Goal: Task Accomplishment & Management: Manage account settings

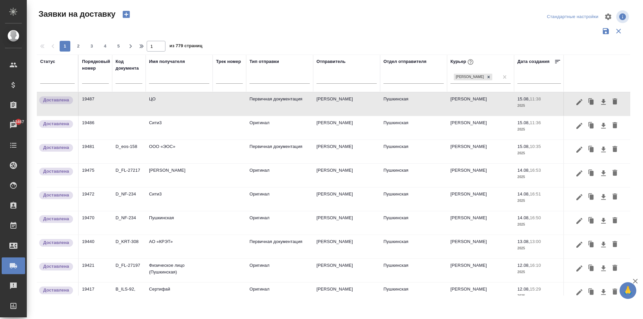
click at [160, 81] on input "text" at bounding box center [179, 79] width 60 height 8
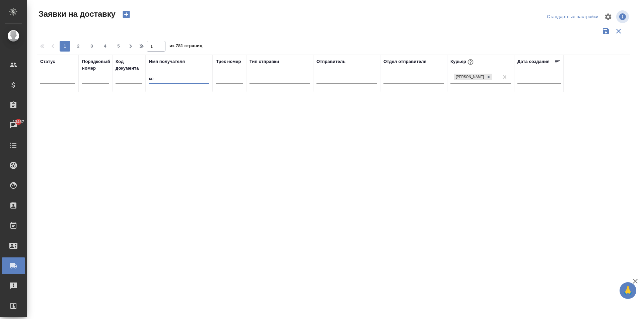
type input "к"
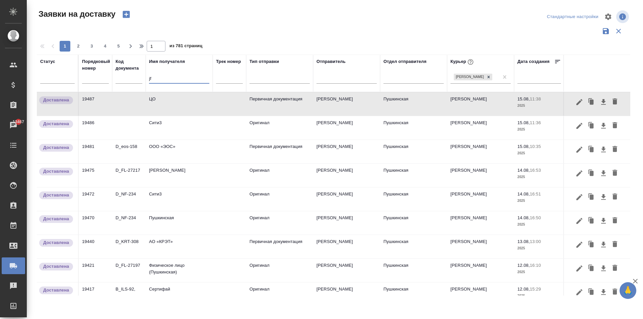
type input "j"
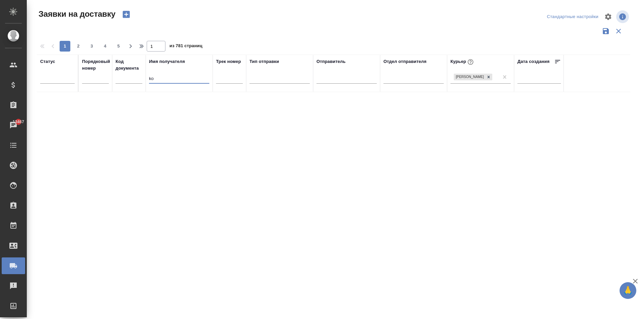
type input "k"
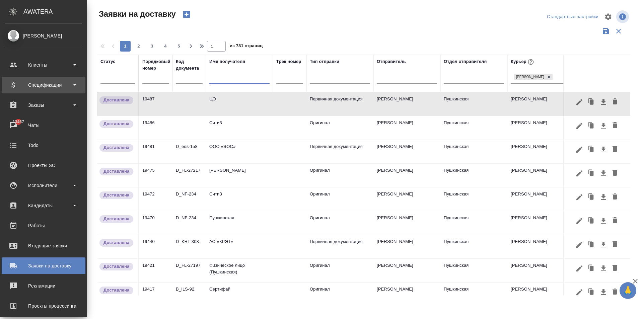
click at [14, 86] on div "Спецификации" at bounding box center [43, 85] width 77 height 10
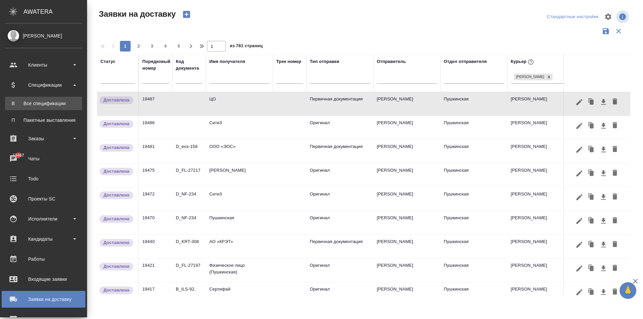
click at [44, 103] on div "Все спецификации" at bounding box center [43, 103] width 70 height 7
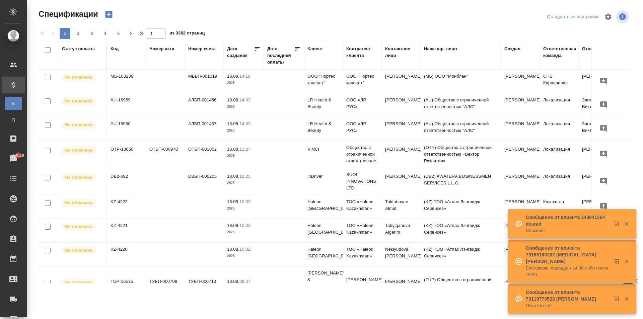
click at [201, 51] on div "Номер счета" at bounding box center [201, 49] width 27 height 7
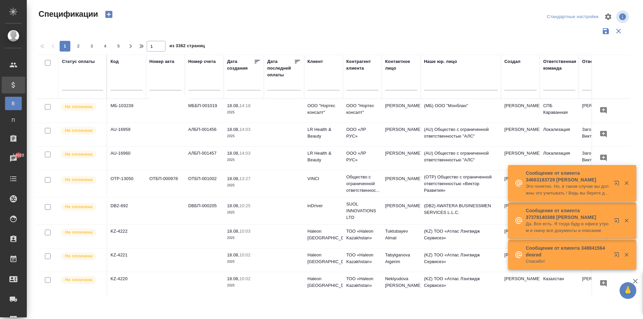
click at [199, 89] on input "text" at bounding box center [204, 86] width 32 height 8
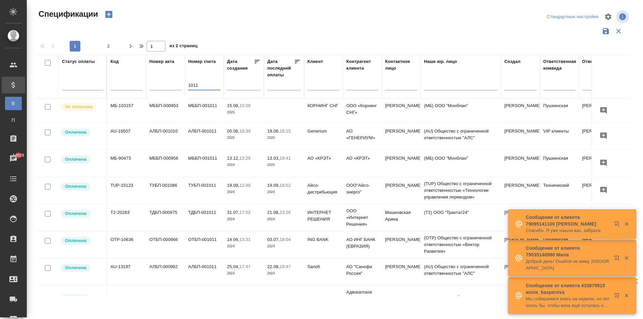
type input "1011"
click at [321, 111] on td "КОРНИНГ СНГ" at bounding box center [323, 110] width 39 height 23
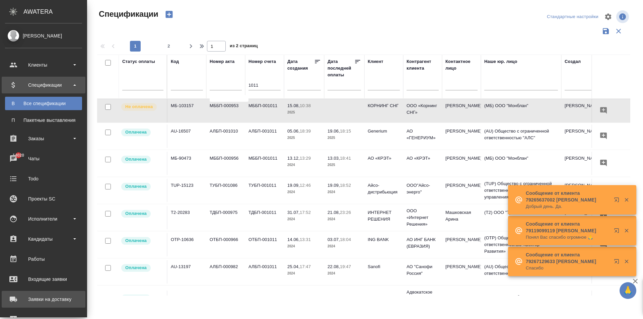
click at [18, 299] on div "Заявки на доставку" at bounding box center [43, 300] width 77 height 10
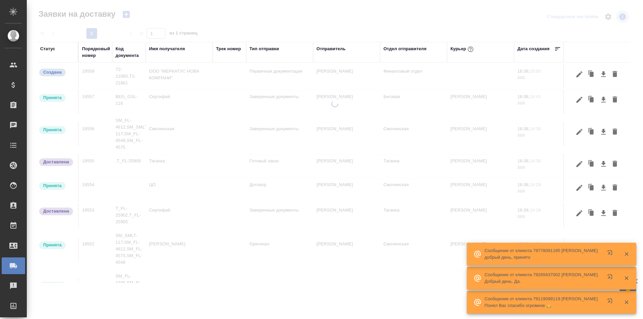
click at [171, 49] on div "Имя получателя" at bounding box center [167, 49] width 36 height 7
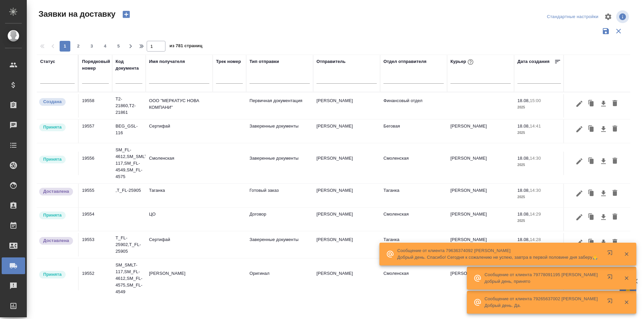
click at [156, 80] on input "text" at bounding box center [179, 79] width 60 height 8
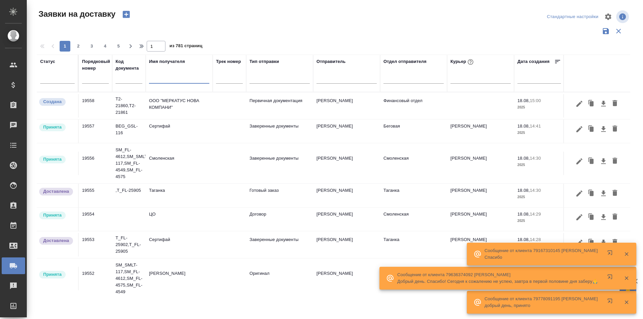
paste input "КОРНИНГ СНГД"
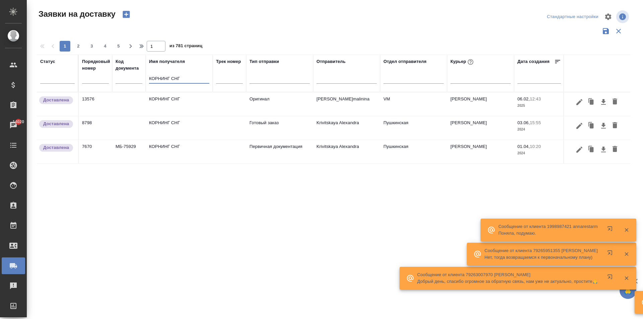
type input "КОРНИНГ СНГ"
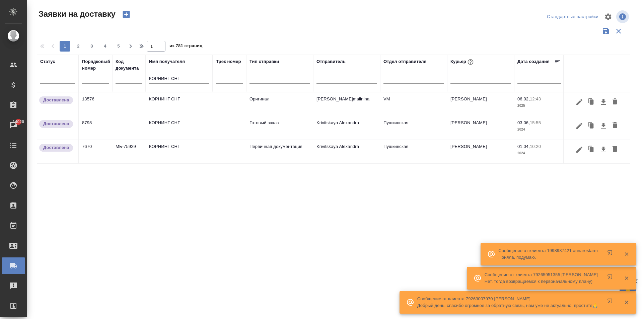
click at [200, 116] on td "КОРНИНГ СНГ" at bounding box center [179, 103] width 67 height 23
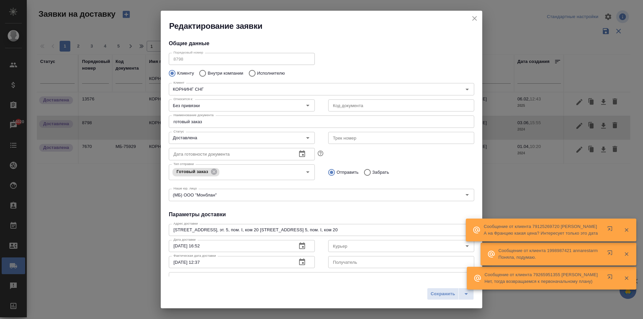
type input "[PERSON_NAME]"
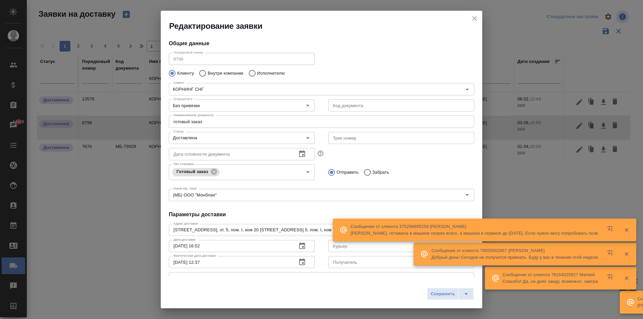
click at [476, 18] on icon "close" at bounding box center [475, 18] width 5 height 5
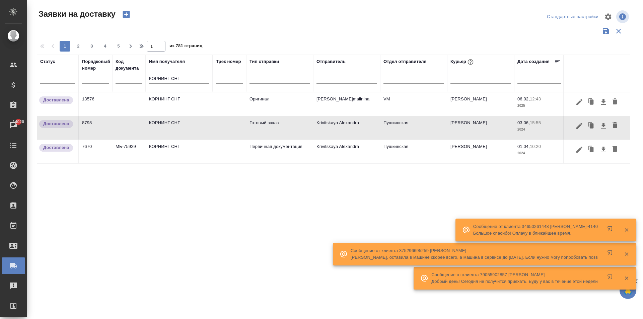
click at [197, 101] on td "КОРНИНГ СНГ" at bounding box center [179, 103] width 67 height 23
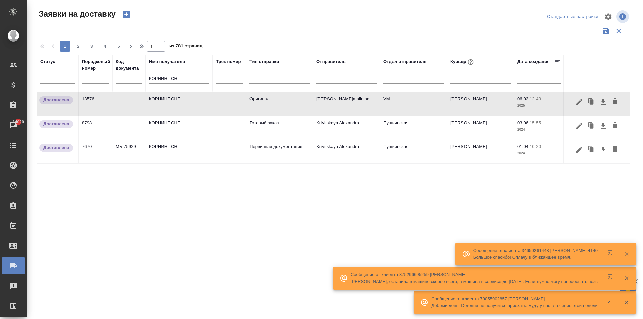
click at [197, 101] on td "КОРНИНГ СНГ" at bounding box center [179, 103] width 67 height 23
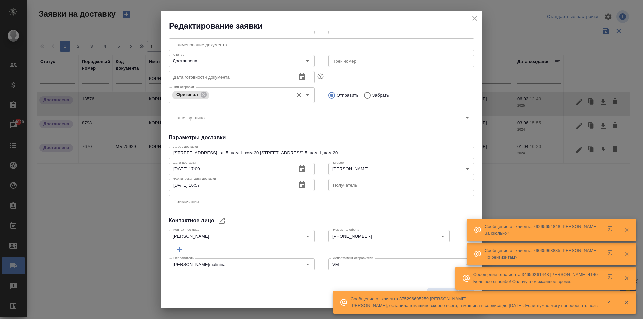
scroll to position [79, 0]
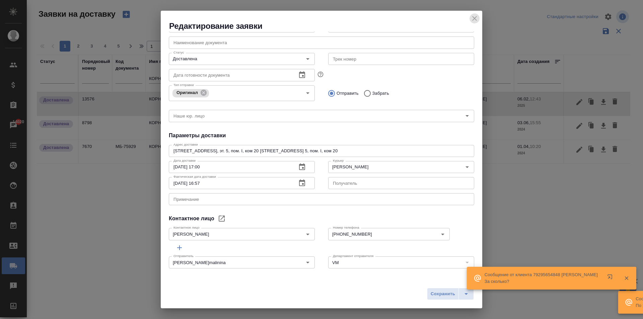
click at [477, 18] on icon "close" at bounding box center [475, 18] width 8 height 8
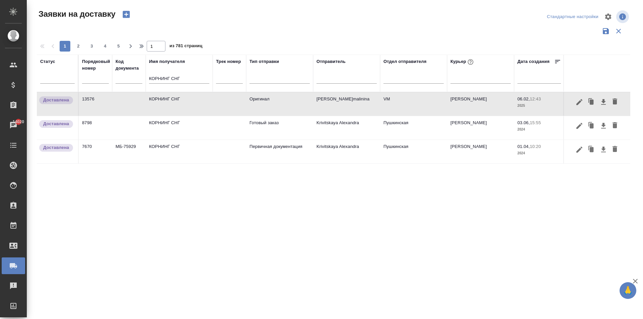
click at [161, 108] on td "КОРНИНГ СНГ" at bounding box center [179, 103] width 67 height 23
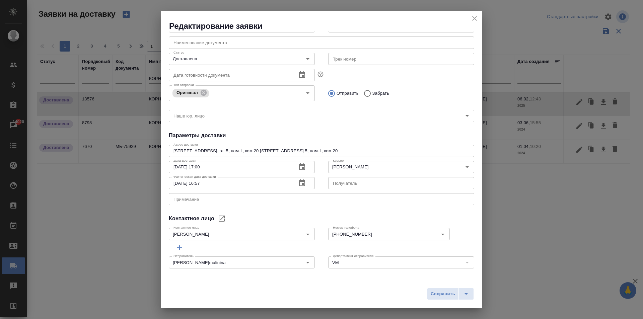
click at [477, 19] on icon "close" at bounding box center [475, 18] width 8 height 8
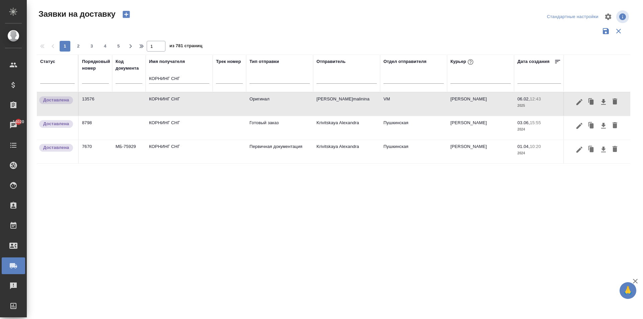
click at [188, 116] on td "КОРНИНГ СНГ" at bounding box center [179, 103] width 67 height 23
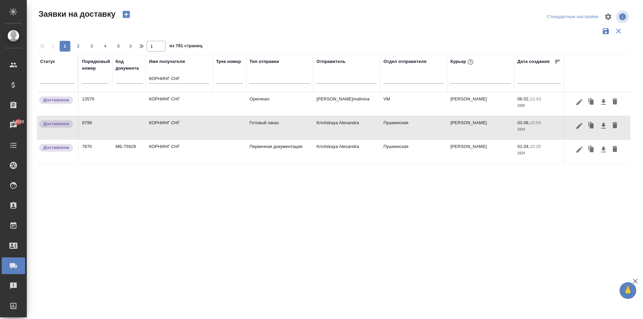
click at [188, 116] on td "КОРНИНГ СНГ" at bounding box center [179, 103] width 67 height 23
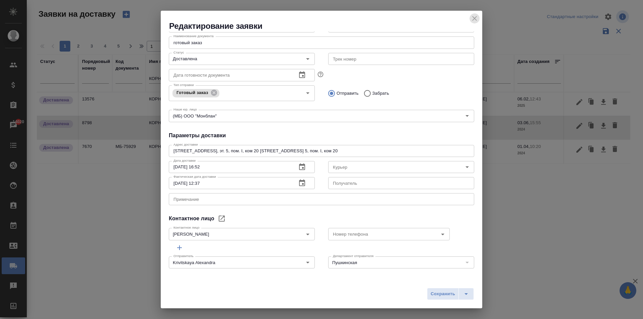
click at [477, 16] on icon "close" at bounding box center [475, 18] width 5 height 5
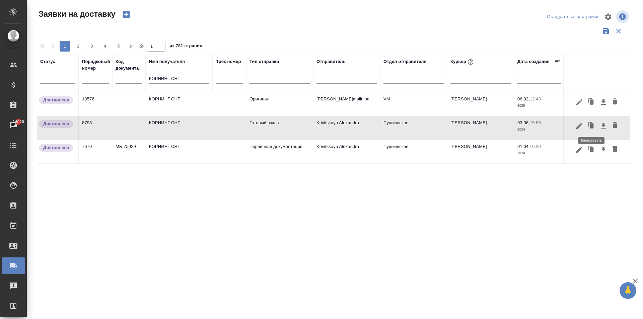
click at [591, 126] on icon "button" at bounding box center [592, 125] width 4 height 5
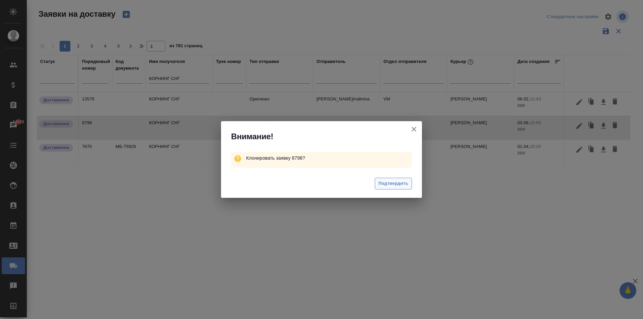
click at [394, 184] on span "Подтвердить" at bounding box center [394, 184] width 30 height 8
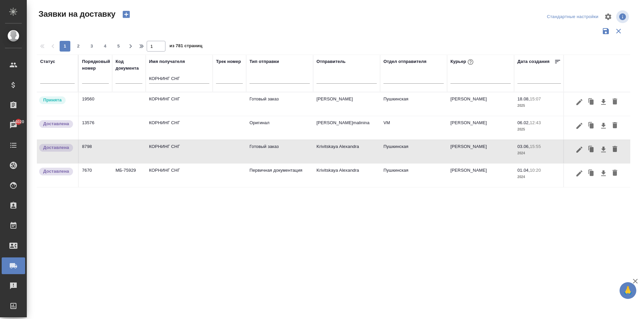
click at [167, 116] on td "КОРНИНГ СНГ" at bounding box center [179, 103] width 67 height 23
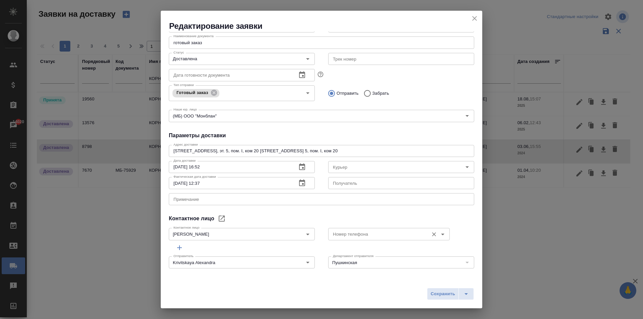
click at [336, 234] on input "Номер телефона" at bounding box center [377, 234] width 95 height 8
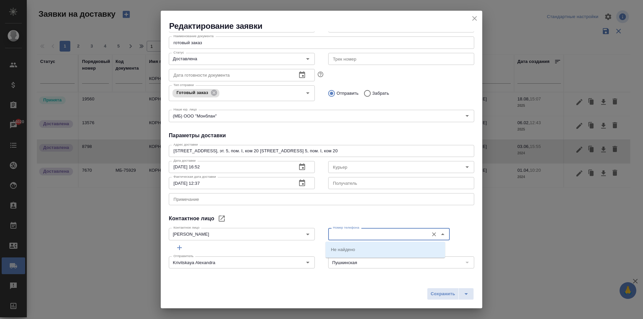
click at [473, 15] on icon "close" at bounding box center [475, 18] width 8 height 8
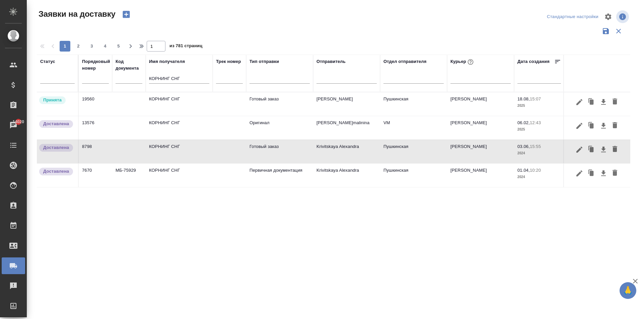
click at [122, 214] on div "Статус Порядковый номер Код документа Имя получателя КОРНИНГ СНГ Трек номер Тип…" at bounding box center [334, 175] width 594 height 241
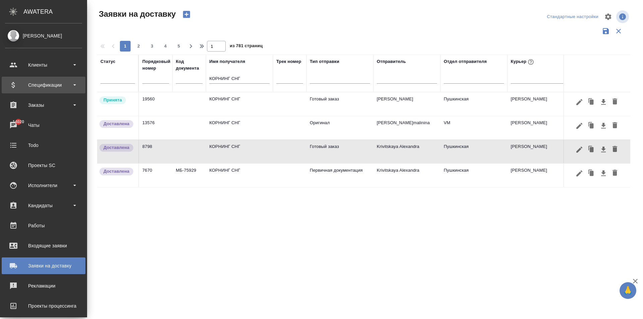
click at [32, 84] on div "Спецификации" at bounding box center [43, 85] width 77 height 10
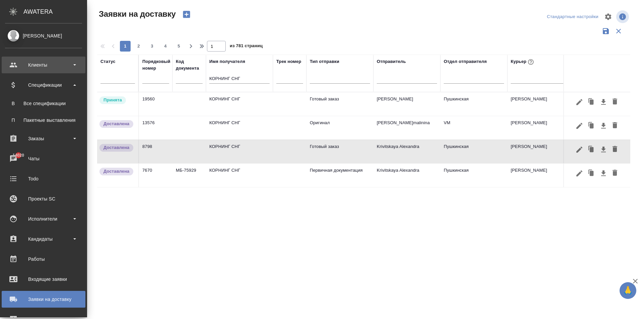
click at [51, 67] on div "Клиенты" at bounding box center [43, 65] width 77 height 10
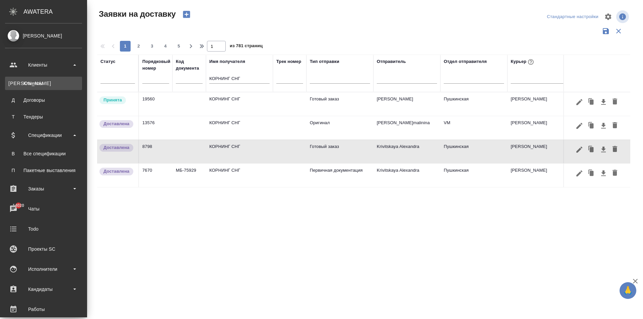
click at [39, 80] on div "Клиенты" at bounding box center [43, 83] width 70 height 7
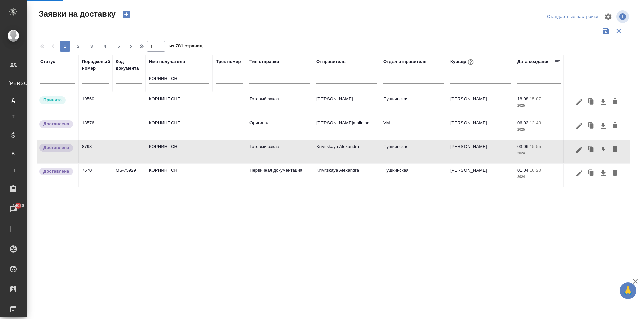
select select "RU"
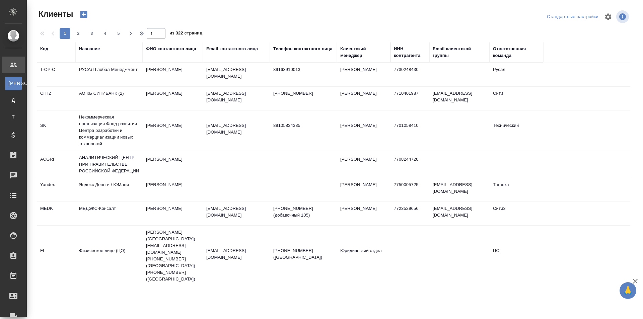
click at [87, 50] on div "Название" at bounding box center [89, 49] width 21 height 7
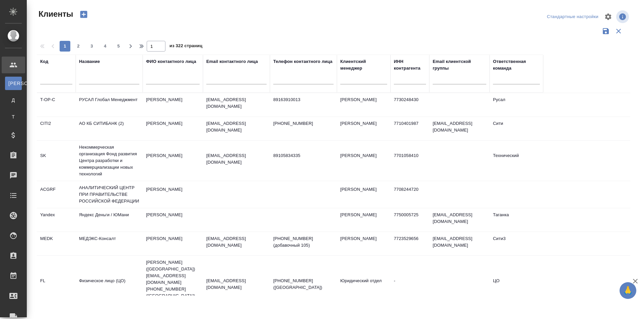
click at [90, 82] on input "text" at bounding box center [109, 80] width 60 height 8
type input "корнинг снг"
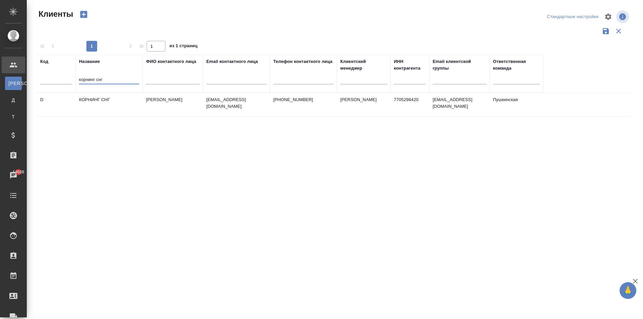
drag, startPoint x: 106, startPoint y: 80, endPoint x: 57, endPoint y: 75, distance: 48.5
click at [57, 75] on tr "Код Название корнинг снг ФИО контактного лица Email контактного лица Телефон ко…" at bounding box center [290, 74] width 507 height 38
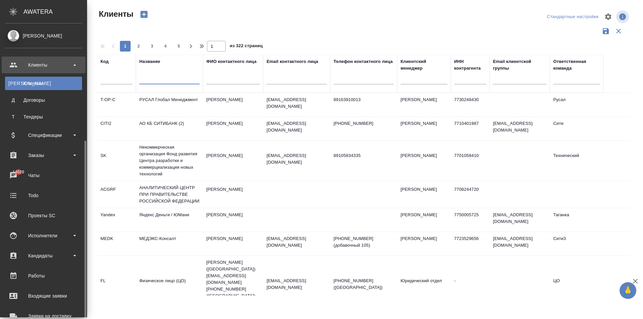
scroll to position [98, 0]
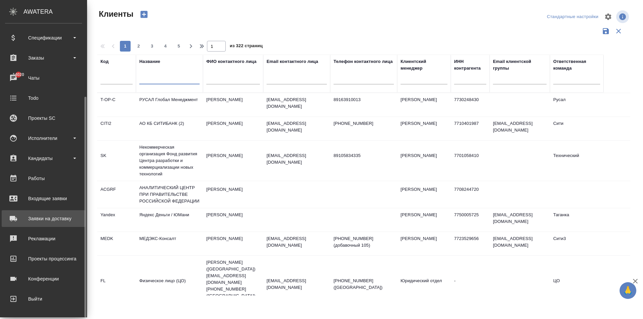
click at [45, 219] on div "Заявки на доставку" at bounding box center [43, 219] width 77 height 10
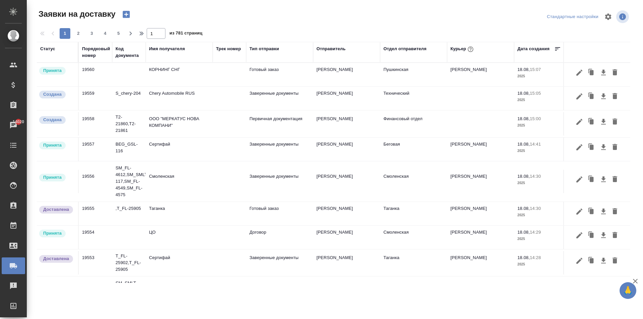
click at [169, 74] on td "КОРНИНГ СНГ" at bounding box center [179, 74] width 67 height 23
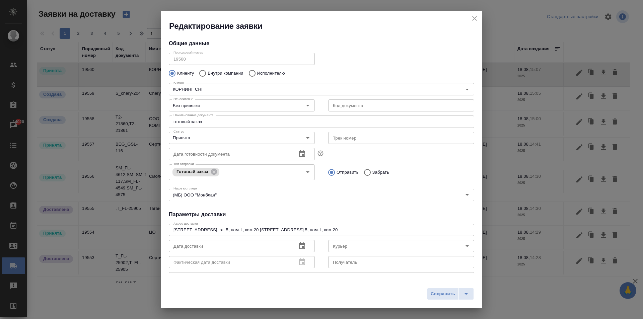
type input "[PERSON_NAME]"
click at [206, 122] on input "готовый заказ" at bounding box center [322, 122] width 306 height 12
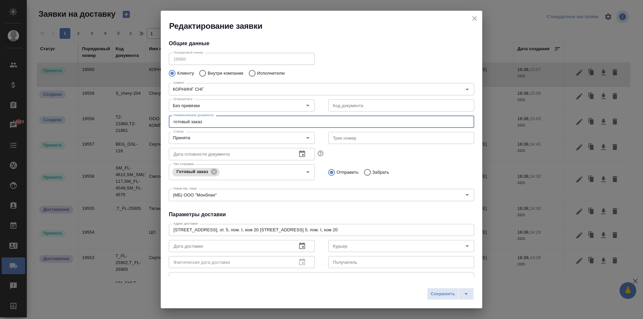
click at [299, 243] on icon "button" at bounding box center [302, 246] width 6 height 7
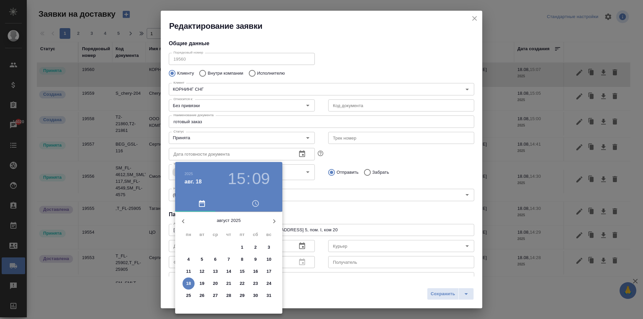
click at [192, 284] on span "18" at bounding box center [189, 283] width 12 height 7
type input "[DATE] 15:09"
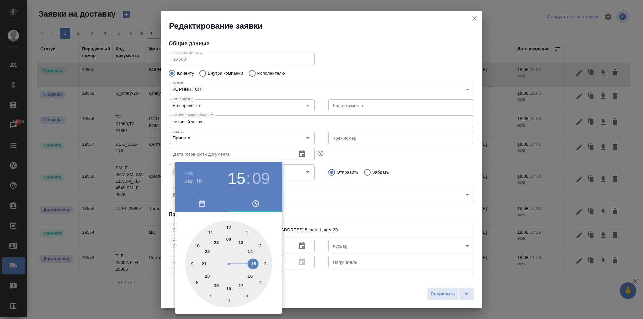
click at [324, 210] on div at bounding box center [321, 159] width 643 height 319
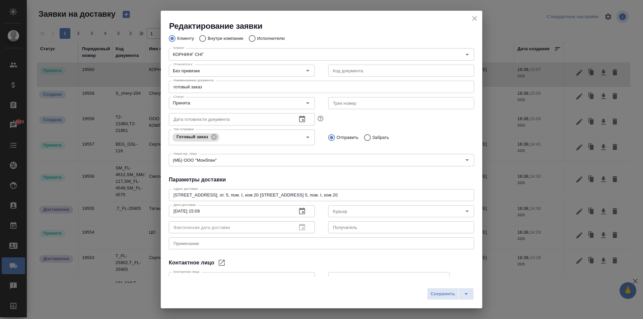
scroll to position [79, 0]
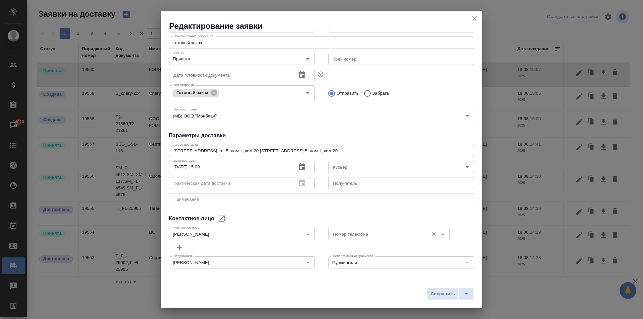
click at [357, 234] on input "Номер телефона" at bounding box center [377, 234] width 95 height 8
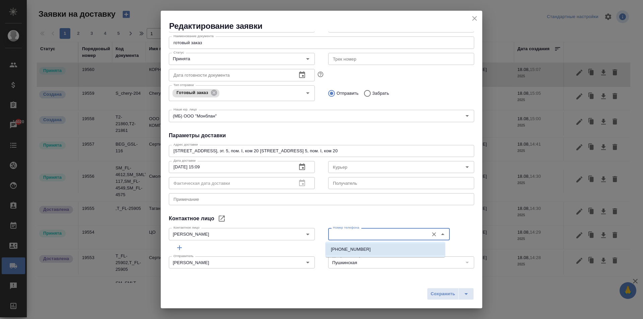
click at [357, 250] on p "+7 903 531 46 93" at bounding box center [351, 249] width 40 height 7
type input "+7 903 531 46 93"
click at [285, 135] on h4 "Параметры доставки" at bounding box center [322, 136] width 306 height 8
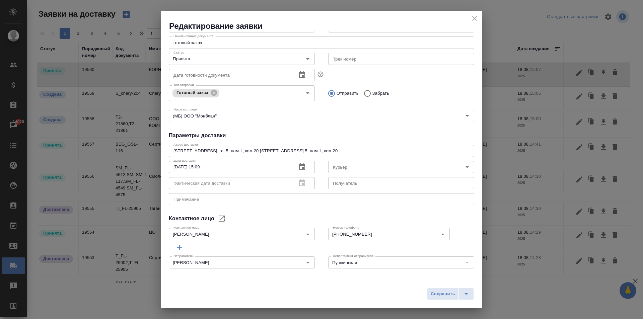
scroll to position [0, 0]
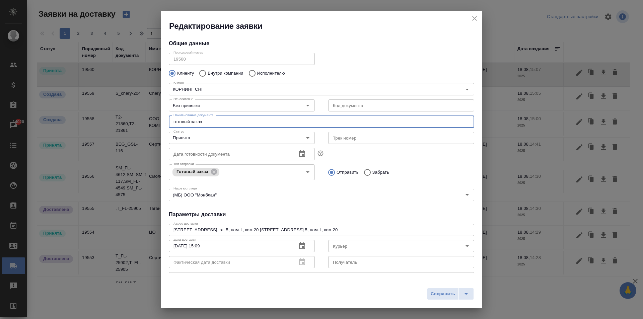
drag, startPoint x: 203, startPoint y: 122, endPoint x: 125, endPoint y: 114, distance: 78.4
click at [125, 114] on div "Редактирование заявки Общие данные Порядковый номер 19560 Порядковый номер Клие…" at bounding box center [321, 159] width 643 height 319
type input "Счет № 1011 от 15 августа 2025"
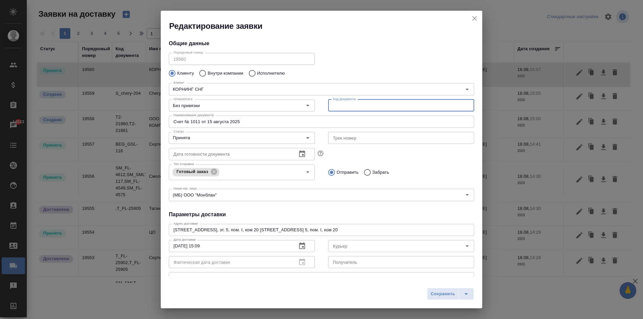
click at [356, 104] on input "text" at bounding box center [401, 106] width 146 height 12
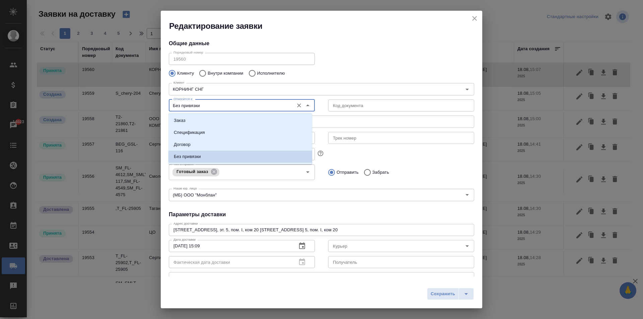
click at [278, 106] on input "Без привязки" at bounding box center [231, 106] width 120 height 8
drag, startPoint x: 207, startPoint y: 118, endPoint x: 297, endPoint y: 118, distance: 90.1
click at [207, 118] on li "Заказ" at bounding box center [241, 121] width 144 height 12
type input "Заказ"
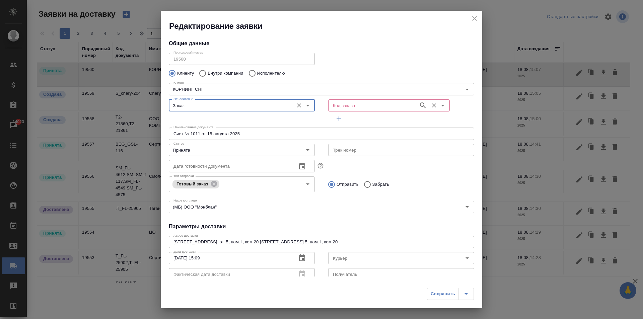
click at [357, 103] on input "Код заказа" at bounding box center [372, 106] width 85 height 8
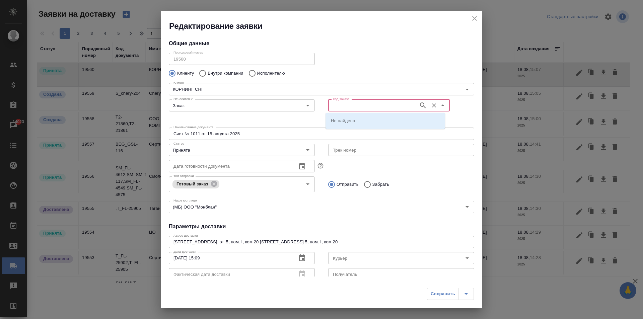
paste input "МБ-103157"
type input "МБ-103157"
click at [348, 106] on input "Код заказа" at bounding box center [372, 106] width 85 height 8
click at [280, 109] on input "Заказ" at bounding box center [231, 106] width 120 height 8
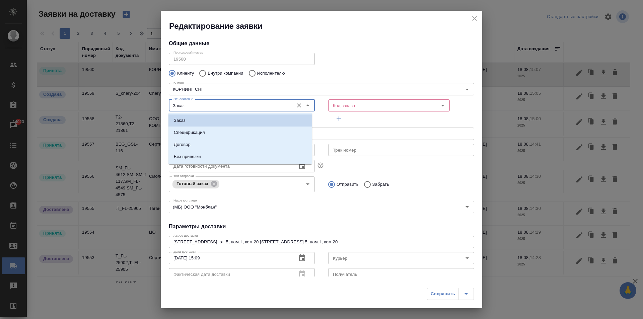
click at [280, 109] on input "Заказ" at bounding box center [231, 106] width 120 height 8
click at [188, 135] on p "Спецификация" at bounding box center [189, 132] width 31 height 7
type input "Спецификация"
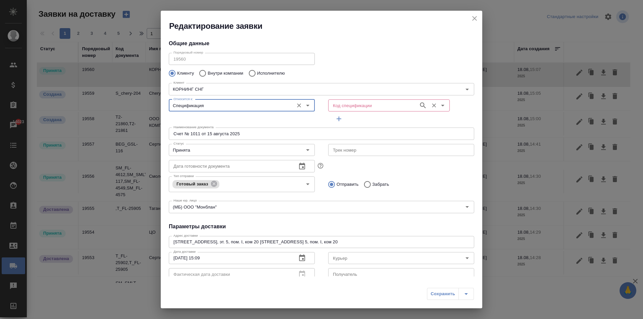
click at [348, 102] on input "Код спецификации" at bounding box center [372, 106] width 85 height 8
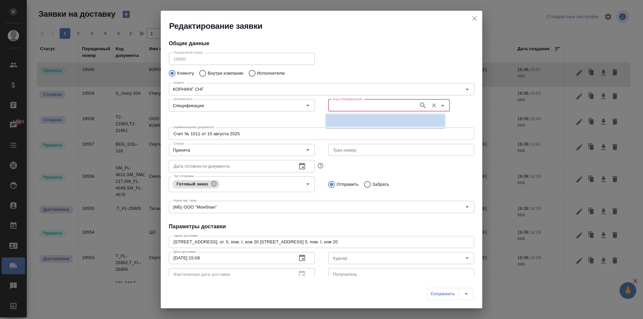
paste input "МБ-103157"
type input "МБ-103157"
click at [344, 122] on p "МБ-103157" at bounding box center [342, 120] width 23 height 7
type input "МБ-103157"
type input "[PERSON_NAME]"
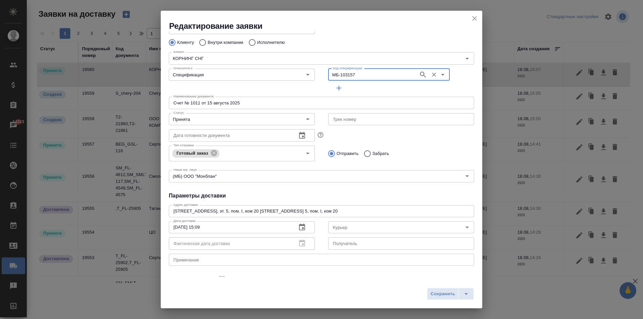
scroll to position [91, 0]
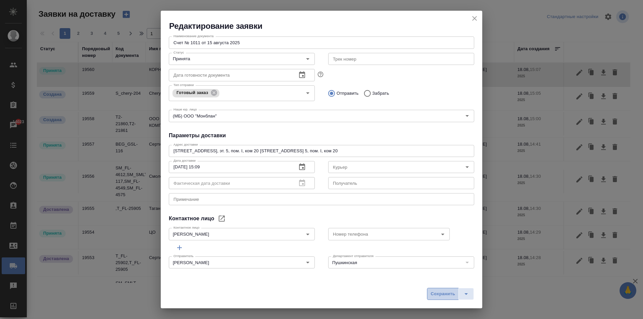
click at [435, 294] on span "Сохранить" at bounding box center [443, 295] width 24 height 8
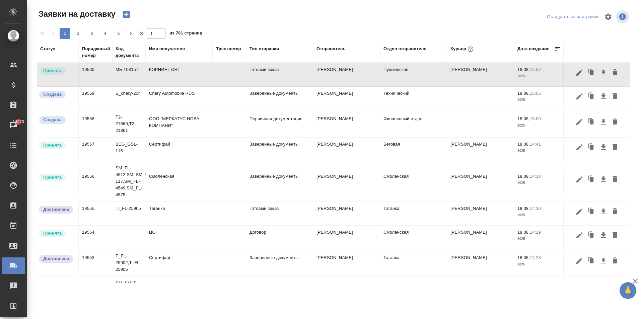
click at [168, 49] on div "Имя получателя" at bounding box center [167, 49] width 36 height 7
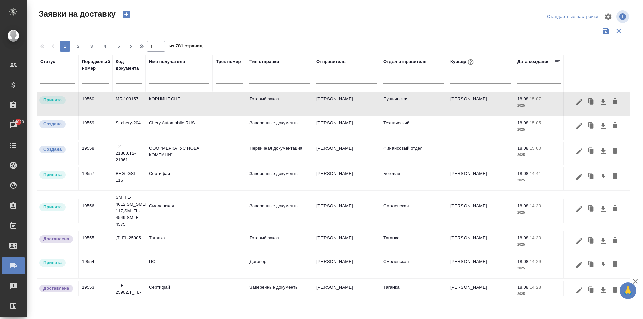
click at [159, 81] on input "text" at bounding box center [179, 79] width 60 height 8
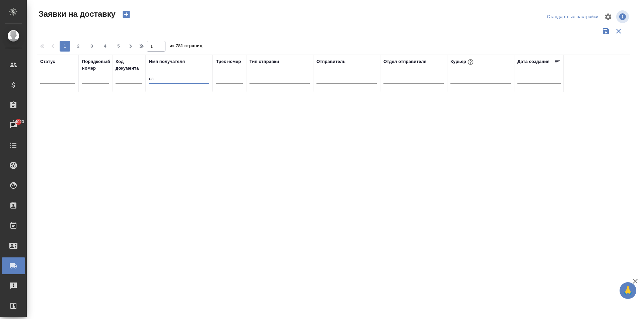
type input "о"
click at [16, 261] on link "Заявки на доставку" at bounding box center [13, 266] width 23 height 17
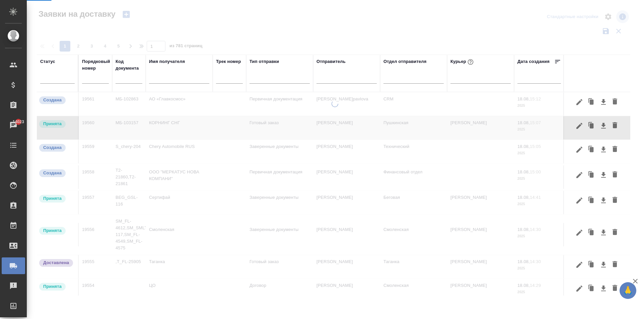
click at [15, 267] on icon at bounding box center [13, 265] width 7 height 5
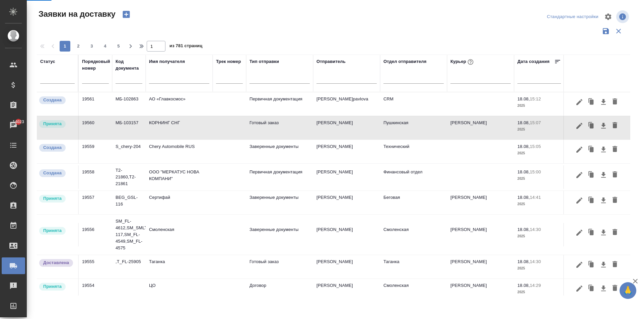
click at [165, 79] on input "text" at bounding box center [179, 79] width 60 height 8
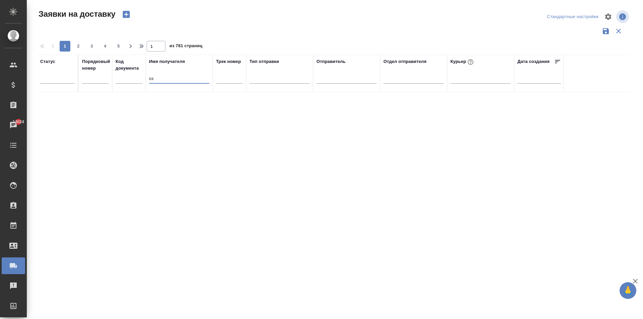
type input "о"
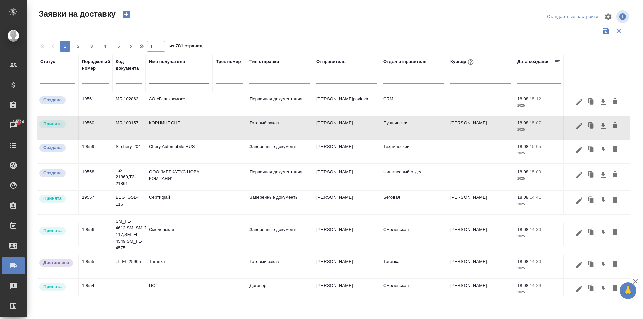
click at [162, 82] on input "text" at bounding box center [179, 79] width 60 height 8
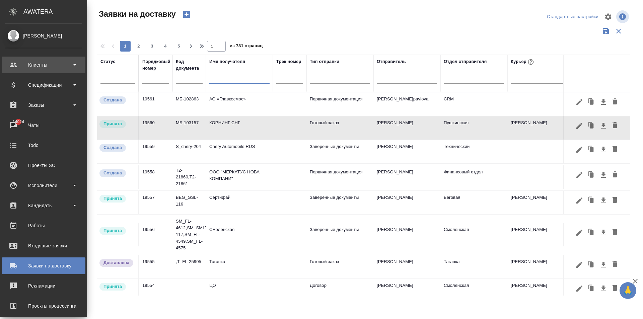
click at [13, 65] on div "Клиенты" at bounding box center [43, 65] width 77 height 10
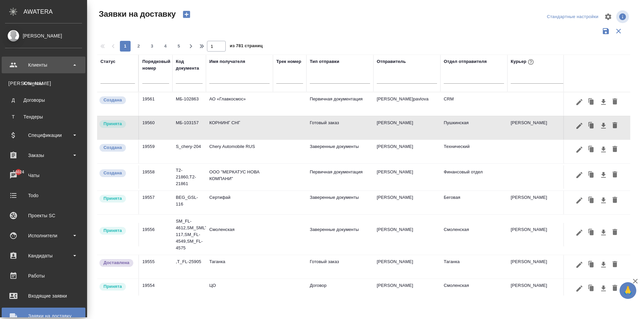
click at [46, 62] on div "Клиенты" at bounding box center [43, 65] width 77 height 10
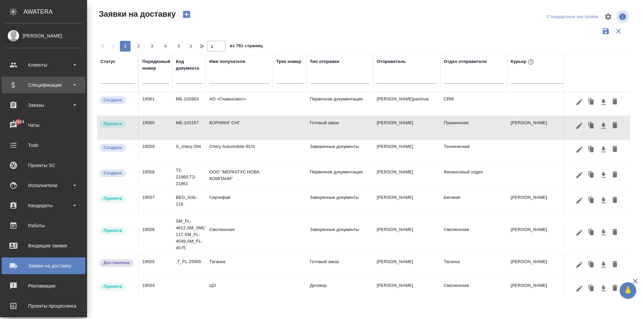
click at [37, 83] on div "Спецификации" at bounding box center [43, 85] width 77 height 10
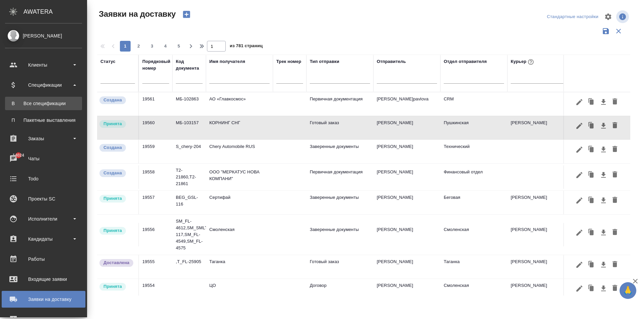
click at [45, 105] on div "Все спецификации" at bounding box center [43, 103] width 70 height 7
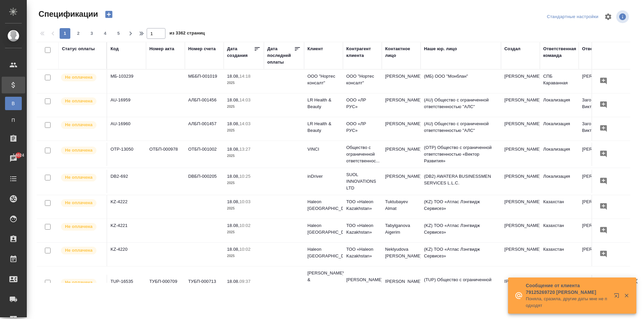
click at [205, 48] on div "Номер счета" at bounding box center [201, 49] width 27 height 7
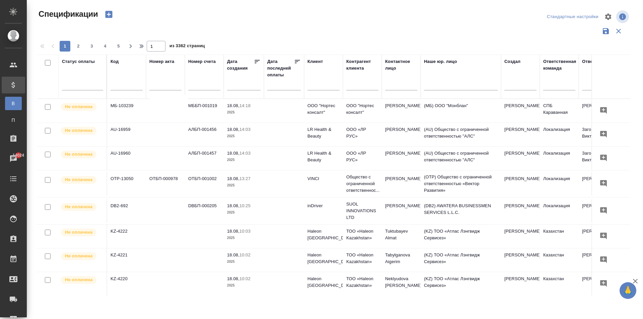
click at [204, 88] on input "text" at bounding box center [204, 86] width 32 height 8
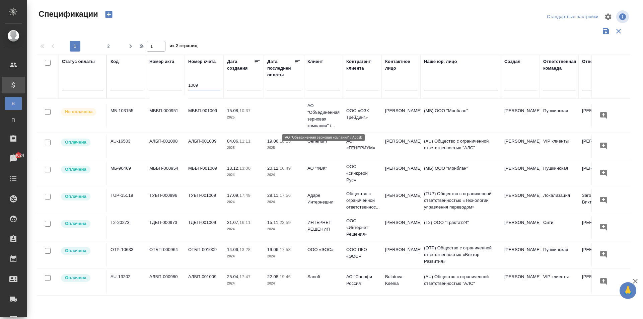
type input "1009"
click at [318, 114] on p "АО "Объединенная зерновая компания" /..." at bounding box center [324, 116] width 32 height 27
click at [318, 113] on p "АО "Объединенная зерновая компания" /..." at bounding box center [324, 116] width 32 height 27
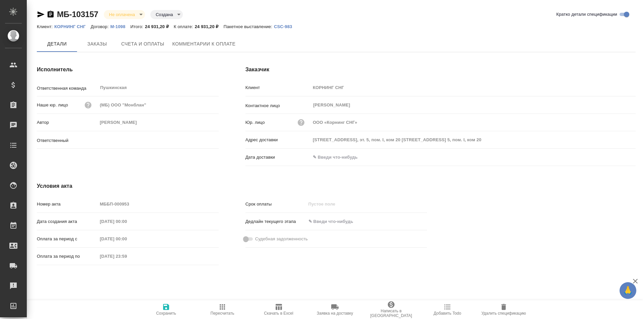
type input "[PERSON_NAME]"
drag, startPoint x: 53, startPoint y: 24, endPoint x: 93, endPoint y: 27, distance: 39.6
click at [93, 27] on div "Клиент: КОРНИНГ СНГ Договор: M-1098 Итого: 24 931,20 ₽ К оплате: 24 931,20 ₽ Па…" at bounding box center [336, 26] width 599 height 8
copy div "КОРНИНГ СНГ Д"
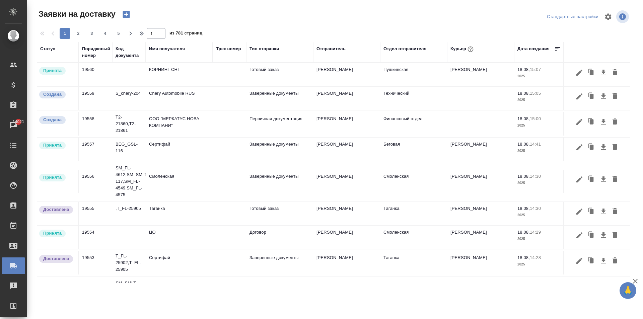
click at [175, 74] on td "КОРНИНГ СНГ" at bounding box center [179, 74] width 67 height 23
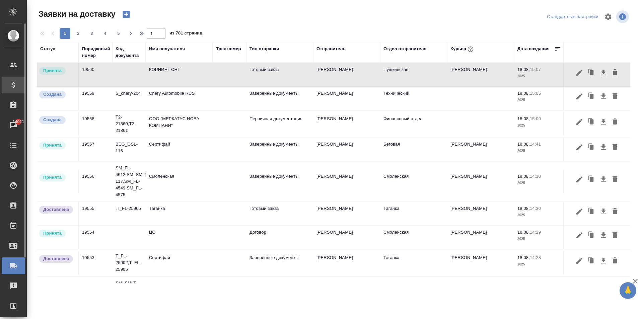
click at [15, 82] on div "Спецификации" at bounding box center [13, 85] width 23 height 17
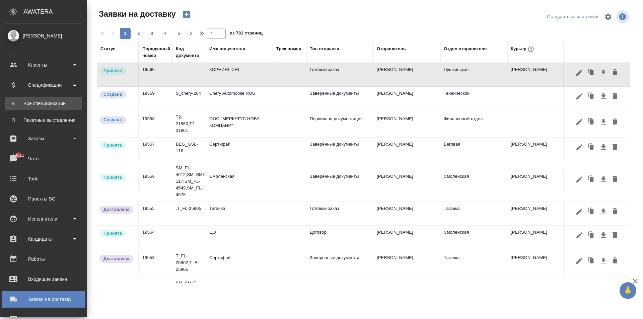
click at [42, 106] on div "Все спецификации" at bounding box center [43, 103] width 70 height 7
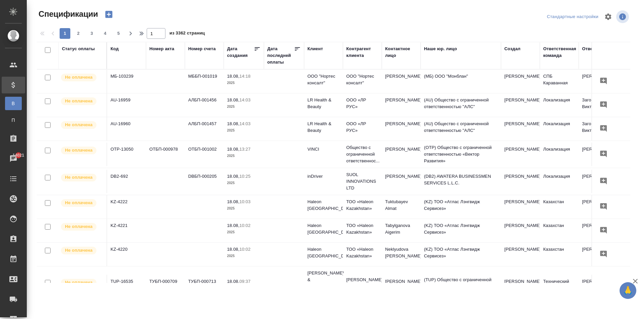
click at [210, 47] on div "Номер счета" at bounding box center [201, 49] width 27 height 7
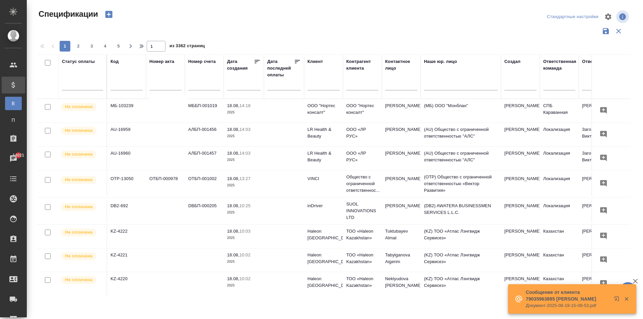
click at [198, 89] on input "text" at bounding box center [204, 86] width 32 height 8
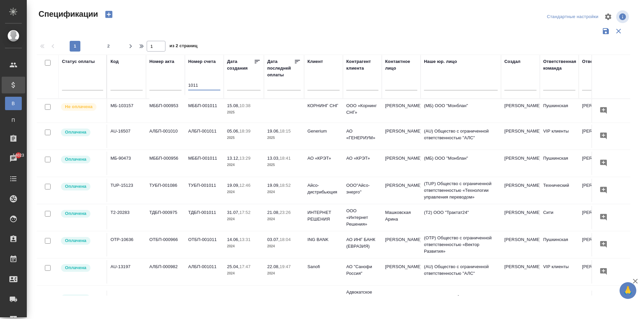
type input "1011"
click at [258, 112] on p "2025" at bounding box center [244, 112] width 34 height 7
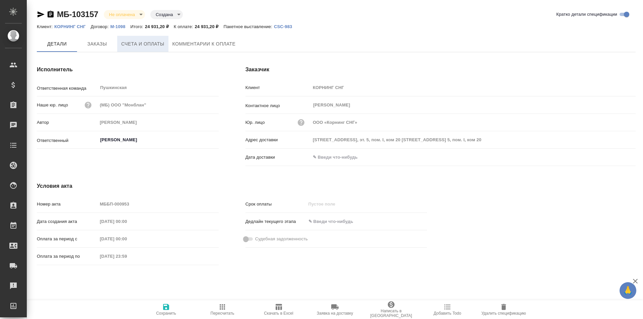
click at [146, 46] on span "Счета и оплаты" at bounding box center [142, 44] width 43 height 8
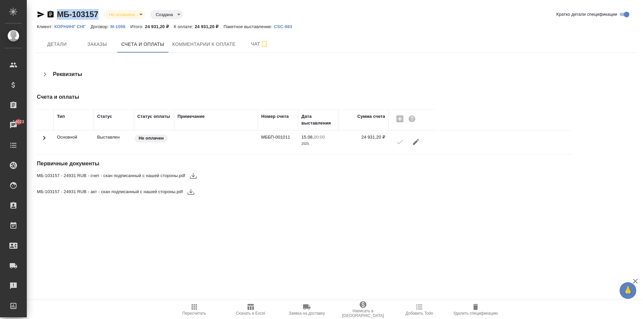
drag, startPoint x: 100, startPoint y: 11, endPoint x: 54, endPoint y: 12, distance: 45.9
click at [54, 12] on div "МБ-103157 Не оплачена notPayed Создана created" at bounding box center [110, 14] width 146 height 11
copy link "МБ-103157"
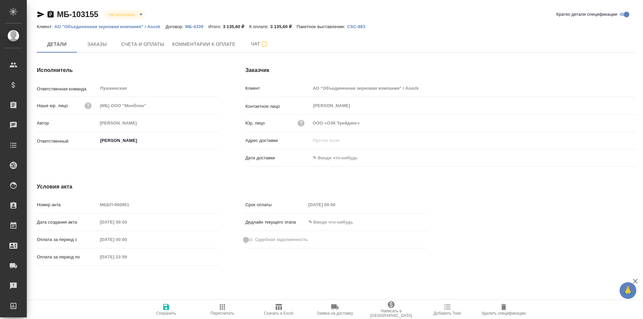
click at [309, 89] on div "Клиент АО "Объединенная зерновая компания" / Aoozk" at bounding box center [441, 88] width 390 height 12
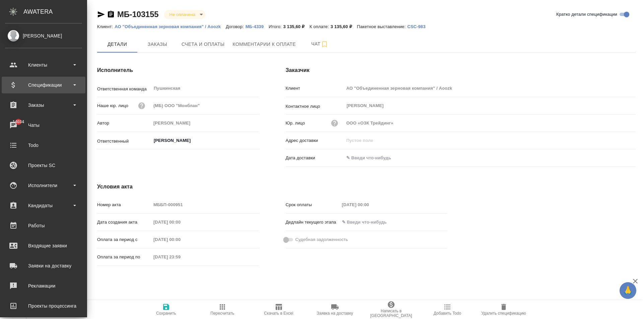
click at [50, 89] on div "Спецификации" at bounding box center [43, 85] width 77 height 10
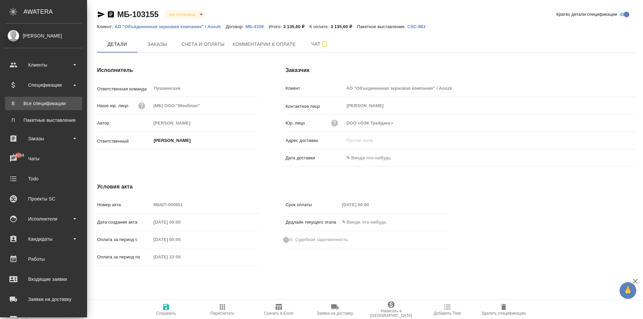
click at [56, 104] on div "Все спецификации" at bounding box center [43, 103] width 70 height 7
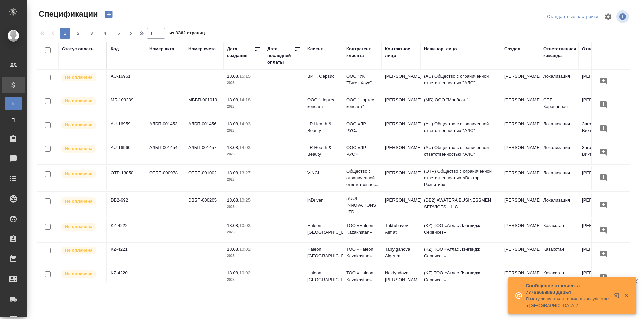
click at [199, 50] on div "Номер счета" at bounding box center [201, 49] width 27 height 7
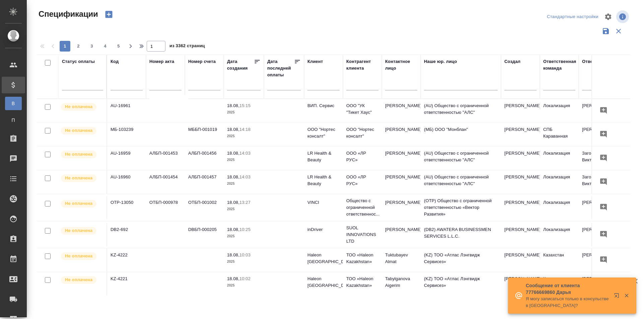
click at [203, 88] on input "text" at bounding box center [204, 86] width 32 height 8
paste input "1009"
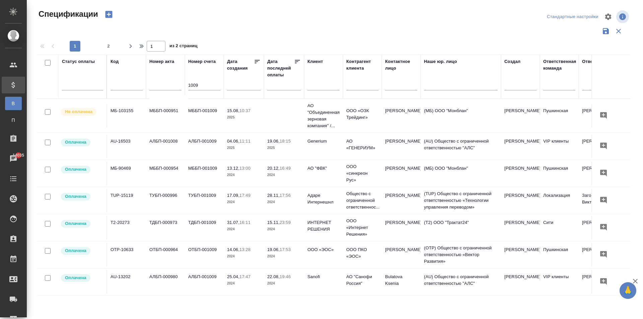
click at [241, 115] on p "2025" at bounding box center [244, 117] width 34 height 7
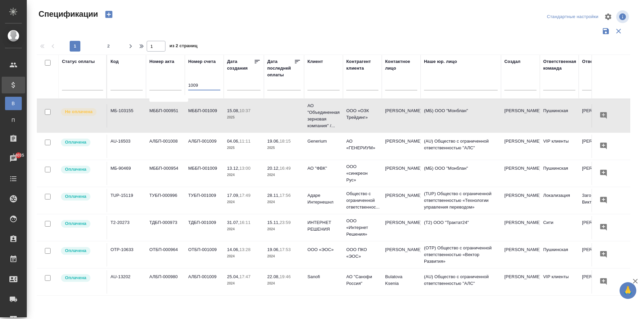
drag, startPoint x: 200, startPoint y: 85, endPoint x: 150, endPoint y: 82, distance: 50.3
click at [166, 82] on tr "Статус оплаты Код Номер акта Номер счета 1009 Дата создания Дата последней опла…" at bounding box center [472, 77] width 870 height 44
paste input "11"
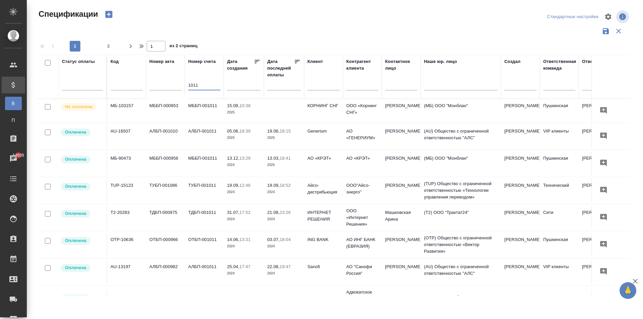
click at [244, 109] on p "2025" at bounding box center [244, 112] width 34 height 7
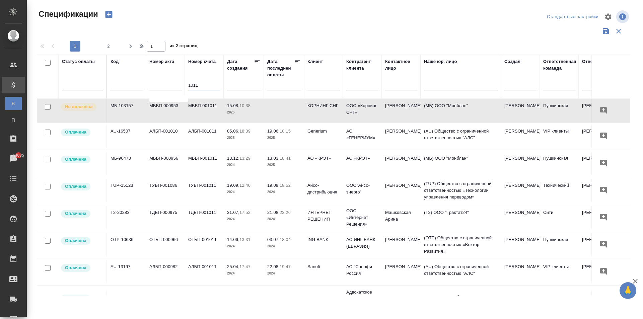
drag, startPoint x: 202, startPoint y: 87, endPoint x: 171, endPoint y: 75, distance: 33.1
click at [172, 77] on tr "Статус оплаты Код Номер акта Номер счета 1011 Дата создания Дата последней опла…" at bounding box center [472, 77] width 870 height 44
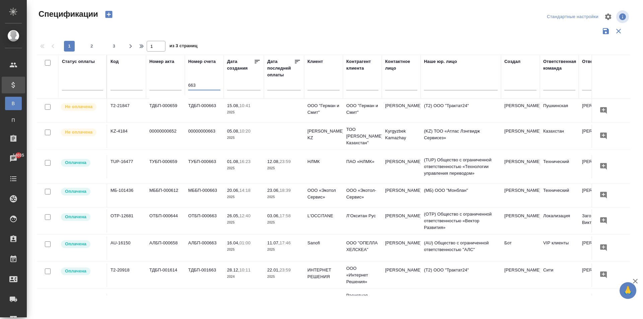
click at [253, 110] on p "2025" at bounding box center [244, 112] width 34 height 7
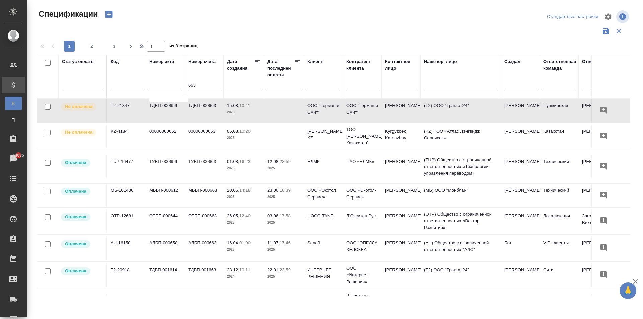
click at [203, 83] on input "663" at bounding box center [204, 86] width 32 height 8
type input "664"
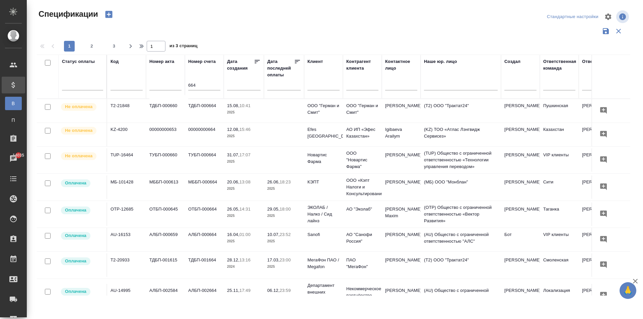
click at [208, 112] on td "ТДБП-000664" at bounding box center [204, 110] width 39 height 23
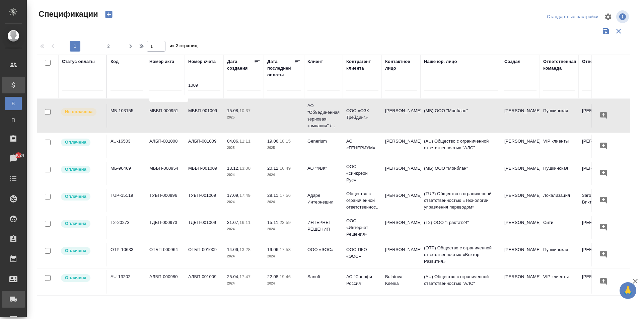
click at [12, 300] on div "Заявки на доставку" at bounding box center [5, 300] width 17 height 10
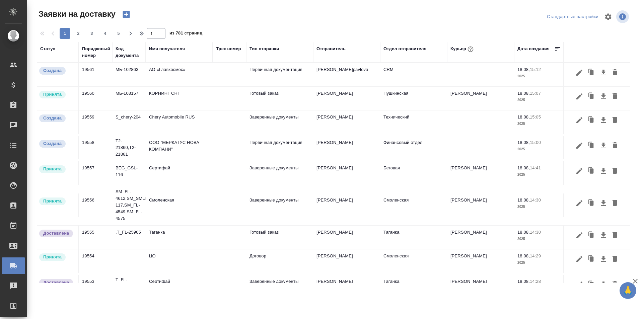
click at [164, 50] on div "Имя получателя" at bounding box center [167, 49] width 36 height 7
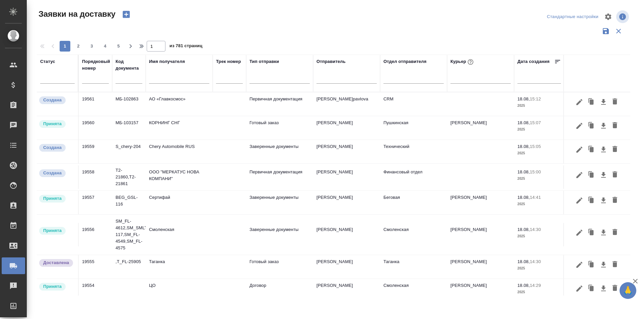
click at [182, 80] on input "text" at bounding box center [179, 79] width 60 height 8
paste input "АО "Объединенная зерновая компания" / Aoozk"
type input "АО "Объединенная зерновая компания" / Aoozk"
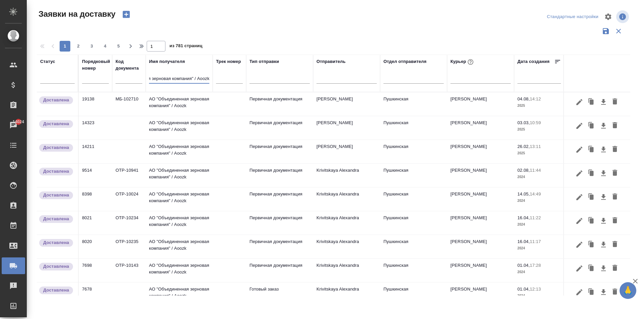
click at [179, 103] on td "АО "Объединенная зерновая компания" / Aoozk" at bounding box center [179, 103] width 67 height 23
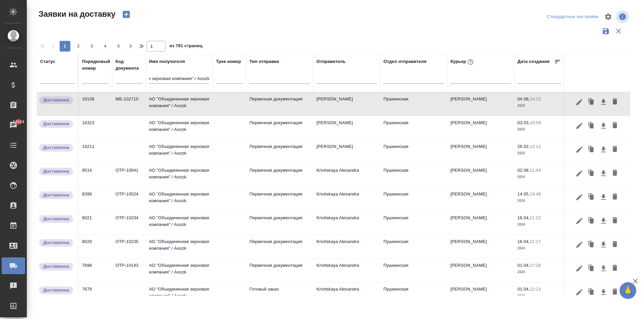
scroll to position [0, 0]
click at [590, 100] on icon "button" at bounding box center [592, 102] width 4 height 5
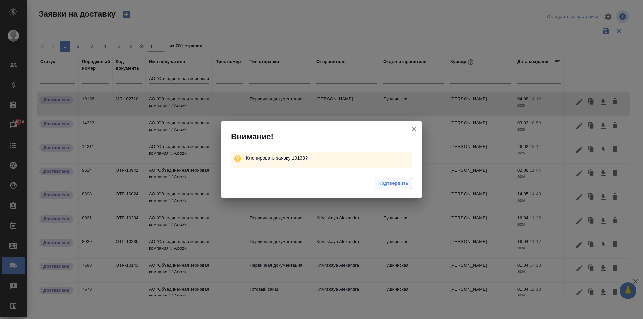
click at [384, 187] on span "Подтвердить" at bounding box center [394, 184] width 30 height 8
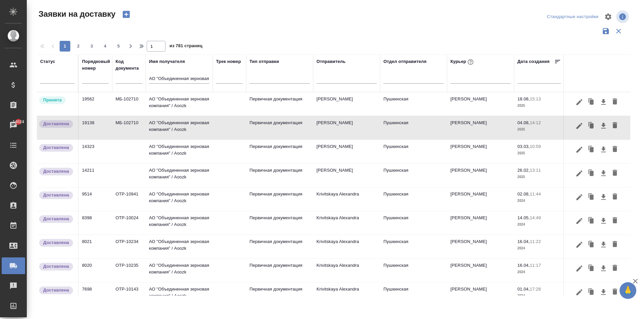
click at [182, 116] on td "АО "Объединенная зерновая компания" / Aoozk" at bounding box center [179, 103] width 67 height 23
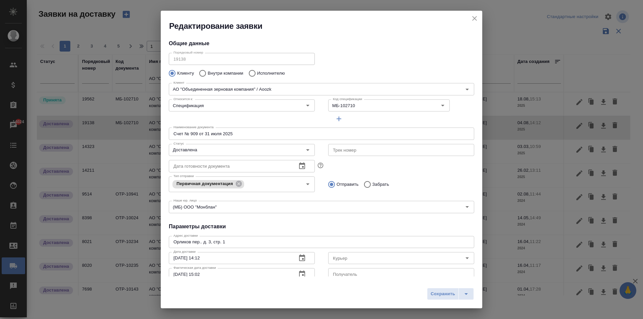
type input "[PERSON_NAME]"
type input "Виноградова Юлия"
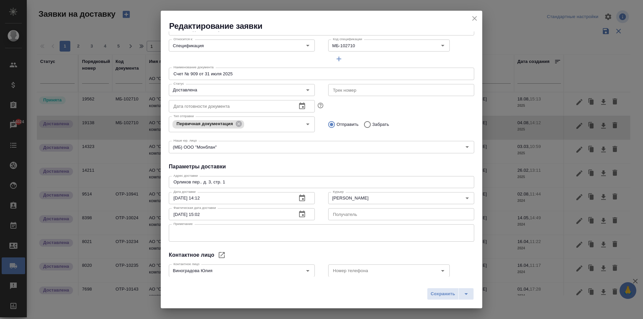
scroll to position [97, 0]
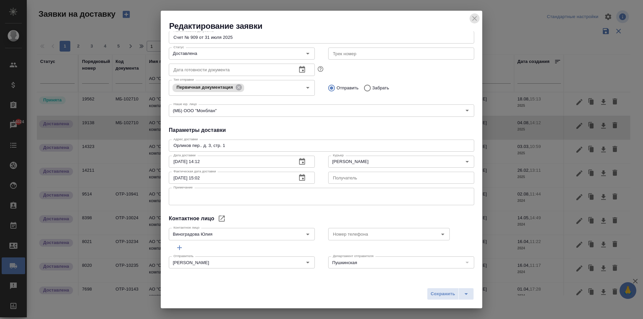
click at [474, 18] on icon "close" at bounding box center [475, 18] width 8 height 8
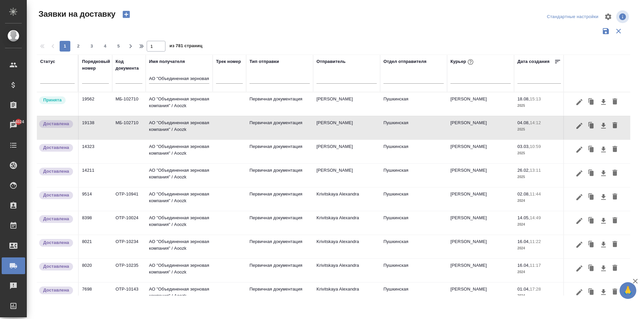
click at [194, 116] on td "АО "Объединенная зерновая компания" / Aoozk" at bounding box center [179, 103] width 67 height 23
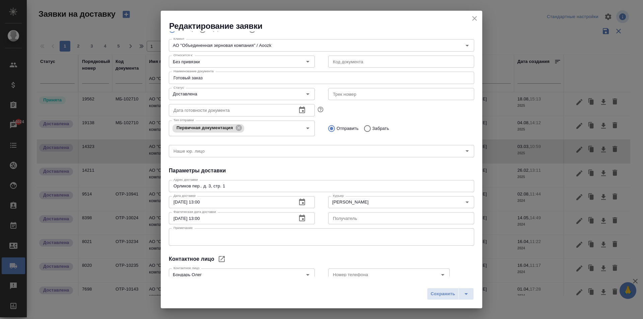
scroll to position [84, 0]
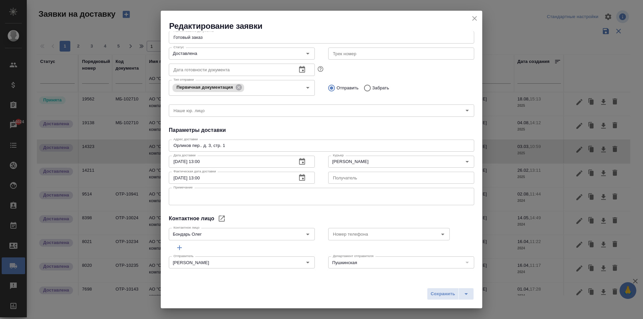
click at [473, 19] on icon "close" at bounding box center [475, 18] width 8 height 8
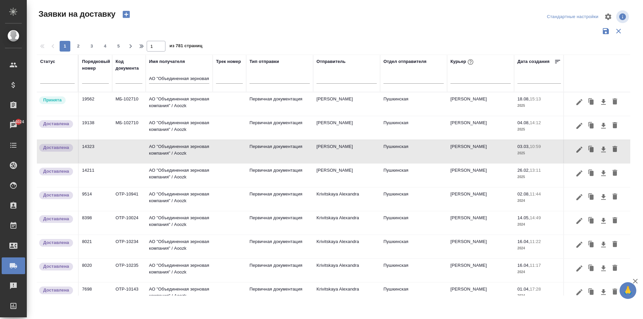
click at [186, 103] on td "АО "Объединенная зерновая компания" / Aoozk" at bounding box center [179, 103] width 67 height 23
click at [187, 103] on td "АО "Объединенная зерновая компания" / Aoozk" at bounding box center [179, 103] width 67 height 23
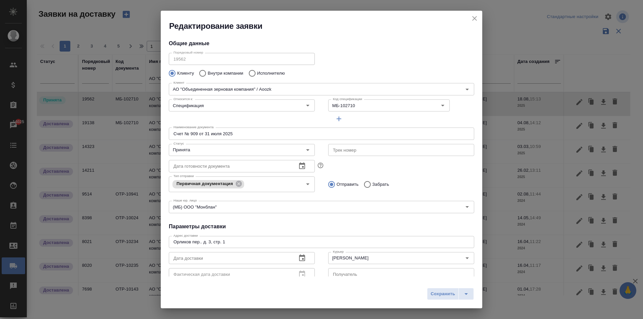
click at [332, 16] on div "Редактирование заявки" at bounding box center [322, 21] width 322 height 21
drag, startPoint x: 158, startPoint y: 132, endPoint x: 94, endPoint y: 130, distance: 63.7
click at [94, 130] on div "Редактирование заявки Общие данные Порядковый номер 19562 Порядковый номер Клие…" at bounding box center [321, 159] width 643 height 319
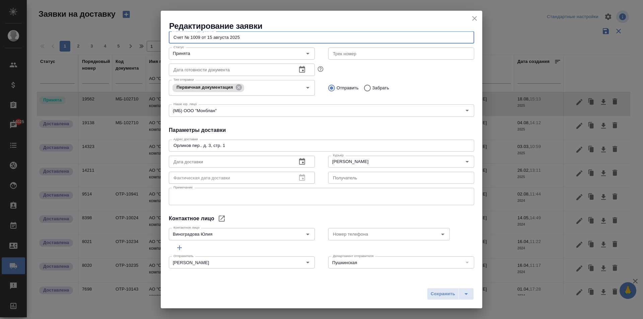
type input "Счет № 1009 от 15 августа 2025"
click at [299, 160] on icon "button" at bounding box center [302, 161] width 6 height 7
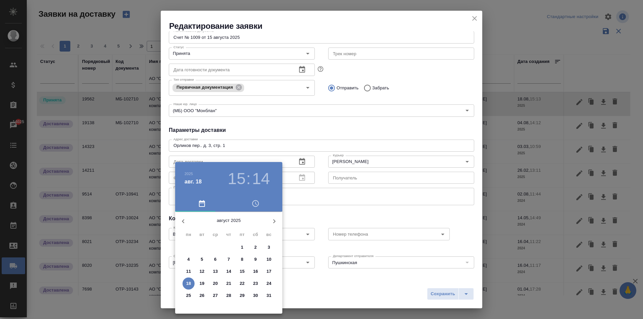
click at [189, 285] on p "18" at bounding box center [188, 283] width 5 height 7
type input "[DATE] 15:14"
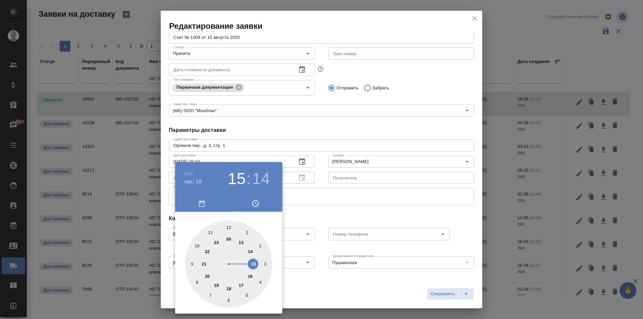
click at [367, 158] on div at bounding box center [321, 159] width 643 height 319
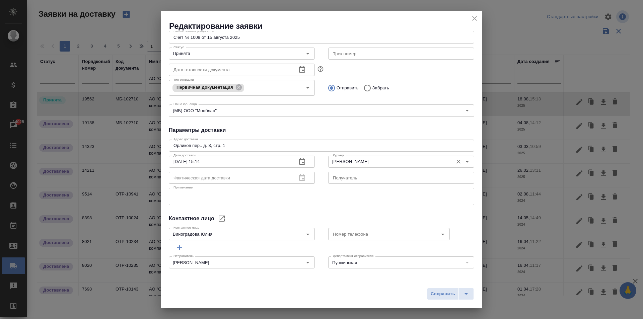
click at [372, 163] on input "[PERSON_NAME]" at bounding box center [390, 162] width 120 height 8
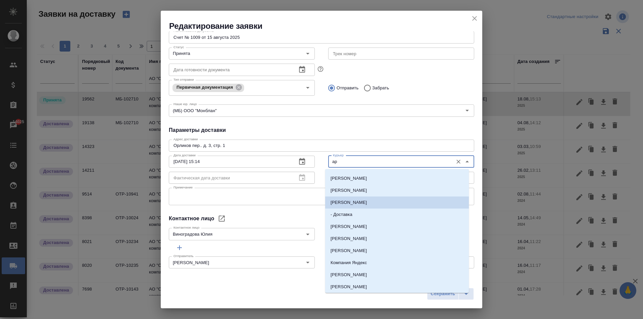
scroll to position [0, 0]
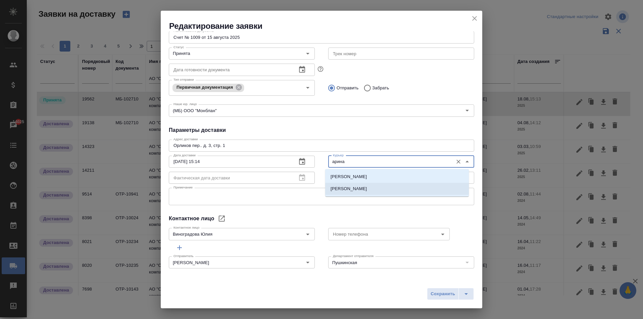
click at [364, 188] on p "[PERSON_NAME]" at bounding box center [349, 189] width 37 height 7
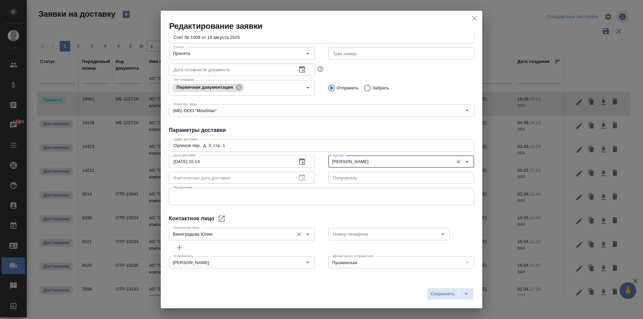
type input "[PERSON_NAME]"
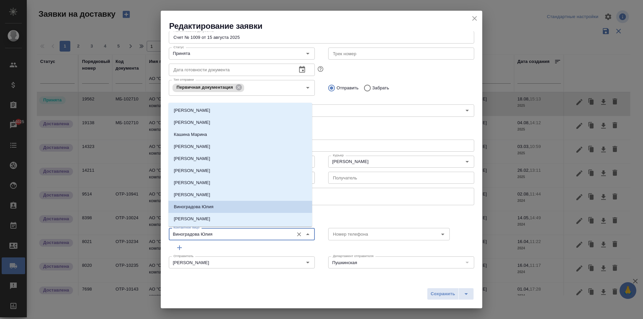
drag, startPoint x: 215, startPoint y: 234, endPoint x: 92, endPoint y: 236, distance: 123.7
click at [92, 236] on div "Редактирование заявки Общие данные Порядковый номер 19562 Порядковый номер Клие…" at bounding box center [321, 159] width 643 height 319
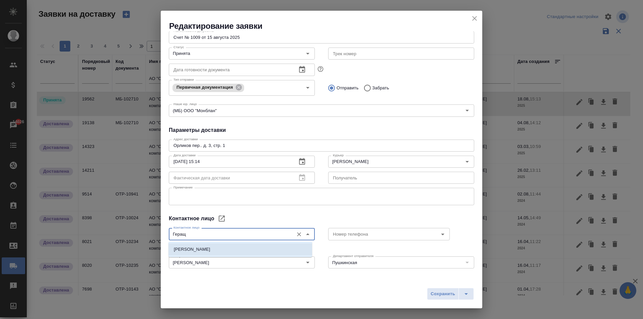
click at [242, 255] on li "[PERSON_NAME]" at bounding box center [241, 250] width 144 height 12
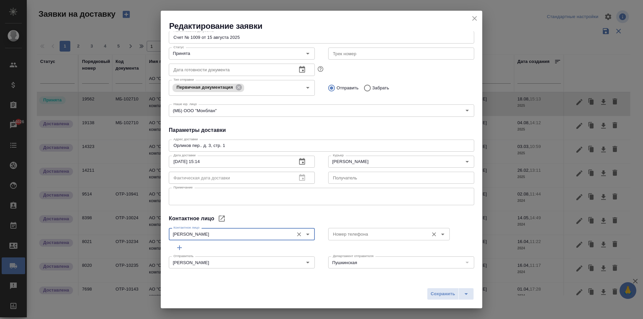
type input "[PERSON_NAME]"
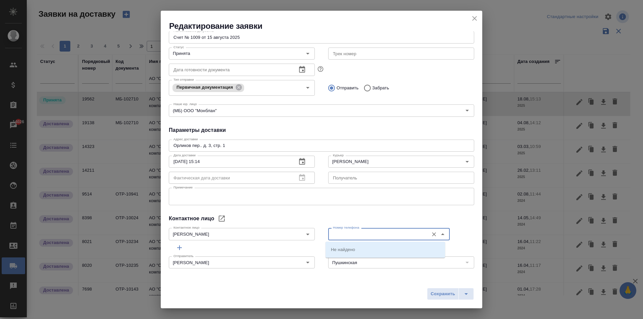
click at [378, 231] on input "Номер телефона" at bounding box center [377, 234] width 95 height 8
click at [377, 235] on input "Номер телефона" at bounding box center [377, 234] width 95 height 8
click at [203, 197] on textarea at bounding box center [322, 197] width 296 height 10
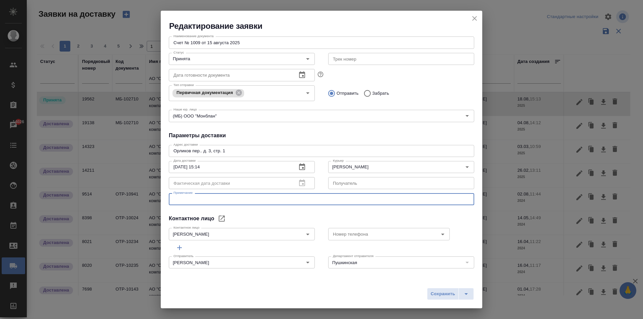
scroll to position [91, 0]
type textarea "т"
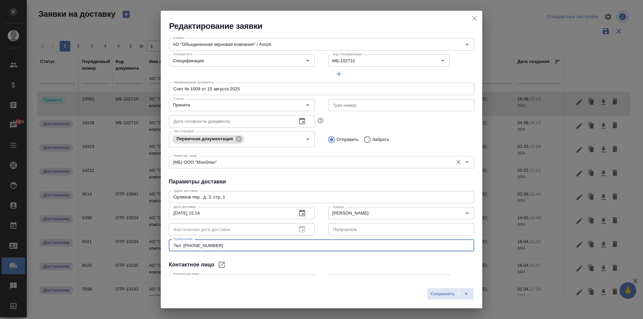
scroll to position [0, 0]
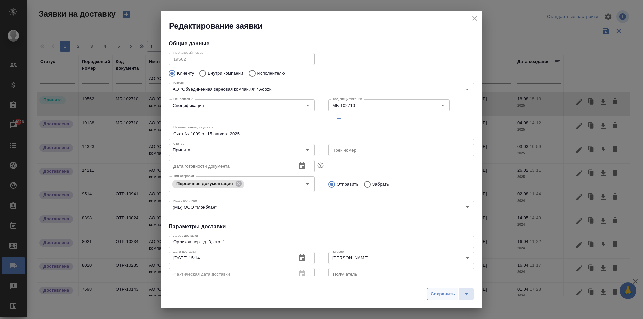
type textarea "Тел. [PHONE_NUMBER]"
click at [450, 294] on span "Сохранить" at bounding box center [443, 295] width 24 height 8
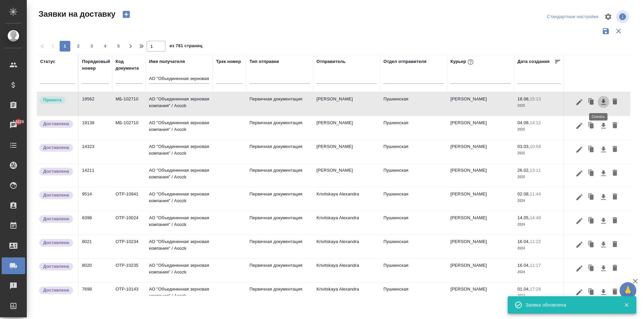
click at [602, 102] on icon "button" at bounding box center [604, 102] width 5 height 6
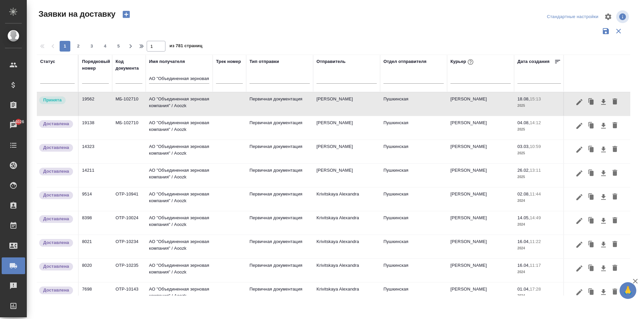
click at [179, 109] on td "АО "Объединенная зерновая компания" / Aoozk" at bounding box center [179, 103] width 67 height 23
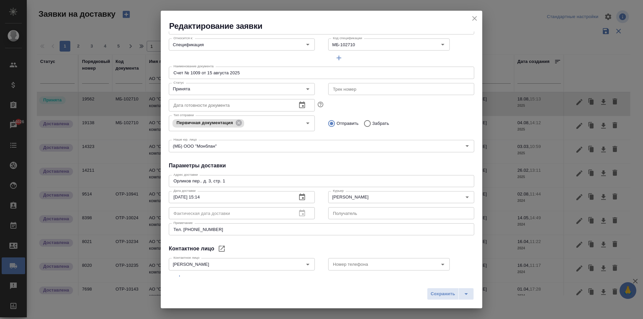
scroll to position [91, 0]
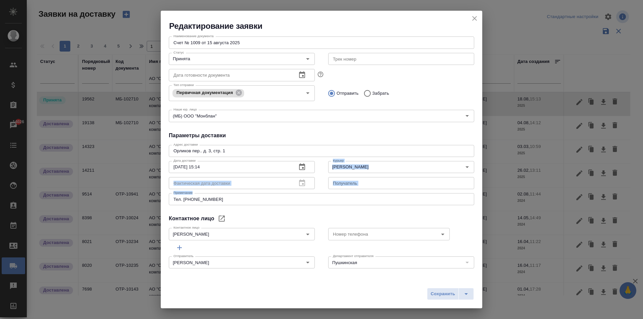
drag, startPoint x: 217, startPoint y: 203, endPoint x: 145, endPoint y: 203, distance: 72.4
click at [128, 199] on div "Редактирование заявки Общие данные Порядковый номер 19562 Порядковый номер Клие…" at bounding box center [321, 159] width 643 height 319
click at [214, 203] on div "Тел. 89154616047 x Примечание" at bounding box center [322, 199] width 306 height 12
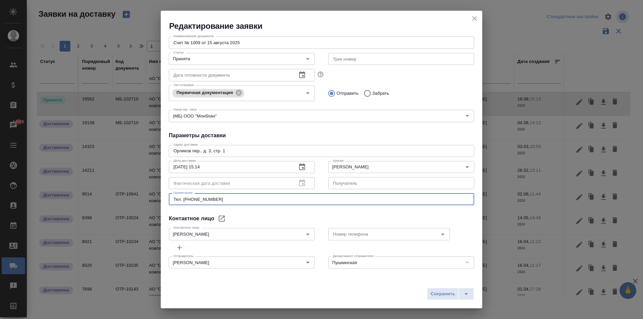
drag, startPoint x: 214, startPoint y: 199, endPoint x: 184, endPoint y: 201, distance: 30.5
click at [184, 201] on textarea "Тел. 89154616047" at bounding box center [322, 199] width 296 height 5
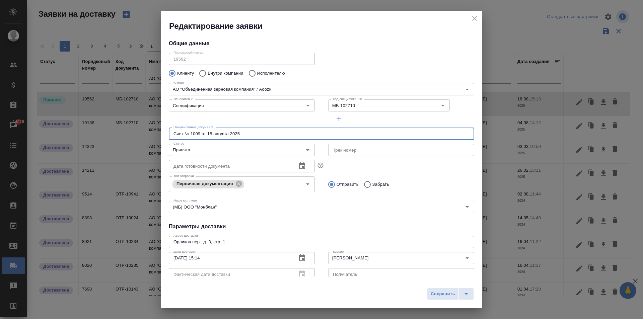
drag, startPoint x: 243, startPoint y: 133, endPoint x: 109, endPoint y: 127, distance: 134.9
click at [109, 127] on div "Редактирование заявки Общие данные Порядковый номер 19562 Порядковый номер Клие…" at bounding box center [321, 159] width 643 height 319
click at [474, 17] on icon "close" at bounding box center [475, 18] width 5 height 5
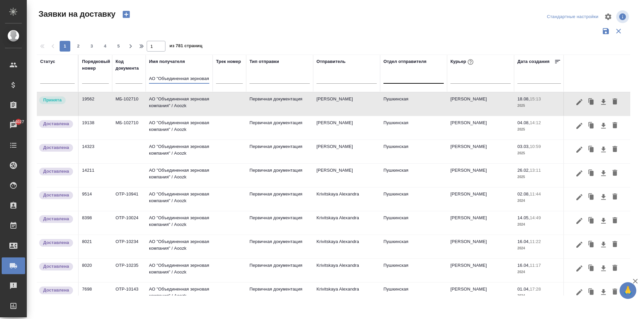
scroll to position [0, 38]
drag, startPoint x: 149, startPoint y: 77, endPoint x: 402, endPoint y: 83, distance: 252.8
click at [401, 83] on tr "Статус Порядковый номер Код документа Имя получателя АО "Объединенная зерновая …" at bounding box center [384, 74] width 695 height 38
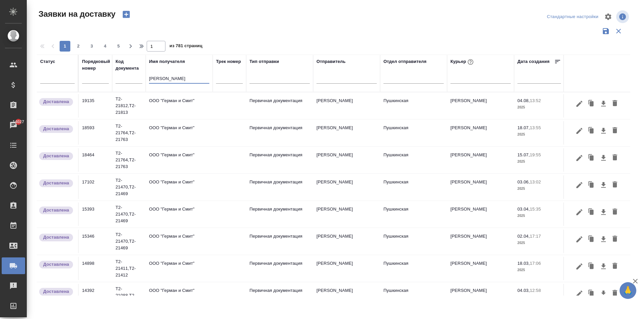
type input "герман"
click at [166, 106] on td "ООО "Герман и Смит"" at bounding box center [179, 105] width 67 height 23
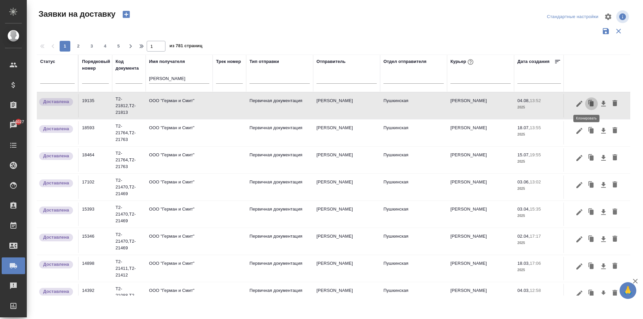
click at [590, 103] on icon "button" at bounding box center [592, 103] width 4 height 5
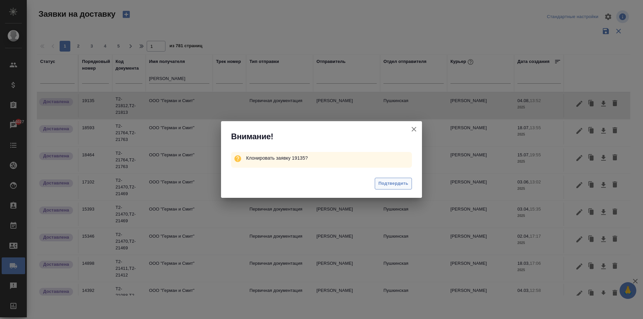
click at [388, 183] on span "Подтвердить" at bounding box center [394, 184] width 30 height 8
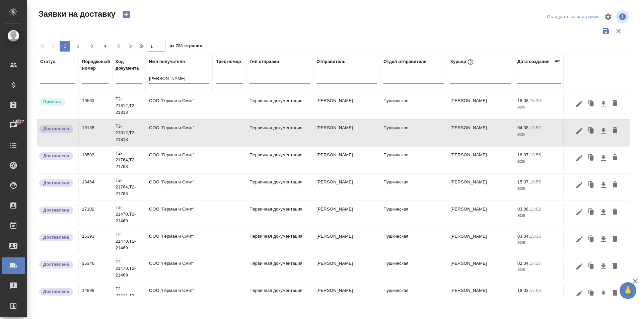
click at [173, 103] on td "ООО "Герман и Смит"" at bounding box center [179, 105] width 67 height 23
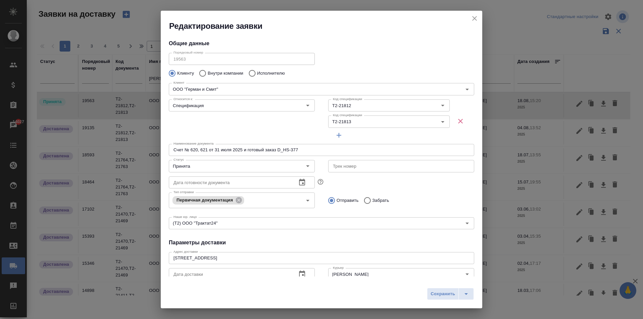
type input "[PERSON_NAME]"
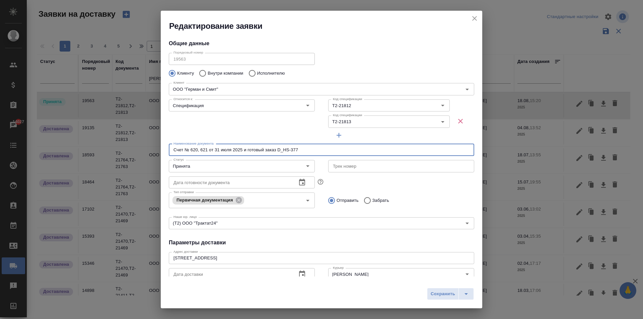
drag, startPoint x: 299, startPoint y: 151, endPoint x: 126, endPoint y: 144, distance: 173.0
click at [126, 144] on div "Редактирование заявки Общие данные Порядковый номер 19563 Порядковый номер Клие…" at bounding box center [321, 159] width 643 height 319
click at [189, 148] on input "Счет № 620, 621 от 31 июля 2025 и готовый заказ D_HS-377" at bounding box center [322, 150] width 306 height 12
drag, startPoint x: 191, startPoint y: 150, endPoint x: 470, endPoint y: 164, distance: 279.2
click at [470, 164] on div "Порядковый номер 19563 Порядковый номер Клиенту Внутри компании Исполнителю Кли…" at bounding box center [322, 140] width 306 height 181
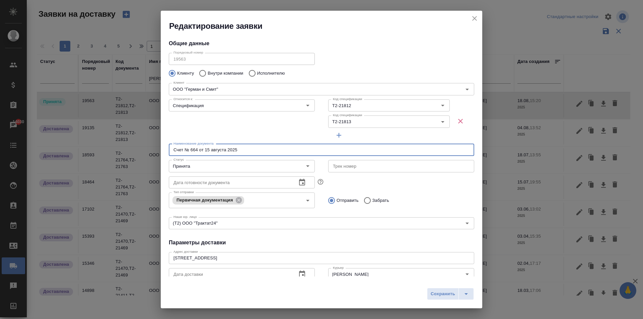
click at [191, 149] on input "Счет № 664 от 15 августа 2025" at bounding box center [322, 150] width 306 height 12
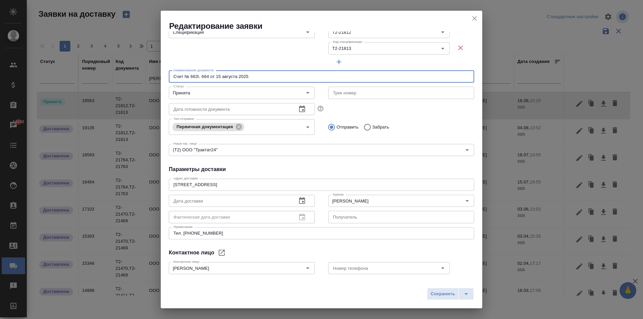
scroll to position [108, 0]
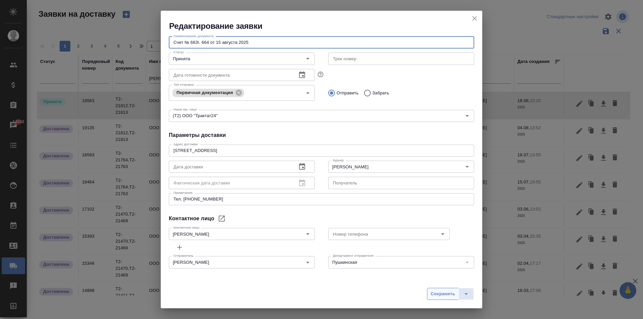
type input "Счет № 663\. 664 от 15 августа 2025"
click at [438, 297] on span "Сохранить" at bounding box center [443, 295] width 24 height 8
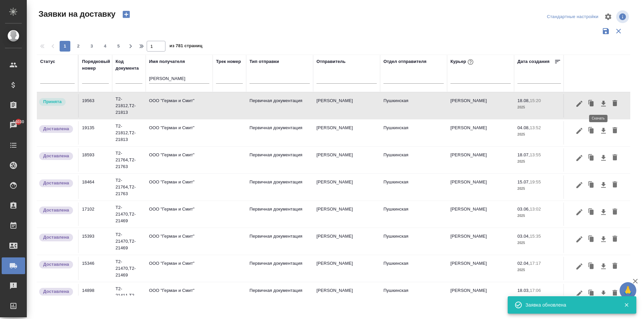
click at [602, 103] on icon "button" at bounding box center [604, 104] width 5 height 6
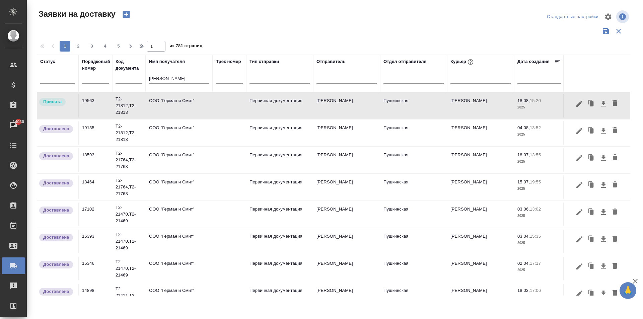
click at [181, 105] on td "ООО "Герман и Смит"" at bounding box center [179, 105] width 67 height 23
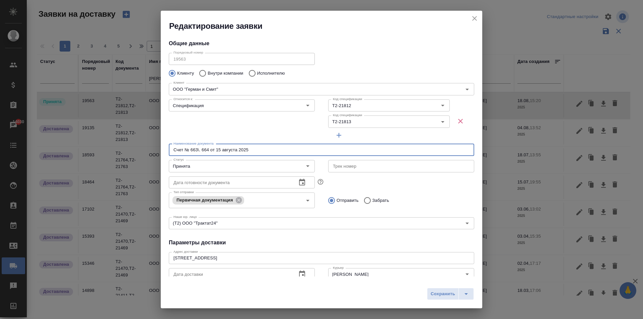
drag, startPoint x: 258, startPoint y: 151, endPoint x: 111, endPoint y: 150, distance: 146.8
click at [111, 150] on div "Редактирование заявки Общие данные Порядковый номер 19563 Порядковый номер Клие…" at bounding box center [321, 159] width 643 height 319
click at [474, 20] on icon "close" at bounding box center [475, 18] width 5 height 5
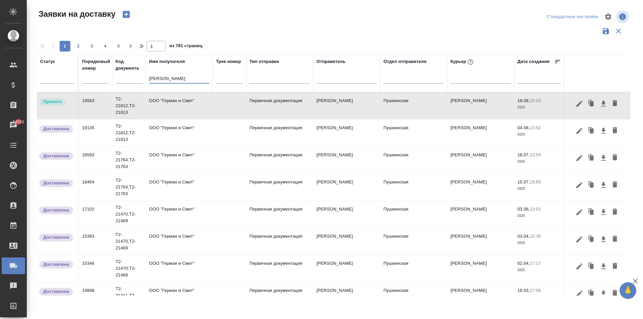
click at [138, 71] on tr "Статус Порядковый номер Код документа Имя получателя герман Трек номер Тип отпр…" at bounding box center [384, 74] width 695 height 38
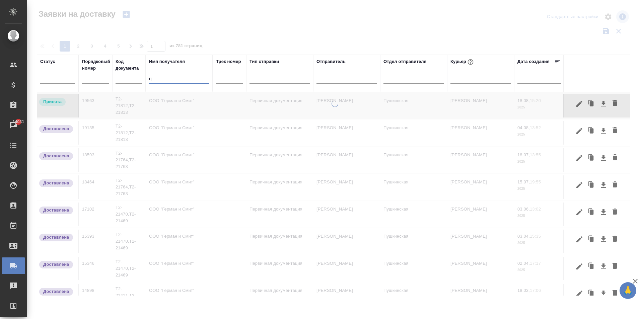
type input "r"
type input "к"
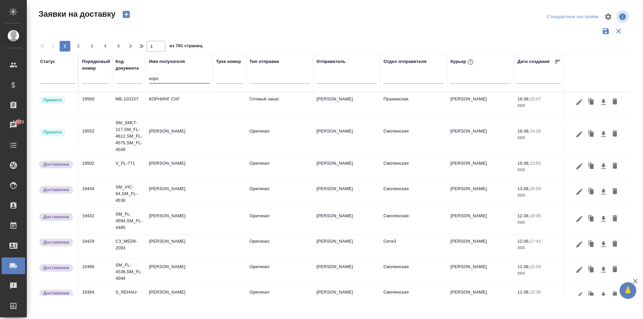
type input "корн"
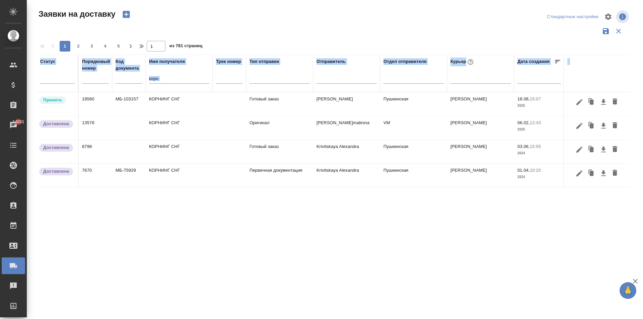
click at [167, 103] on td "КОРНИНГ СНГ" at bounding box center [179, 103] width 67 height 23
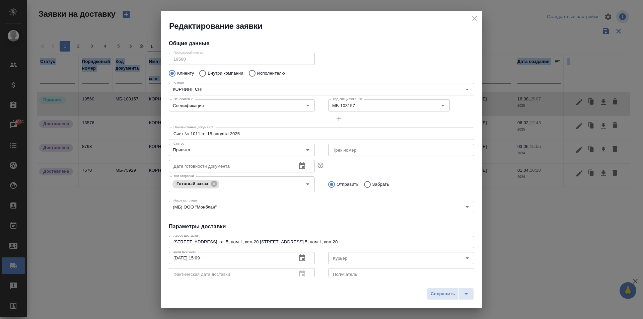
type input "Родькина Анна"
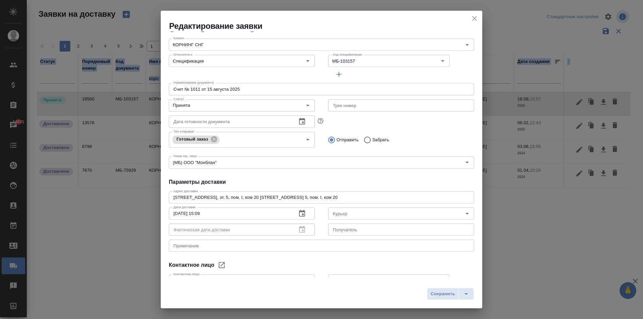
scroll to position [91, 0]
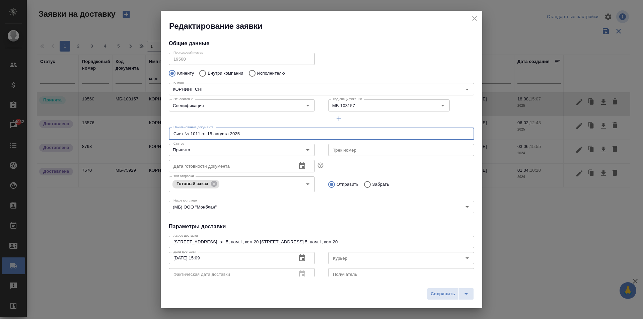
drag, startPoint x: 240, startPoint y: 134, endPoint x: 152, endPoint y: 121, distance: 88.4
click at [152, 121] on div "Редактирование заявки Общие данные Порядковый номер 19560 Порядковый номер Клие…" at bounding box center [321, 159] width 643 height 319
click at [471, 17] on button "close" at bounding box center [475, 18] width 10 height 10
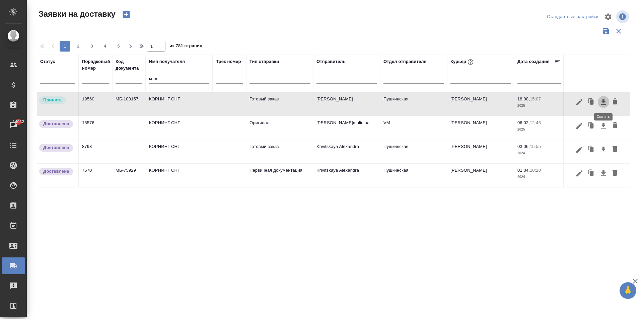
click at [603, 101] on icon "button" at bounding box center [604, 102] width 5 height 6
click at [275, 108] on td "Готовый заказ" at bounding box center [279, 103] width 67 height 23
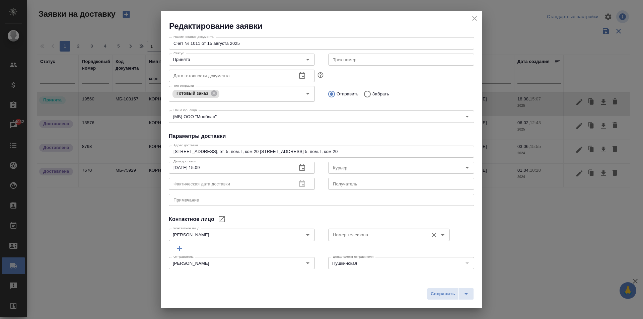
scroll to position [91, 0]
click at [476, 21] on icon "close" at bounding box center [475, 18] width 8 height 8
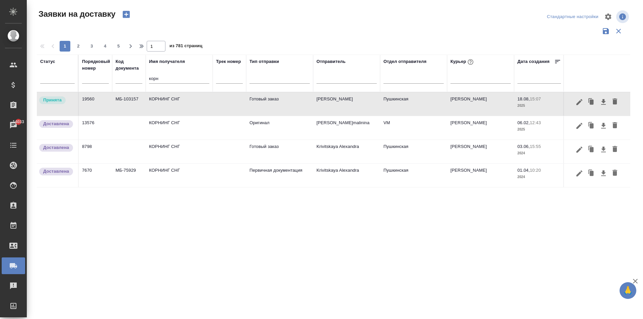
drag, startPoint x: 122, startPoint y: 78, endPoint x: 104, endPoint y: 77, distance: 18.1
click at [106, 77] on tr "Статус Порядковый номер Код документа Имя получателя корн Трек номер Тип отправ…" at bounding box center [384, 74] width 695 height 38
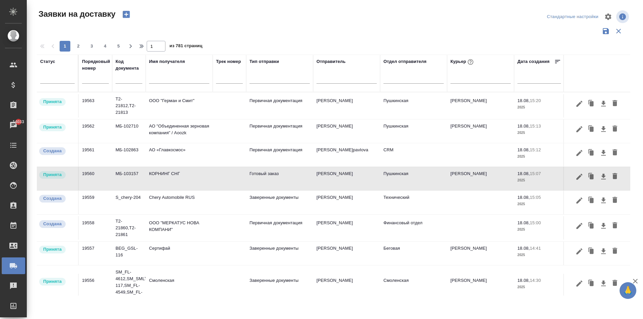
click at [188, 118] on td "КОРНИНГ СНГ" at bounding box center [179, 105] width 67 height 23
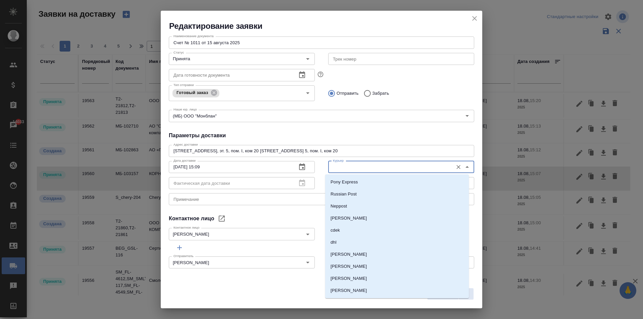
click at [345, 163] on input "Курьер" at bounding box center [390, 167] width 120 height 8
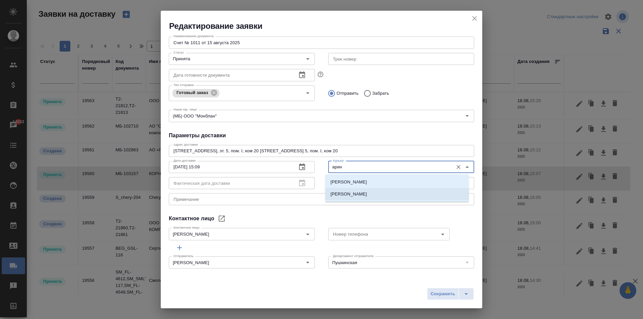
click at [376, 195] on li "[PERSON_NAME]" at bounding box center [397, 194] width 144 height 12
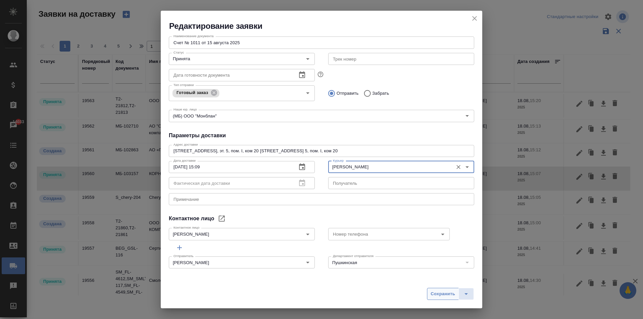
type input "[PERSON_NAME]"
click at [439, 296] on span "Сохранить" at bounding box center [443, 295] width 24 height 8
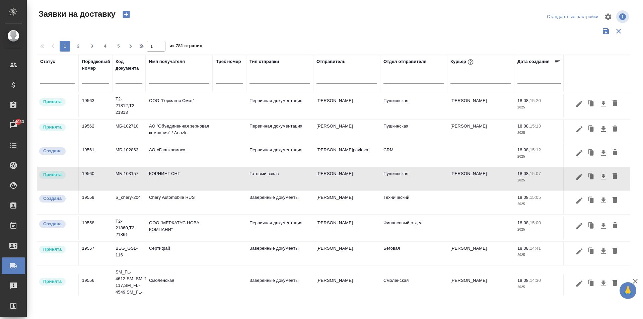
click at [172, 118] on td "АО "Объединенная зерновая компания" / Aoozk" at bounding box center [179, 105] width 67 height 23
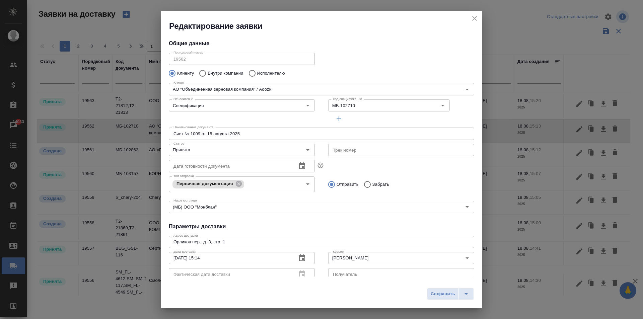
type input "[PERSON_NAME]"
click at [476, 17] on icon "close" at bounding box center [475, 18] width 5 height 5
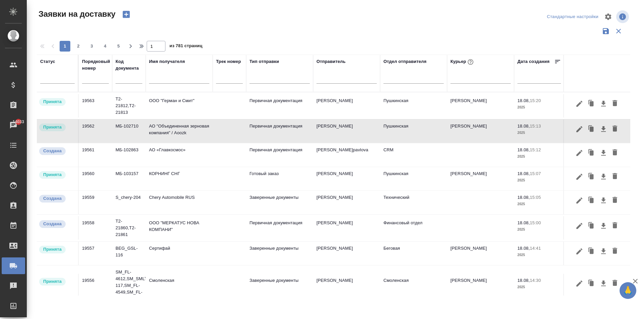
click at [172, 118] on td "КОРНИНГ СНГ" at bounding box center [179, 105] width 67 height 23
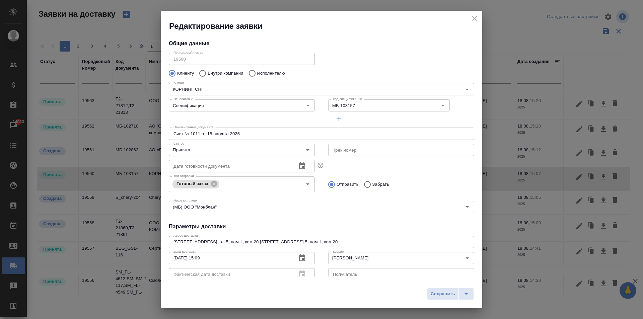
type input "[PERSON_NAME]"
click at [477, 19] on icon "close" at bounding box center [475, 18] width 8 height 8
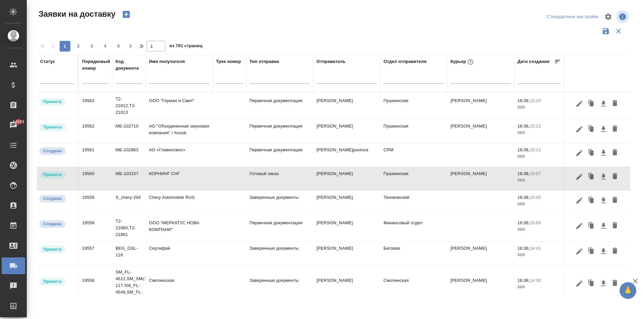
click at [184, 118] on td "АО "Объединенная зерновая компания" / Aoozk" at bounding box center [179, 105] width 67 height 23
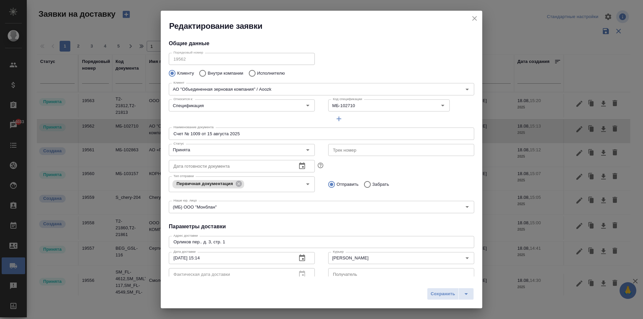
type input "[PERSON_NAME]"
drag, startPoint x: 200, startPoint y: 134, endPoint x: 190, endPoint y: 132, distance: 9.9
click at [190, 132] on input "Счет № 1009 от 15 августа 2025" at bounding box center [322, 134] width 306 height 12
click at [343, 105] on input "МБ-102710" at bounding box center [372, 106] width 85 height 8
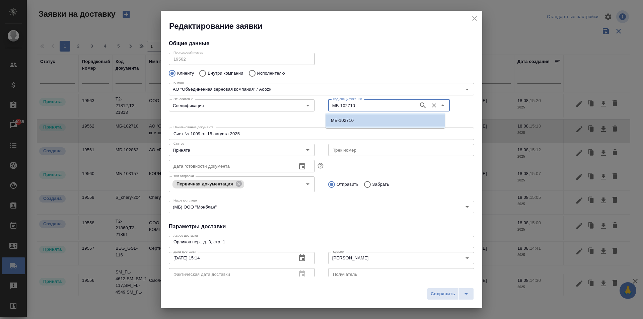
paste input "3155"
type input "МБ-103155"
click at [351, 120] on p "МБ-103155" at bounding box center [342, 120] width 23 height 7
type input "МБ-103155"
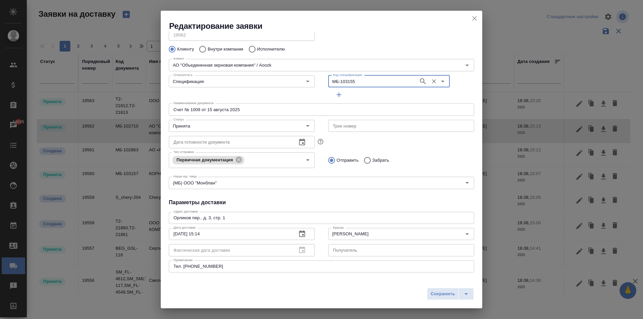
scroll to position [34, 0]
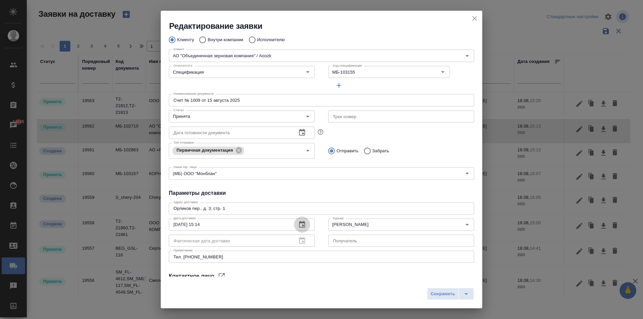
click at [301, 224] on icon "button" at bounding box center [302, 225] width 8 height 8
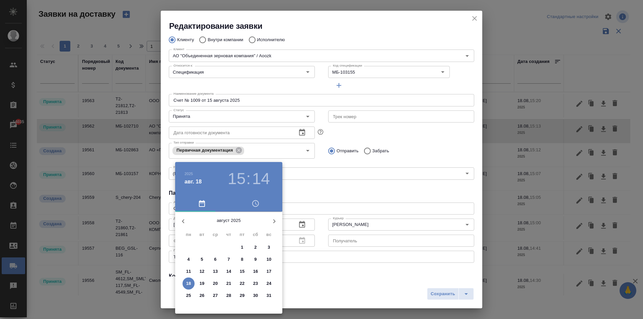
click at [301, 224] on div at bounding box center [321, 159] width 643 height 319
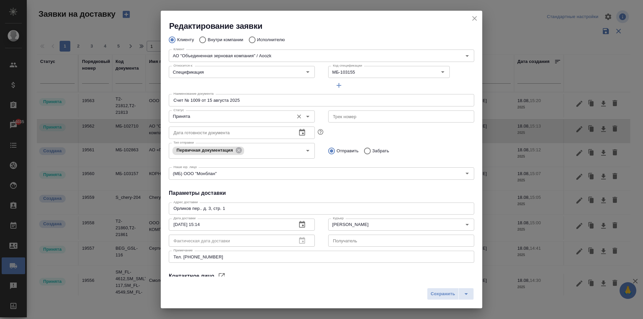
click at [207, 113] on input "Принята" at bounding box center [231, 117] width 120 height 8
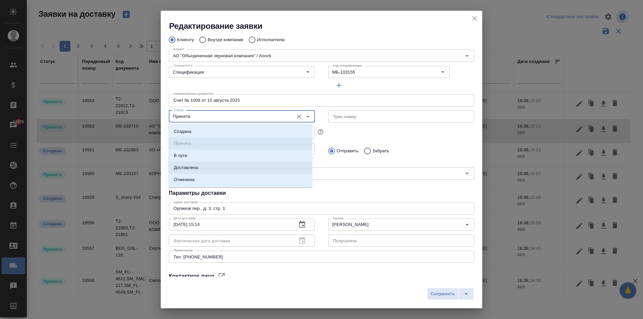
click at [193, 169] on p "Доставлена" at bounding box center [186, 168] width 24 height 7
type input "Доставлена"
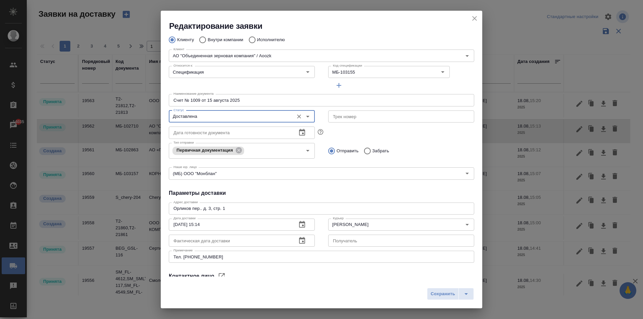
click at [303, 240] on icon "button" at bounding box center [302, 241] width 8 height 8
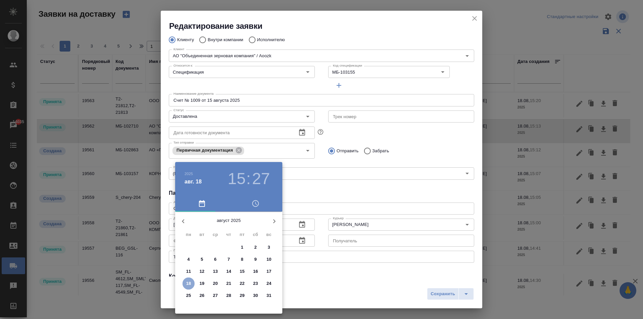
click at [185, 287] on span "18" at bounding box center [189, 283] width 12 height 7
type input "18.08.2025 15:27"
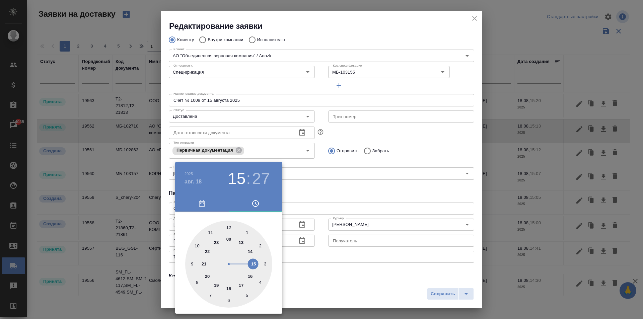
click at [324, 207] on div at bounding box center [321, 159] width 643 height 319
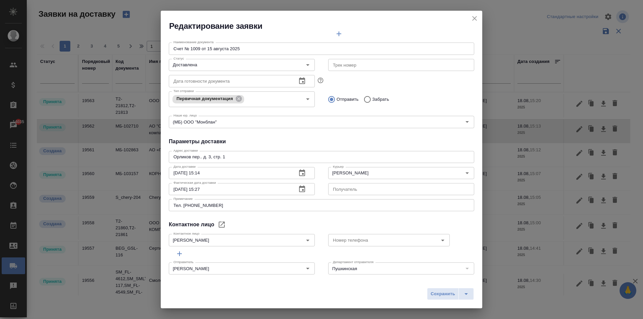
scroll to position [91, 0]
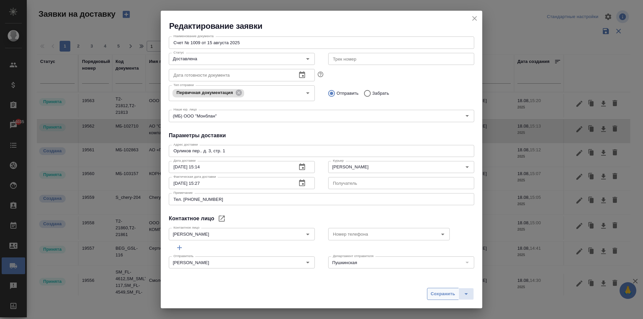
click at [438, 293] on span "Сохранить" at bounding box center [443, 295] width 24 height 8
type input "Принята"
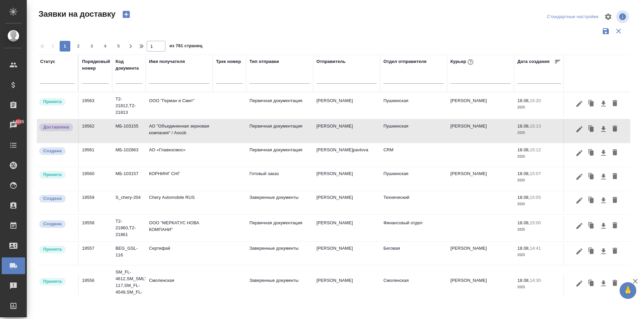
click at [183, 118] on td "КОРНИНГ СНГ" at bounding box center [179, 105] width 67 height 23
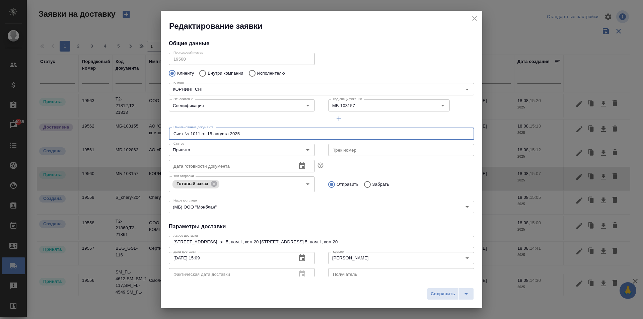
drag, startPoint x: 200, startPoint y: 131, endPoint x: 192, endPoint y: 136, distance: 9.8
click at [192, 136] on input "Счет № 1011 от 15 августа 2025" at bounding box center [322, 134] width 306 height 12
drag, startPoint x: 191, startPoint y: 135, endPoint x: 200, endPoint y: 136, distance: 9.5
click at [200, 136] on input "Счет № 1011 от 15 августа 2025" at bounding box center [322, 134] width 306 height 12
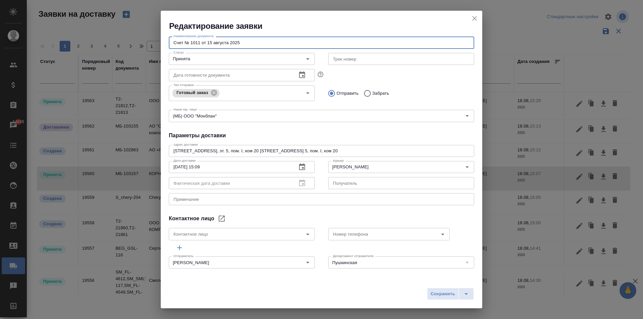
click at [300, 166] on icon "button" at bounding box center [302, 167] width 8 height 8
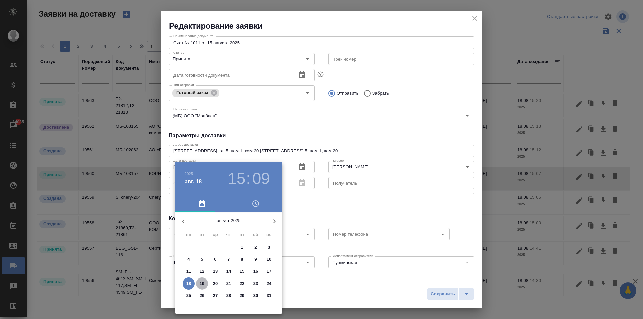
click at [201, 285] on p "19" at bounding box center [202, 283] width 5 height 7
type input "[DATE] 15:09"
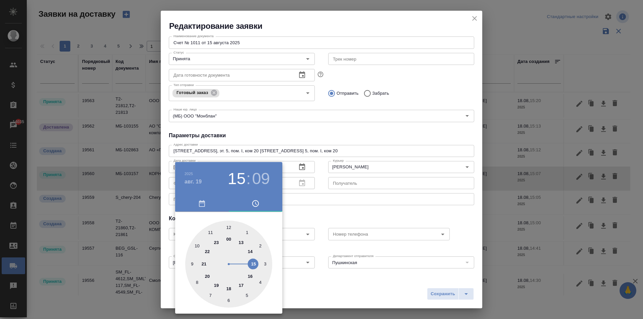
click at [327, 112] on div at bounding box center [321, 159] width 643 height 319
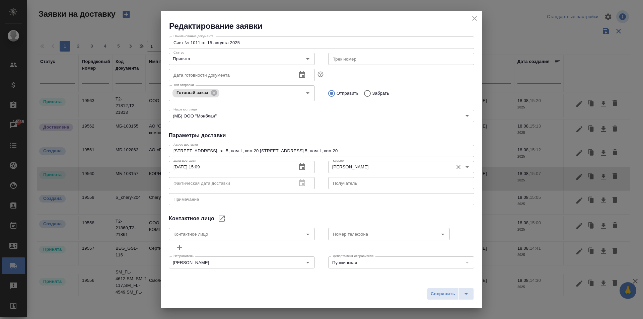
scroll to position [0, 0]
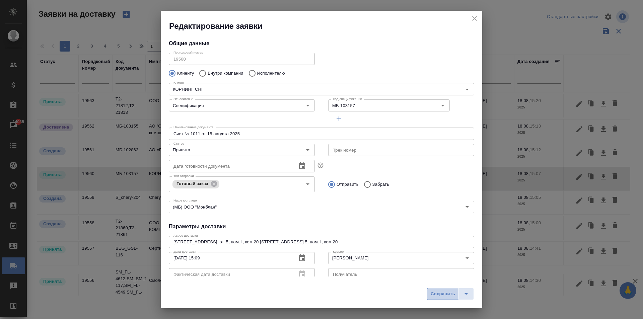
click at [435, 294] on span "Сохранить" at bounding box center [443, 295] width 24 height 8
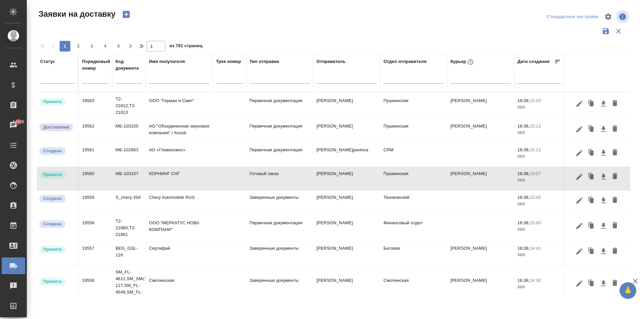
click at [191, 103] on td "ООО "Герман и Смит"" at bounding box center [179, 105] width 67 height 23
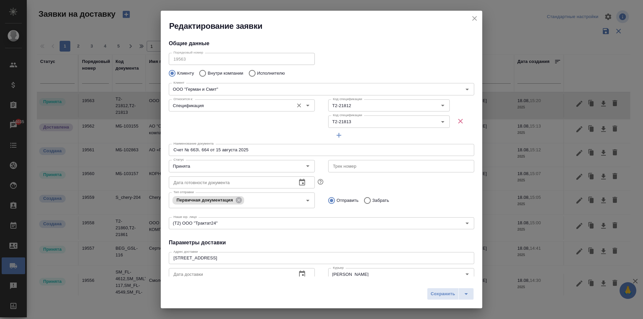
type input "[PERSON_NAME]"
click at [200, 148] on input "Счет № 663\. 664 от 15 августа 2025" at bounding box center [322, 150] width 306 height 12
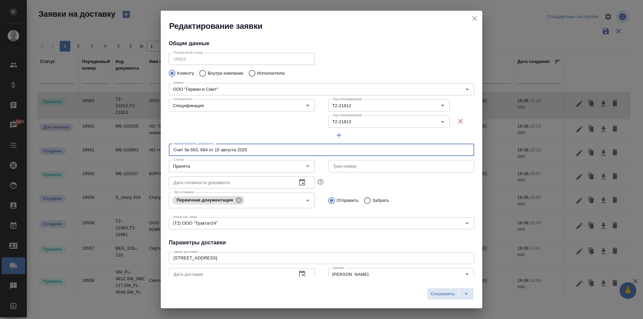
type input "Счет № 663, 664 от 15 августа 2025"
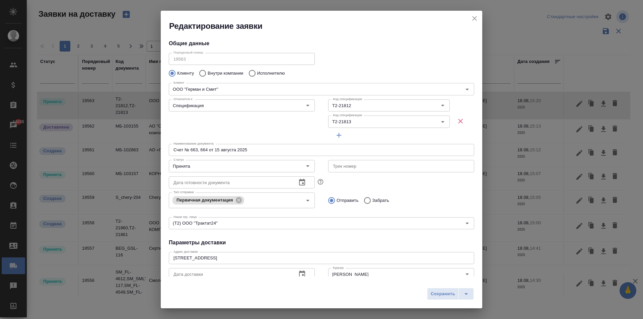
click at [223, 173] on div "Дата готовности документа Дата готовности документа" at bounding box center [242, 181] width 160 height 29
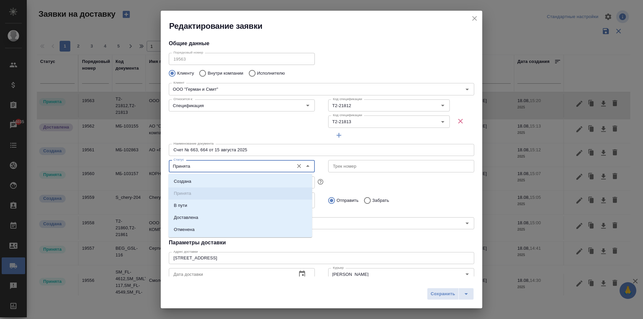
click at [221, 167] on input "Принята" at bounding box center [231, 166] width 120 height 8
click at [207, 215] on li "Доставлена" at bounding box center [241, 218] width 144 height 12
type input "Доставлена"
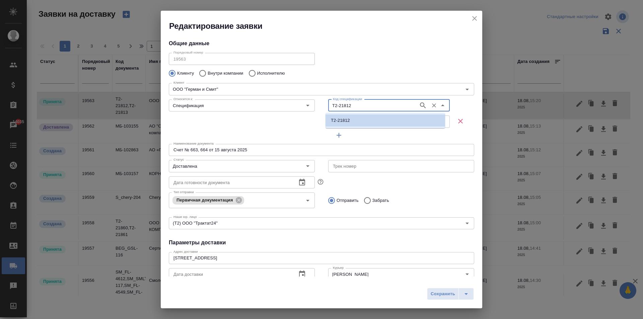
drag, startPoint x: 331, startPoint y: 105, endPoint x: 325, endPoint y: 101, distance: 7.1
click at [325, 103] on div "Код спецификации Т2-21812 Код спецификации Код спецификации Т2-21813 Код специф…" at bounding box center [402, 119] width 160 height 58
paste input "47"
type input "Т2-21847"
click at [361, 122] on li "Т2-21847" at bounding box center [386, 121] width 120 height 12
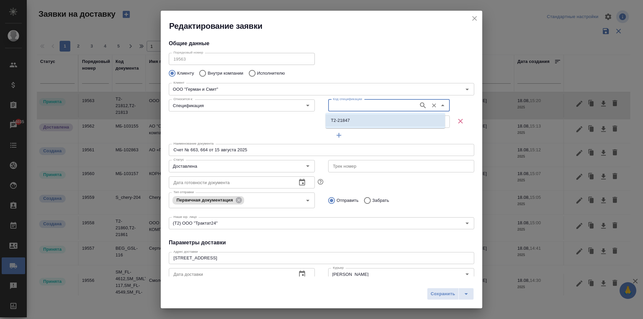
type input "Т2-21847"
drag, startPoint x: 364, startPoint y: 121, endPoint x: 311, endPoint y: 119, distance: 53.3
click at [311, 119] on div "Относится к: Спецификация Относится к: Код спецификации Т2-21847 Код спецификац…" at bounding box center [321, 119] width 319 height 58
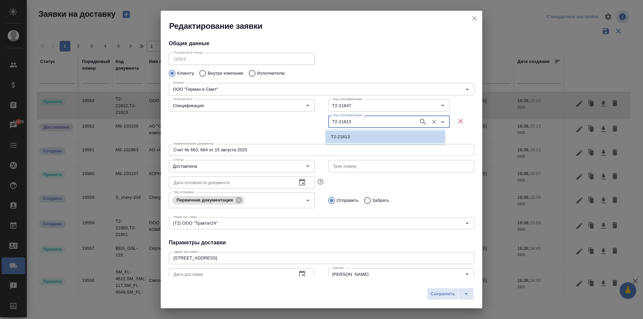
paste input "AWATERA ... Aivazyan Karina Клиенты Спецификации Заказы Чаты Todo Проекты SC Ис…"
drag, startPoint x: 392, startPoint y: 121, endPoint x: 198, endPoint y: 117, distance: 194.1
click at [198, 117] on div "Относится к: Спецификация Относится к: Код спецификации Т2-21847 Код спецификац…" at bounding box center [321, 119] width 319 height 58
type input "Т2-21848"
click at [360, 136] on li "Т2-21848" at bounding box center [386, 137] width 120 height 12
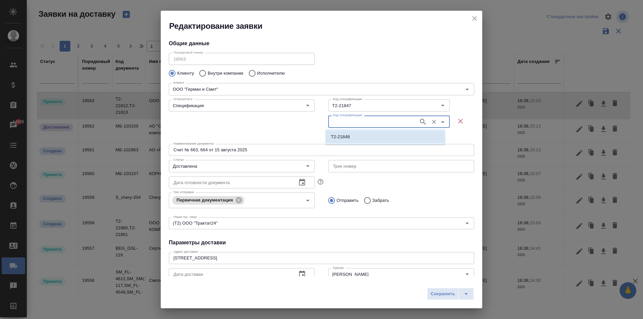
type input "Т2-21848"
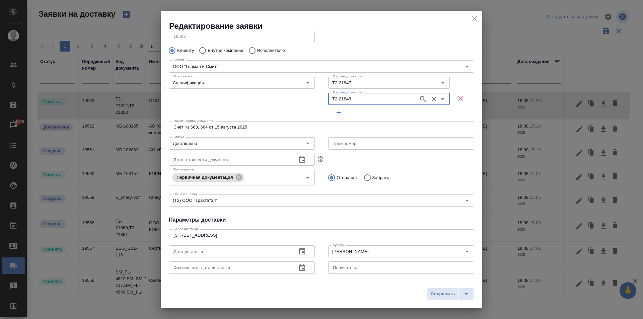
scroll to position [67, 0]
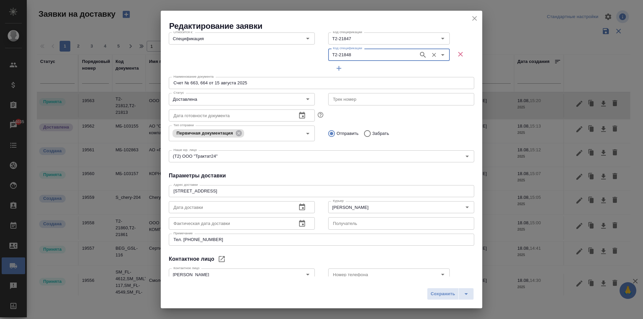
click at [294, 206] on button "button" at bounding box center [302, 207] width 16 height 16
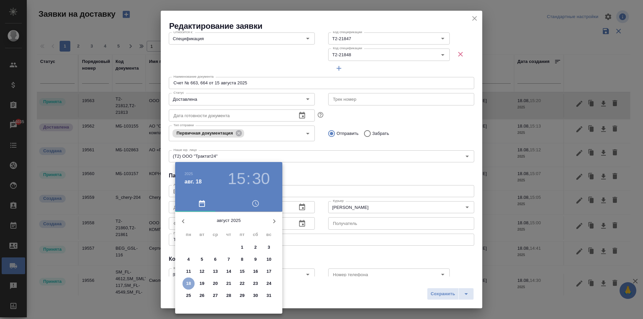
click at [189, 284] on p "18" at bounding box center [188, 283] width 5 height 7
type input "18.08.2025 15:30"
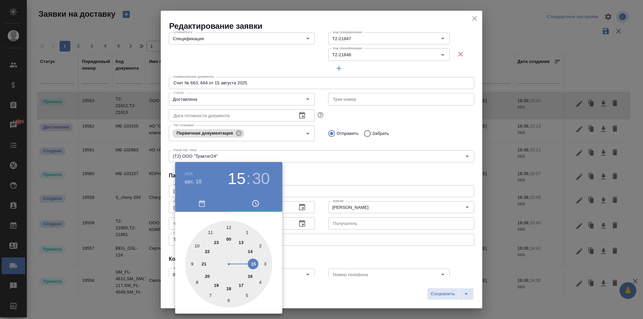
click at [336, 204] on div at bounding box center [321, 159] width 643 height 319
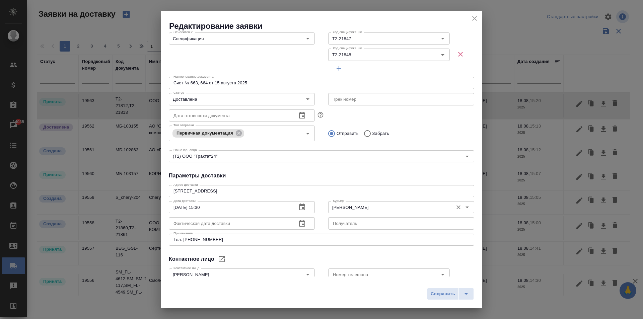
click at [339, 206] on input "Северов Олег" at bounding box center [390, 207] width 120 height 8
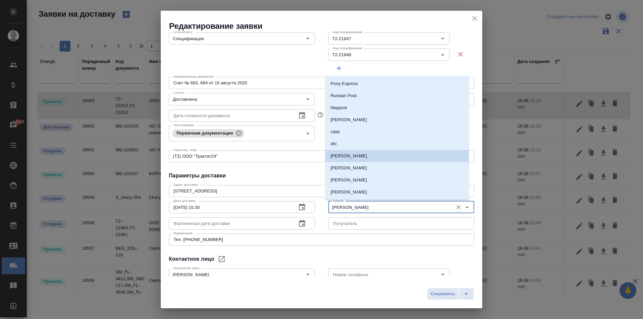
click at [339, 206] on input "Северов Олег" at bounding box center [390, 207] width 120 height 8
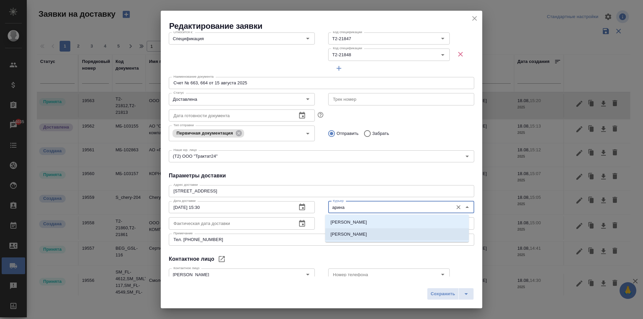
click at [359, 232] on p "[PERSON_NAME]" at bounding box center [349, 234] width 37 height 7
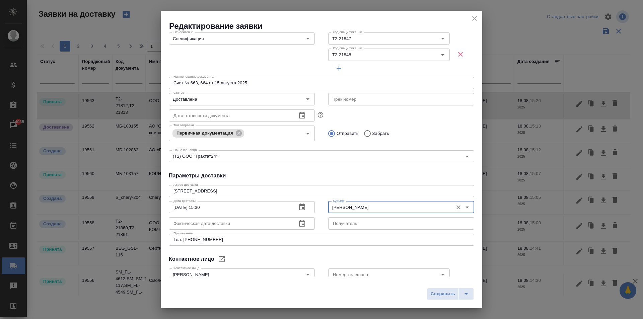
type input "[PERSON_NAME]"
click at [304, 222] on button "button" at bounding box center [302, 224] width 16 height 16
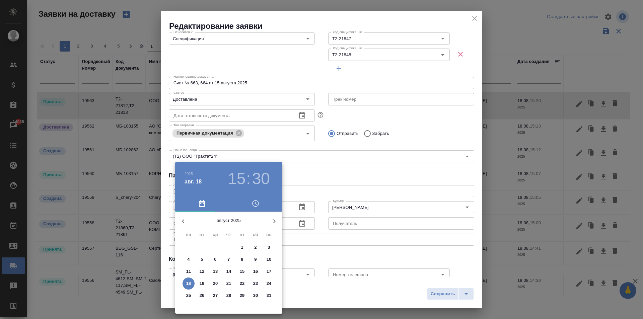
click at [187, 284] on p "18" at bounding box center [188, 283] width 5 height 7
type input "18.08.2025 15:30"
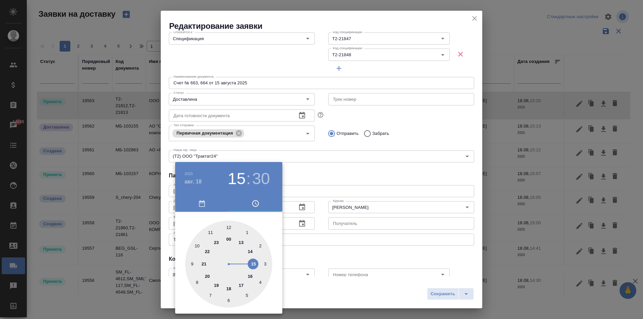
click at [398, 177] on div at bounding box center [321, 159] width 643 height 319
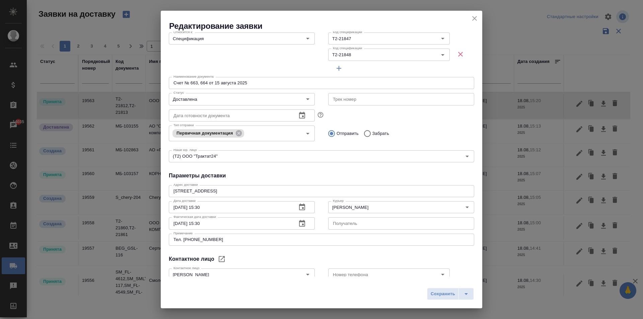
click at [435, 291] on span "Сохранить" at bounding box center [443, 295] width 24 height 8
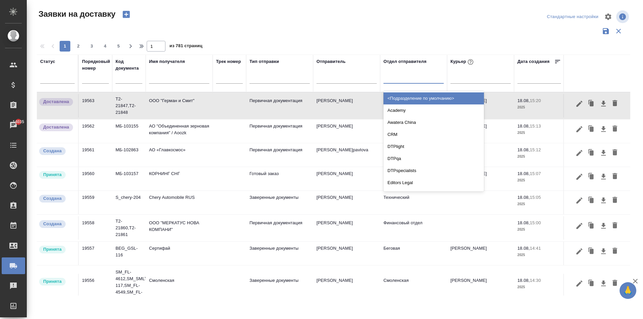
click at [414, 80] on div at bounding box center [414, 77] width 60 height 10
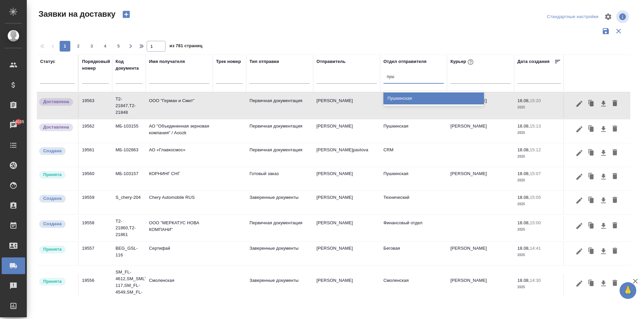
type input "пушк"
click at [415, 97] on div "Пушкинская" at bounding box center [434, 98] width 101 height 12
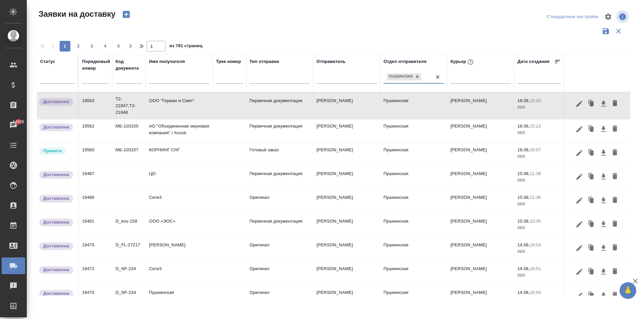
click at [176, 118] on td "КОРНИНГ СНГ" at bounding box center [179, 105] width 67 height 23
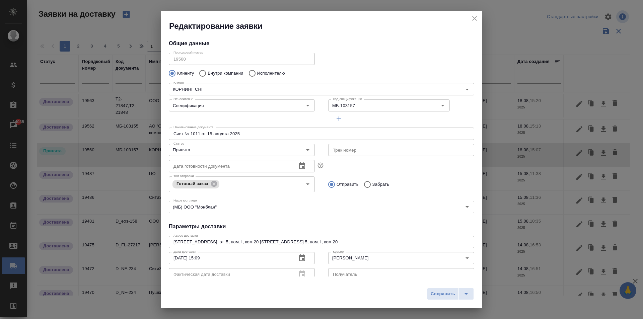
type input "Родькина Анна"
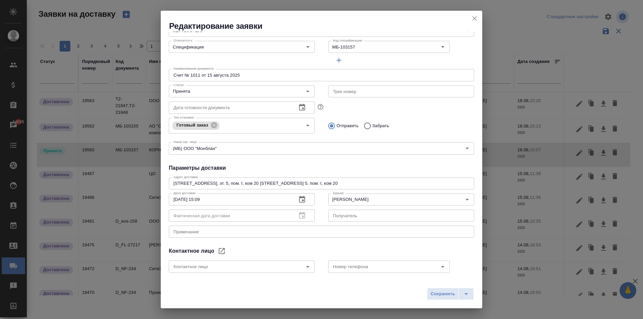
scroll to position [91, 0]
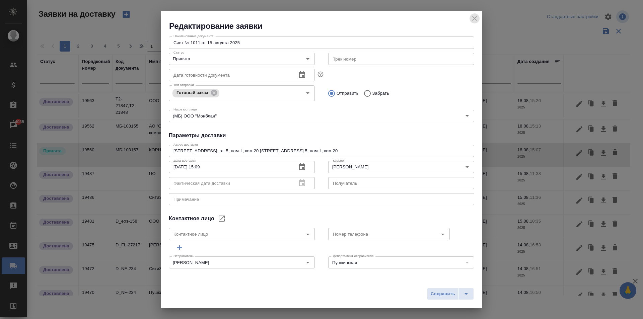
click at [474, 17] on icon "close" at bounding box center [475, 18] width 8 height 8
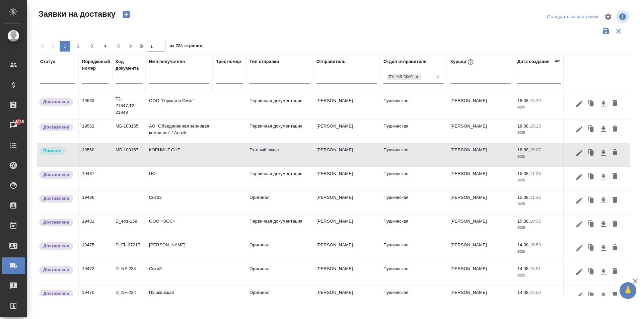
click at [180, 118] on td "КОРНИНГ СНГ" at bounding box center [179, 105] width 67 height 23
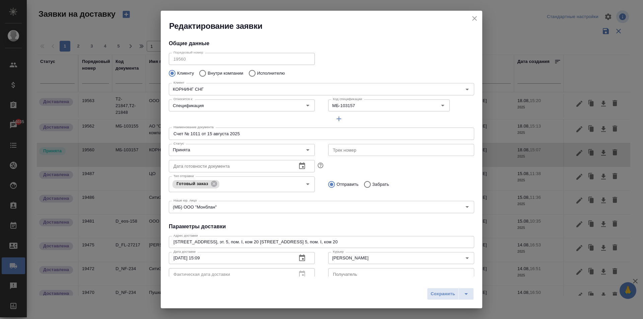
type input "Родькина Анна"
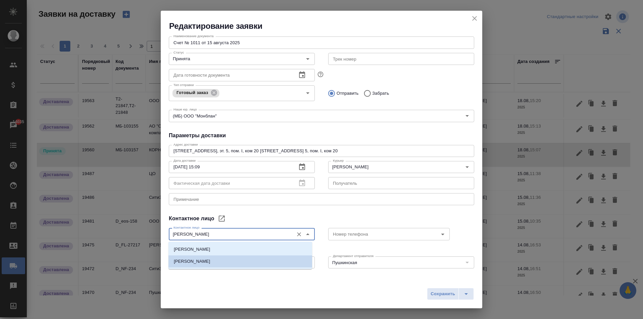
drag, startPoint x: 209, startPoint y: 236, endPoint x: 130, endPoint y: 229, distance: 79.7
click at [129, 229] on div "Редактирование заявки Общие данные Порядковый номер 19560 Порядковый номер Клие…" at bounding box center [321, 159] width 643 height 319
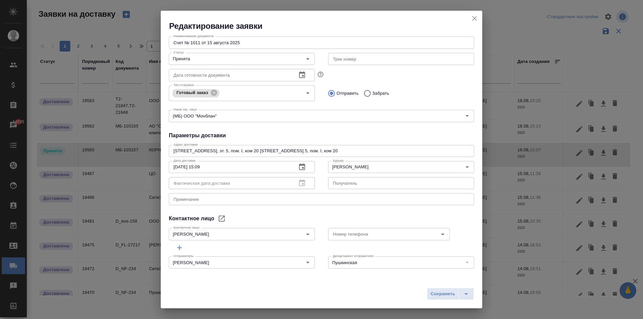
click at [306, 291] on div "Сохранить" at bounding box center [322, 297] width 322 height 24
click at [199, 200] on textarea at bounding box center [322, 199] width 296 height 5
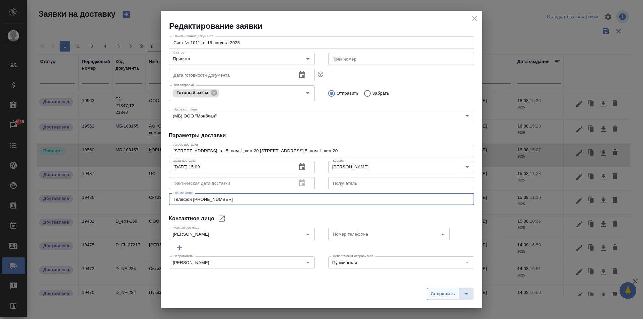
type textarea "Телефон 89035314693"
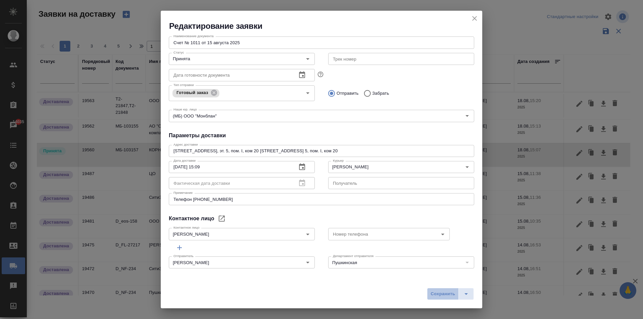
click at [438, 293] on span "Сохранить" at bounding box center [443, 295] width 24 height 8
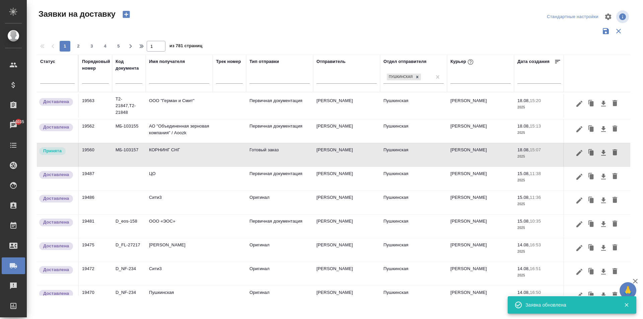
click at [188, 118] on td "КОРНИНГ СНГ" at bounding box center [179, 105] width 67 height 23
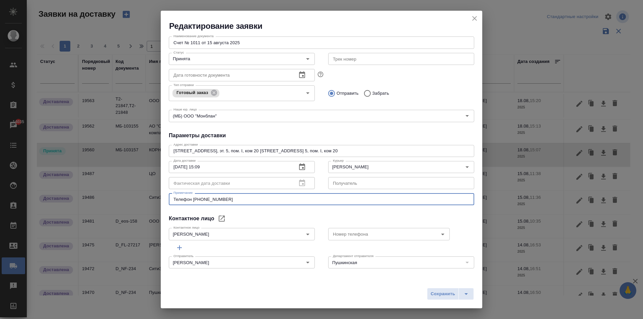
drag, startPoint x: 226, startPoint y: 201, endPoint x: 194, endPoint y: 200, distance: 32.2
click at [194, 200] on textarea "Телефон 89035314693" at bounding box center [322, 199] width 296 height 5
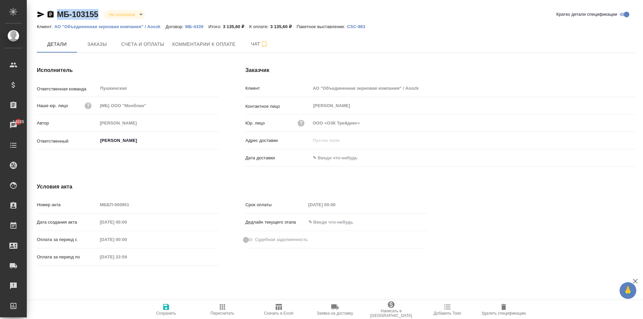
drag, startPoint x: 101, startPoint y: 13, endPoint x: 56, endPoint y: 8, distance: 45.1
click at [56, 8] on div "МБ-103155 Не оплачена notPayed Кратко детали спецификации Клиент: АО "Объединен…" at bounding box center [336, 143] width 607 height 286
copy link "МБ-103155"
drag, startPoint x: 98, startPoint y: 14, endPoint x: 49, endPoint y: 10, distance: 49.7
click at [43, 12] on div "МБ-103157 Не оплачена notPayed Создана created" at bounding box center [110, 14] width 146 height 11
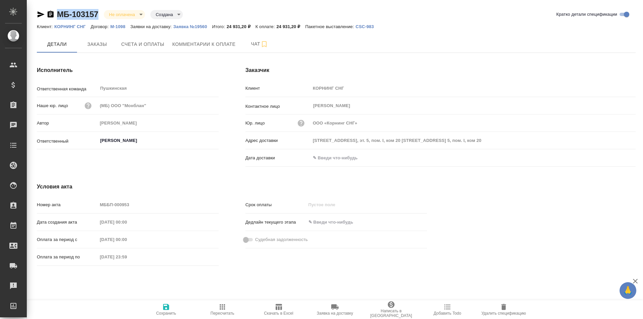
copy link "МБ-103157"
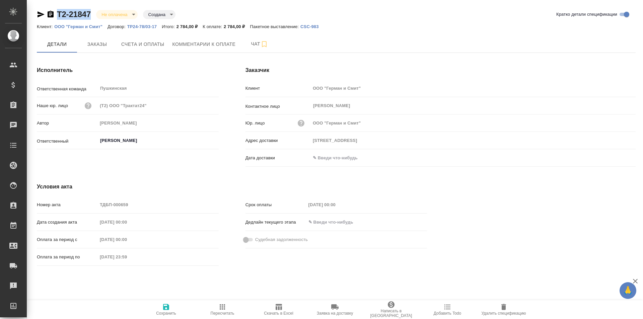
drag, startPoint x: 92, startPoint y: 11, endPoint x: 45, endPoint y: 10, distance: 46.9
click at [45, 9] on div "Т2-21847 Не оплачена notPayed Создана created" at bounding box center [106, 14] width 139 height 11
copy link "Т2-21847"
click at [23, 12] on div ".cls-1 fill:#fff; AWATERA [PERSON_NAME] Спецификации Заказы Чаты Todo Проекты S…" at bounding box center [321, 159] width 643 height 319
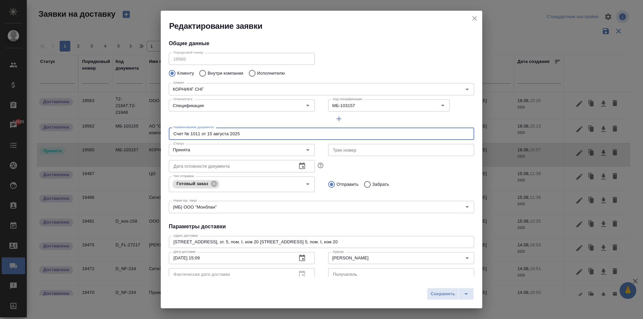
drag, startPoint x: 249, startPoint y: 133, endPoint x: 140, endPoint y: 135, distance: 108.9
click at [118, 131] on div "Редактирование заявки Общие данные Порядковый номер 19560 Порядковый номер Клие…" at bounding box center [321, 159] width 643 height 319
click at [316, 242] on textarea "[STREET_ADDRESS], эт. 5, пом. I, ком 20 [STREET_ADDRESS] 5, пом. I, ком 20" at bounding box center [322, 242] width 296 height 5
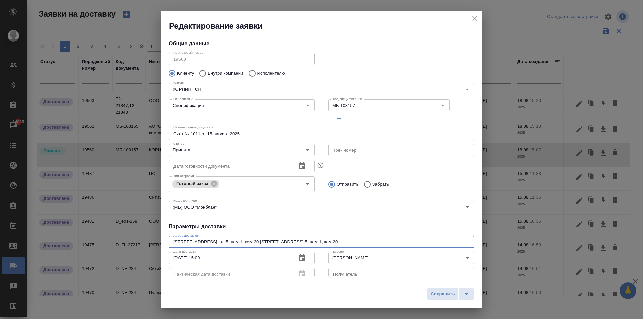
drag, startPoint x: 305, startPoint y: 242, endPoint x: 567, endPoint y: 245, distance: 262.1
click at [567, 245] on div "Редактирование заявки Общие данные Порядковый номер 19560 Порядковый номер Клие…" at bounding box center [321, 159] width 643 height 319
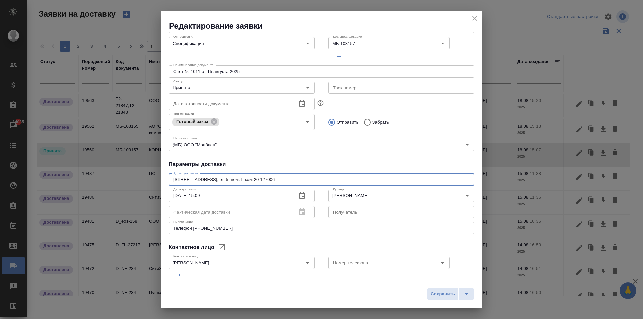
scroll to position [91, 0]
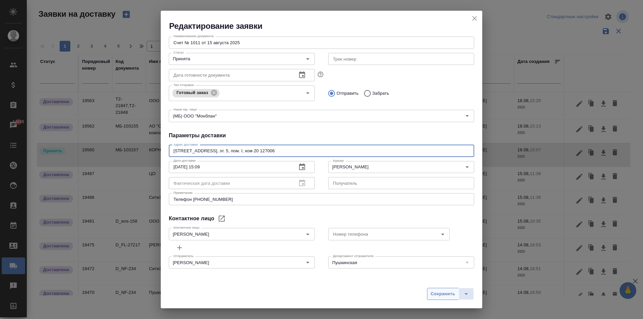
type textarea "[STREET_ADDRESS], эт. 5, пом. I, ком 20 127006"
click at [443, 294] on span "Сохранить" at bounding box center [443, 295] width 24 height 8
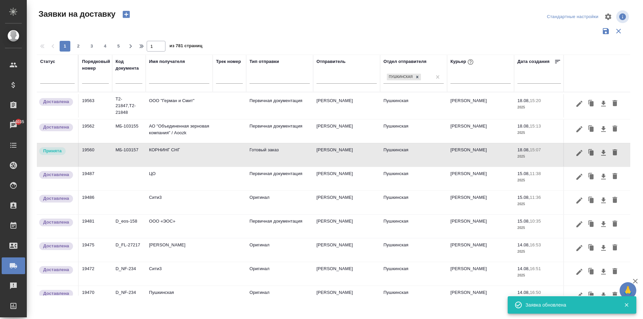
click at [185, 111] on td "ООО "Герман и Смит"" at bounding box center [179, 105] width 67 height 23
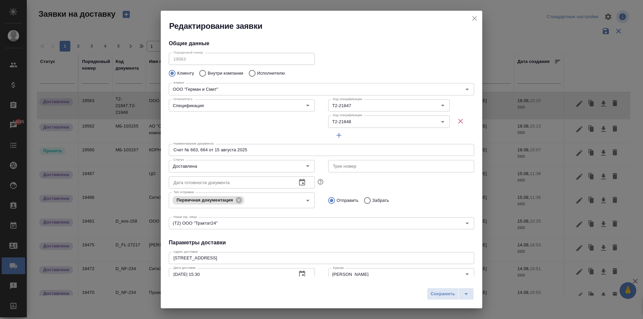
type input "[PERSON_NAME]"
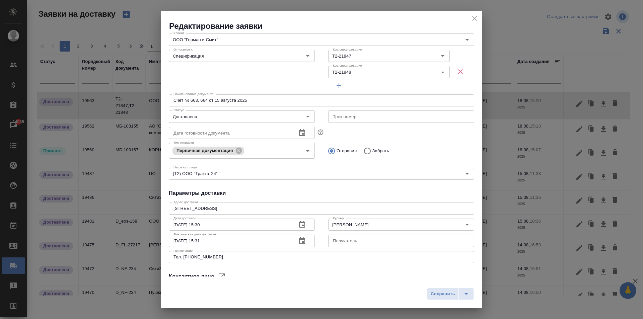
scroll to position [108, 0]
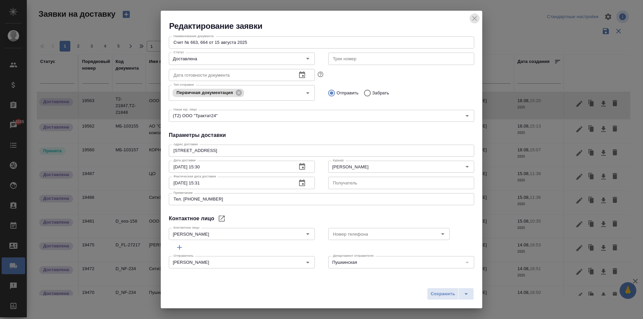
click at [475, 17] on icon "close" at bounding box center [475, 18] width 8 height 8
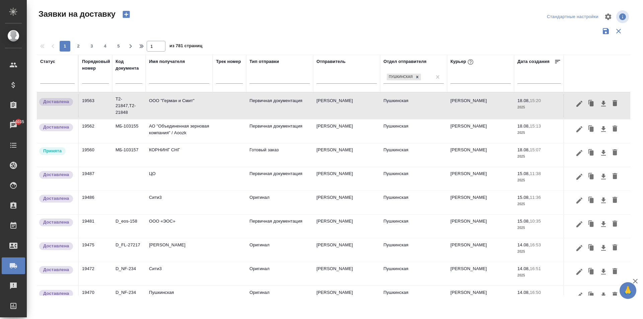
click at [193, 118] on td "АО "Объединенная зерновая компания" / Aoozk" at bounding box center [179, 105] width 67 height 23
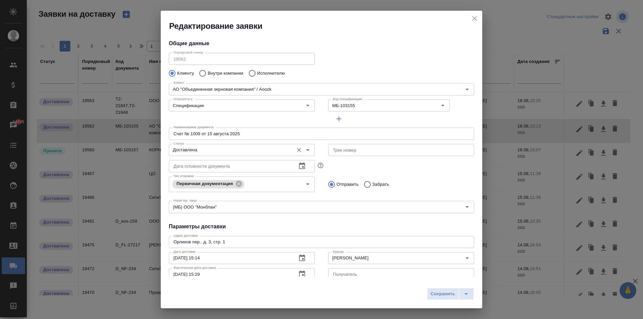
type input "Геращенкова Екатерина"
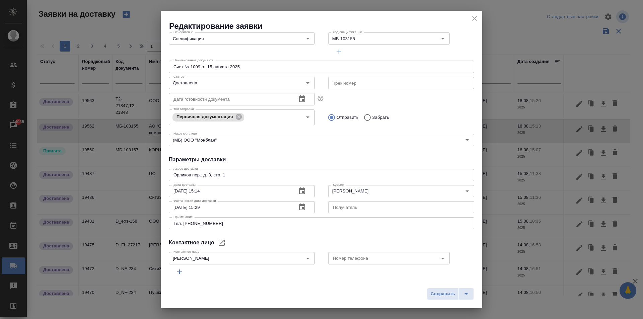
scroll to position [91, 0]
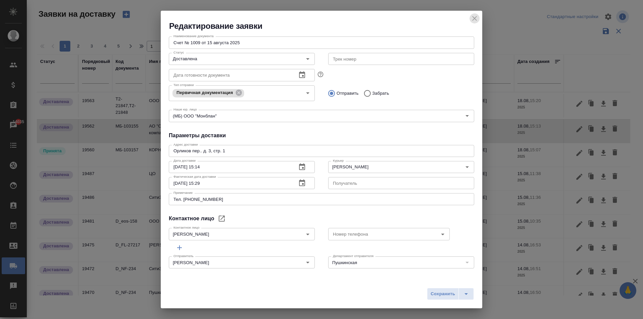
click at [477, 17] on icon "close" at bounding box center [475, 18] width 8 height 8
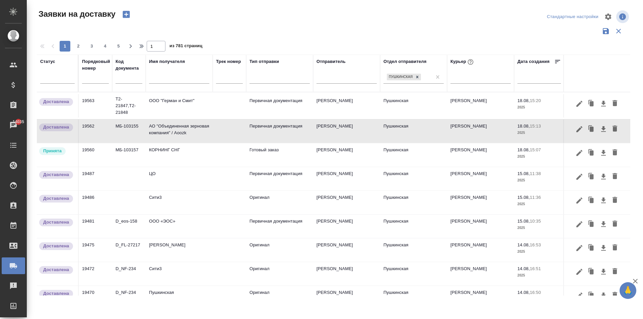
click at [190, 118] on td "КОРНИНГ СНГ" at bounding box center [179, 105] width 67 height 23
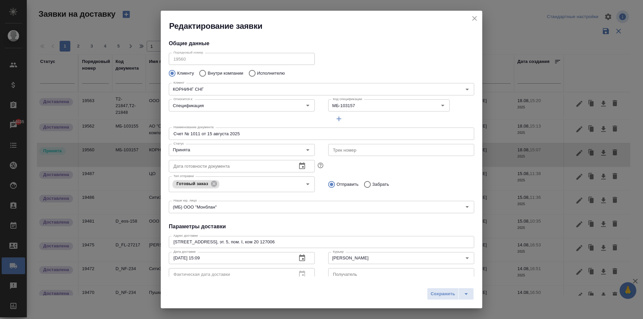
type input "Родькина Анна"
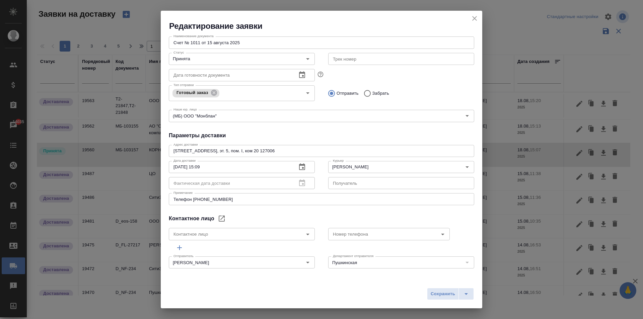
click at [477, 18] on icon "close" at bounding box center [475, 18] width 8 height 8
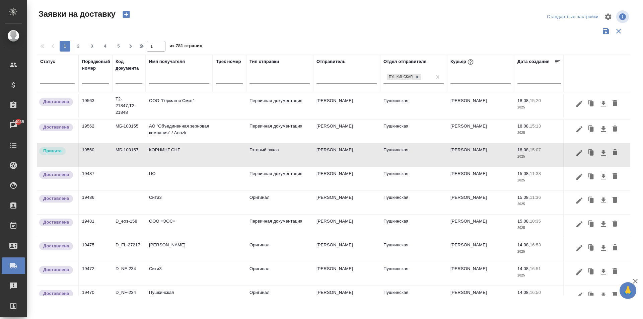
click at [164, 118] on td "АО "Объединенная зерновая компания" / Aoozk" at bounding box center [179, 105] width 67 height 23
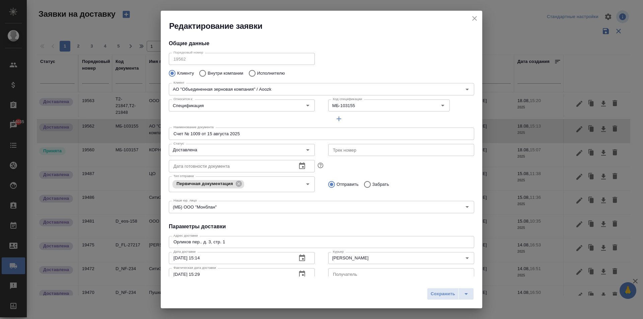
type input "Геращенкова Екатерина"
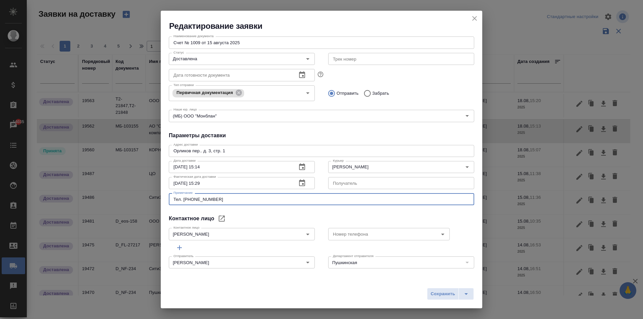
drag, startPoint x: 215, startPoint y: 201, endPoint x: 183, endPoint y: 201, distance: 32.5
click at [183, 201] on textarea "Тел. 89154616047" at bounding box center [322, 199] width 296 height 5
click at [345, 236] on input "Номер телефона" at bounding box center [377, 234] width 95 height 8
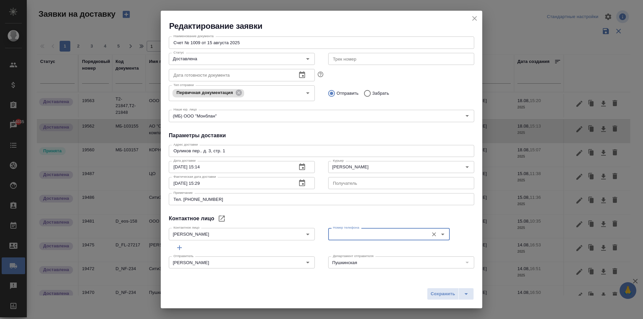
scroll to position [0, 0]
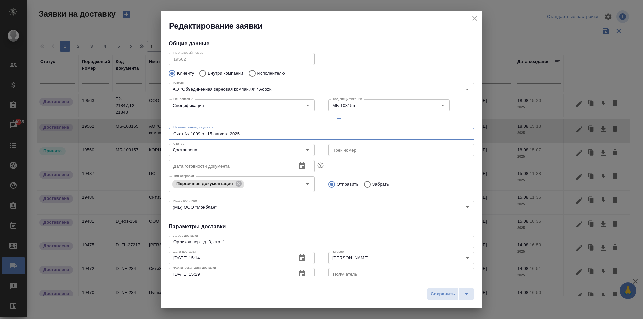
drag, startPoint x: 240, startPoint y: 134, endPoint x: 122, endPoint y: 130, distance: 118.0
click at [122, 130] on div "Редактирование заявки Общие данные Порядковый номер 19562 Порядковый номер Клие…" at bounding box center [321, 159] width 643 height 319
click at [431, 279] on div "Редактирование заявки Общие данные Порядковый номер 19562 Порядковый номер Клие…" at bounding box center [322, 160] width 322 height 298
click at [477, 16] on icon "close" at bounding box center [475, 18] width 8 height 8
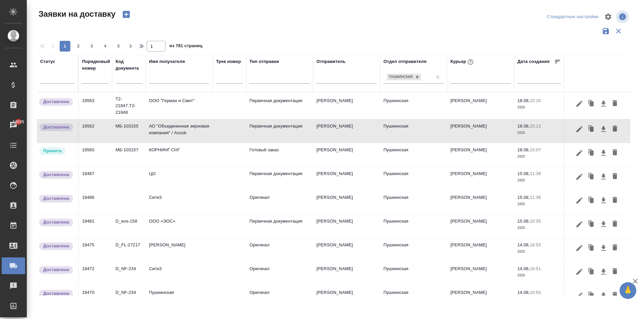
click at [183, 118] on td "КОРНИНГ СНГ" at bounding box center [179, 105] width 67 height 23
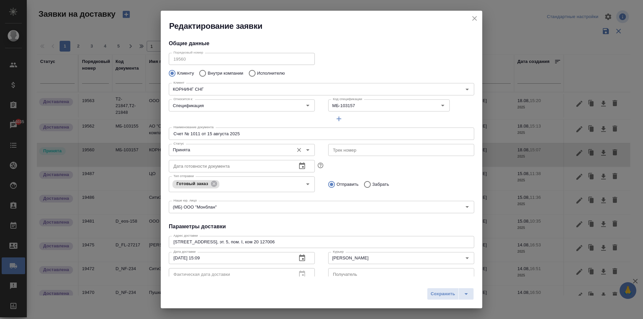
type input "Родькина Анна"
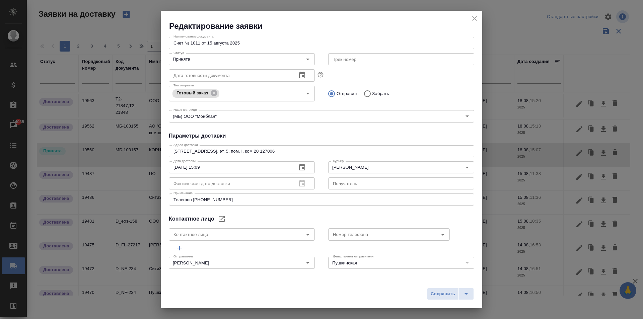
scroll to position [91, 0]
click at [473, 18] on icon "close" at bounding box center [475, 18] width 8 height 8
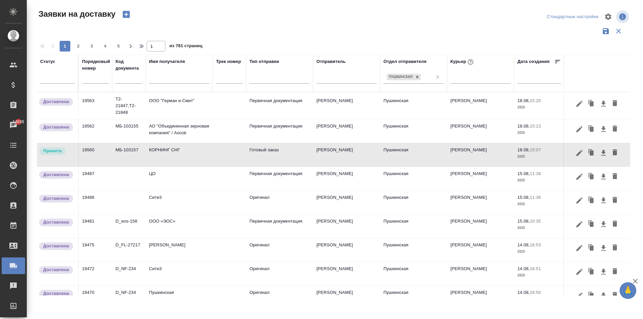
click at [179, 118] on td "АО "Объединенная зерновая компания" / Aoozk" at bounding box center [179, 105] width 67 height 23
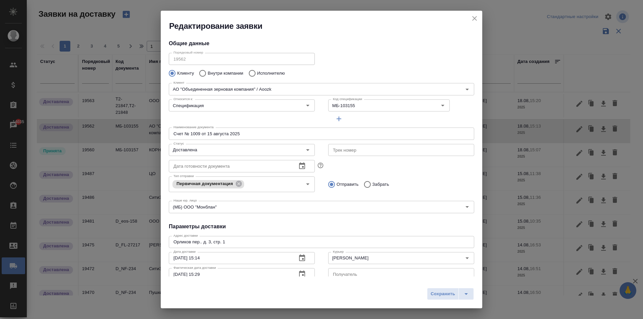
type input "[PERSON_NAME] [PERSON_NAME]"
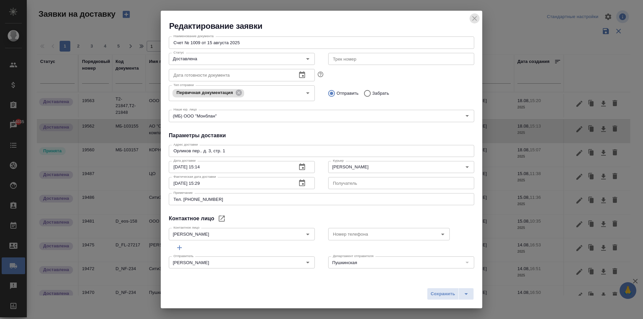
click at [475, 16] on icon "close" at bounding box center [475, 18] width 8 height 8
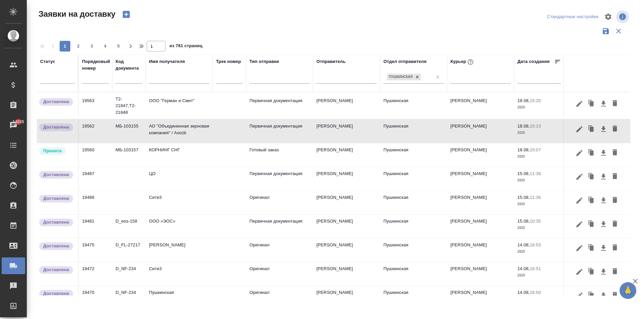
click at [182, 102] on td "ООО "Герман и Смит"" at bounding box center [179, 105] width 67 height 23
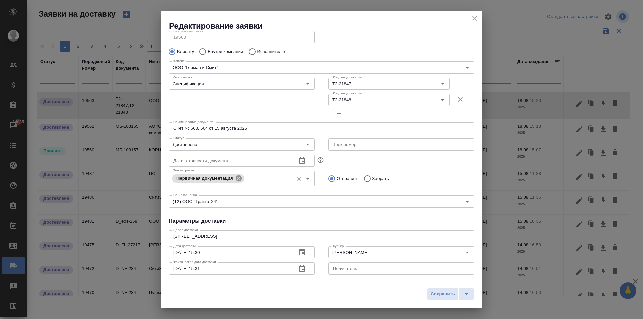
scroll to position [34, 0]
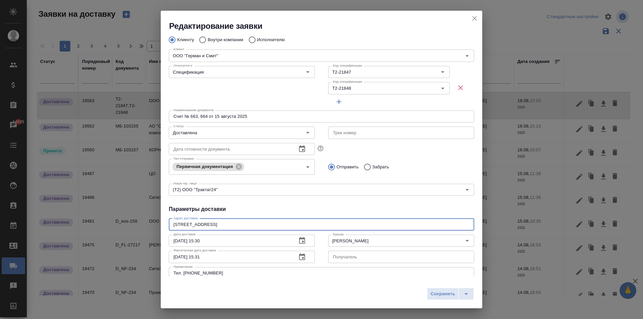
drag, startPoint x: 247, startPoint y: 226, endPoint x: 166, endPoint y: 231, distance: 81.6
click at [169, 231] on div "Адрес доставки ул. Кузнецкий мост, д.21/5, под.4 x Адрес доставки Дата доставки…" at bounding box center [322, 248] width 306 height 65
click at [477, 17] on icon "close" at bounding box center [475, 18] width 8 height 8
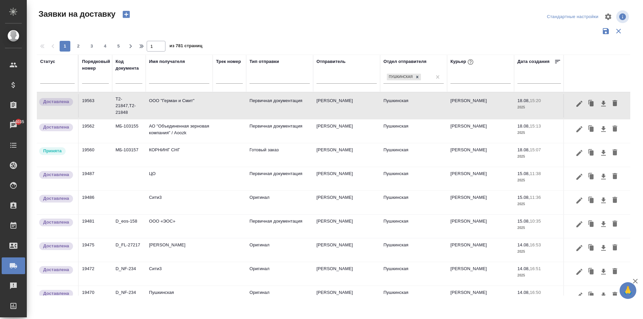
click at [181, 118] on td "АО "Объединенная зерновая компания" / Aoozk" at bounding box center [179, 105] width 67 height 23
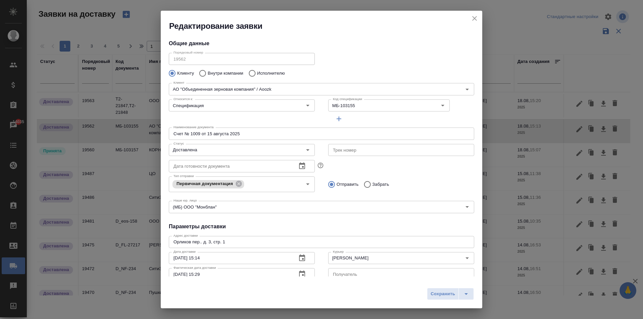
type input "[PERSON_NAME] [PERSON_NAME]"
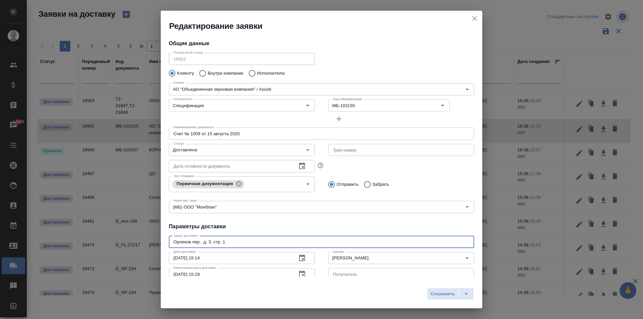
drag, startPoint x: 231, startPoint y: 244, endPoint x: 122, endPoint y: 241, distance: 109.3
click at [122, 241] on div "Редактирование заявки Общие данные Порядковый номер 19562 Порядковый номер Клие…" at bounding box center [321, 159] width 643 height 319
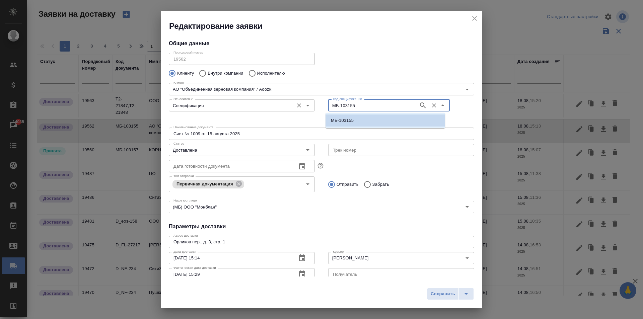
drag, startPoint x: 339, startPoint y: 108, endPoint x: 289, endPoint y: 108, distance: 50.6
click at [289, 108] on div "Относится к: Спецификация Относится к: Код спецификации МБ-103155 Код специфика…" at bounding box center [321, 111] width 319 height 42
click at [477, 18] on icon "close" at bounding box center [475, 18] width 8 height 8
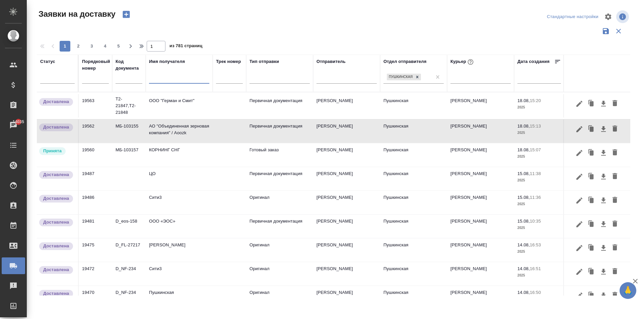
click at [170, 77] on input "text" at bounding box center [179, 79] width 60 height 8
type input "пушкин"
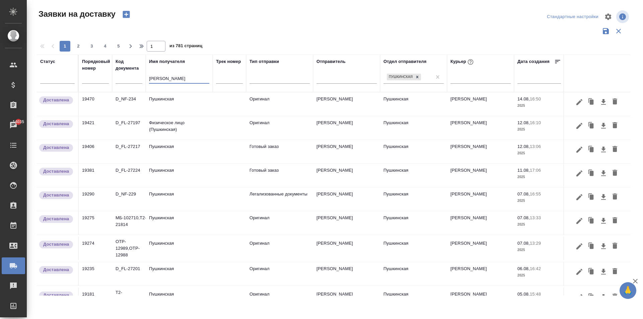
drag, startPoint x: 154, startPoint y: 77, endPoint x: 107, endPoint y: 77, distance: 47.3
click at [108, 77] on tr "Статус Порядковый номер Код документа Имя получателя пушкин Трек номер Тип отпр…" at bounding box center [384, 74] width 695 height 38
click at [170, 81] on input "text" at bounding box center [179, 79] width 60 height 8
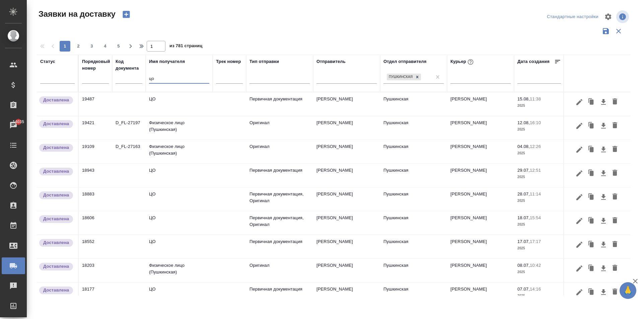
type input "цо"
click at [213, 106] on td at bounding box center [230, 103] width 34 height 23
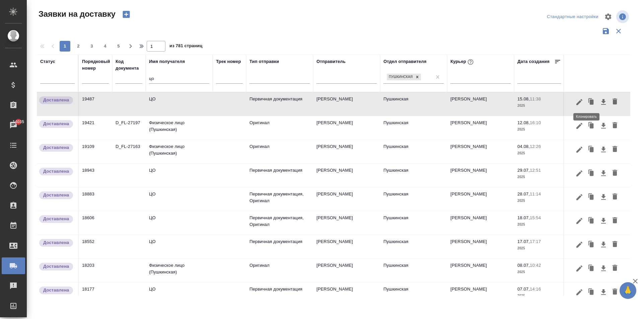
click at [590, 101] on icon "button" at bounding box center [592, 102] width 4 height 5
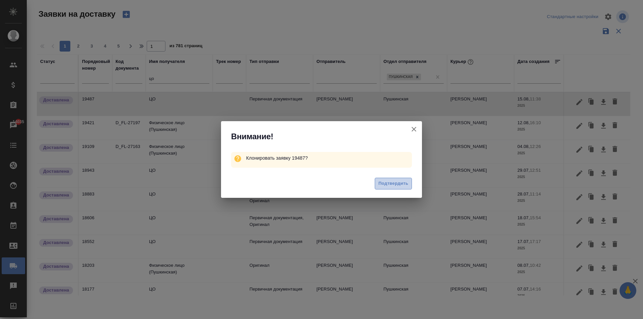
click at [394, 183] on span "Подтвердить" at bounding box center [394, 184] width 30 height 8
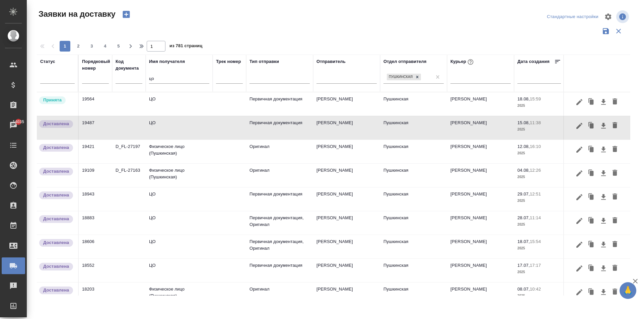
click at [172, 102] on td "ЦО" at bounding box center [179, 103] width 67 height 23
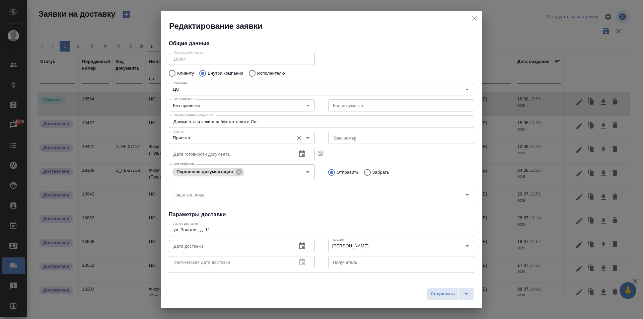
click at [200, 140] on input "Принята" at bounding box center [231, 138] width 120 height 8
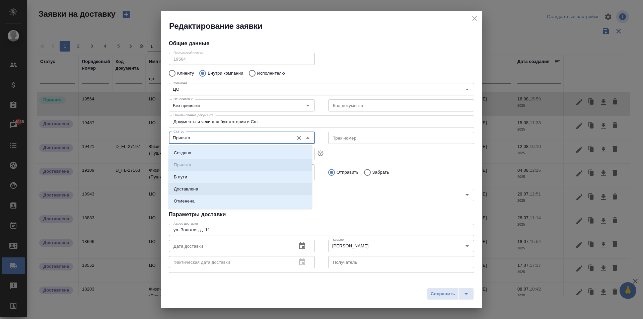
click at [195, 191] on p "Доставлена" at bounding box center [186, 189] width 24 height 7
type input "Доставлена"
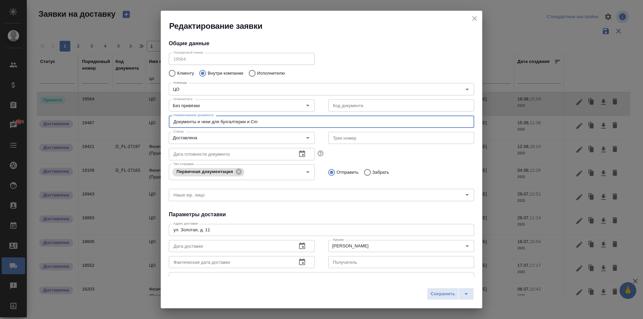
drag, startPoint x: 270, startPoint y: 121, endPoint x: 248, endPoint y: 122, distance: 22.5
click at [248, 122] on input "Документы и чеки для бухгалтерии и Cm" at bounding box center [322, 122] width 306 height 12
type input "Документы и чеки для бухгалтерии, забор счетов"
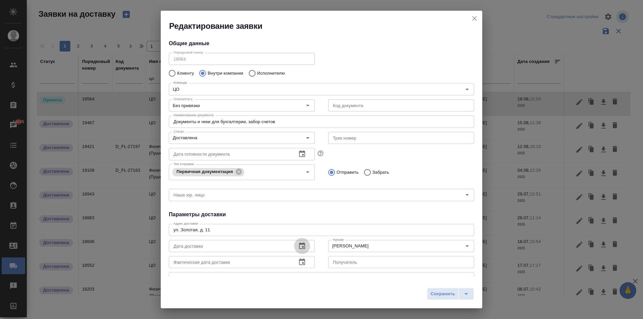
click at [301, 248] on icon "button" at bounding box center [302, 246] width 8 height 8
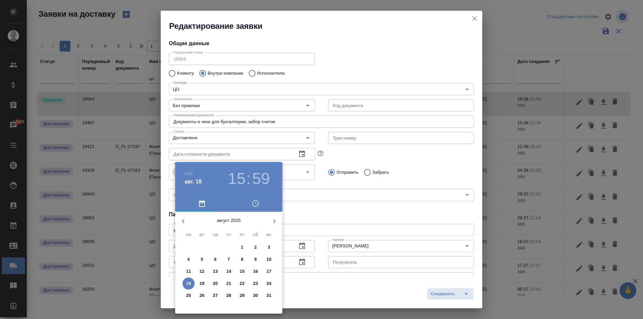
click at [189, 284] on p "18" at bounding box center [188, 283] width 5 height 7
type input "18.08.2025 15:59"
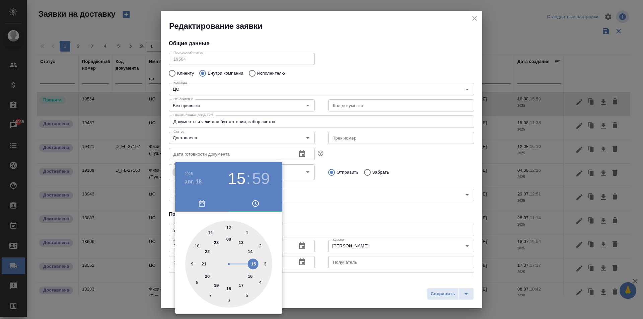
click at [351, 226] on div at bounding box center [321, 159] width 643 height 319
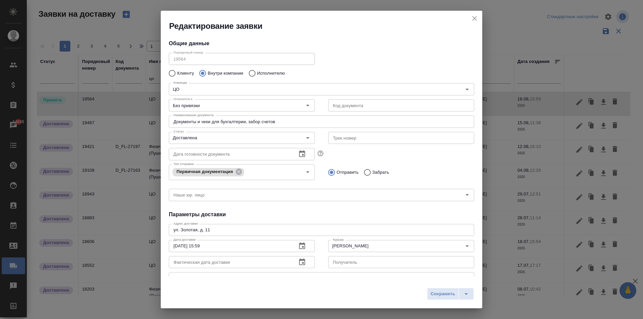
click at [302, 260] on icon "button" at bounding box center [302, 262] width 6 height 7
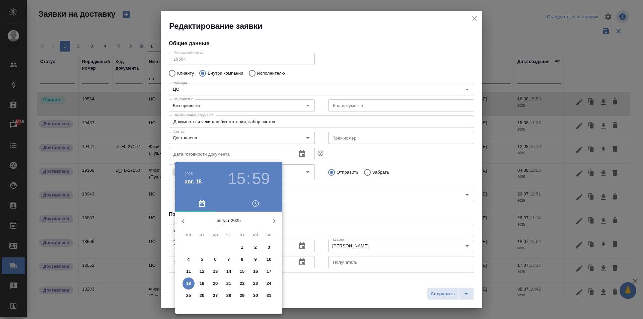
click at [190, 284] on p "18" at bounding box center [188, 283] width 5 height 7
type input "18.08.2025 15:59"
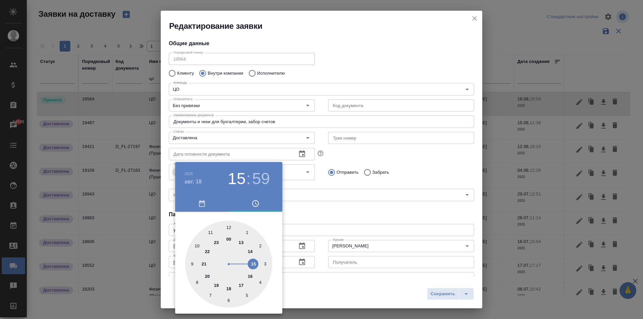
click at [386, 212] on div at bounding box center [321, 159] width 643 height 319
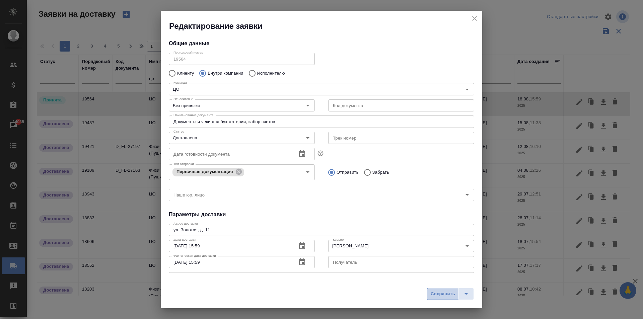
click at [434, 295] on span "Сохранить" at bounding box center [443, 295] width 24 height 8
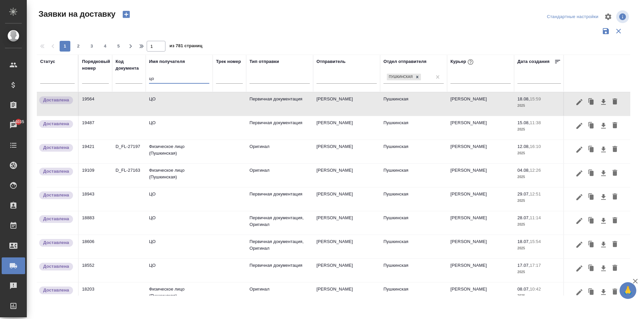
drag, startPoint x: 160, startPoint y: 81, endPoint x: 130, endPoint y: 80, distance: 29.8
click at [130, 80] on tr "Статус Порядковый номер Код документа Имя получателя цо Трек номер Тип отправки…" at bounding box center [384, 74] width 695 height 38
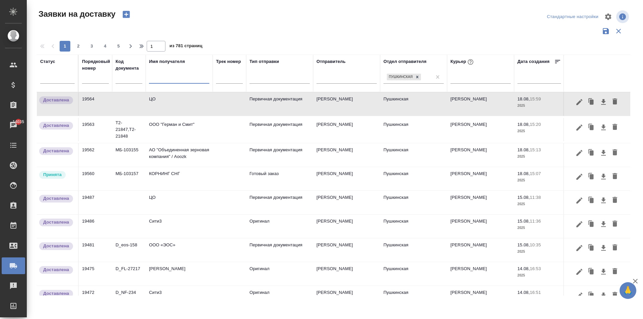
click at [195, 116] on td "АО "Объединенная зерновая компания" / Aoozk" at bounding box center [179, 103] width 67 height 23
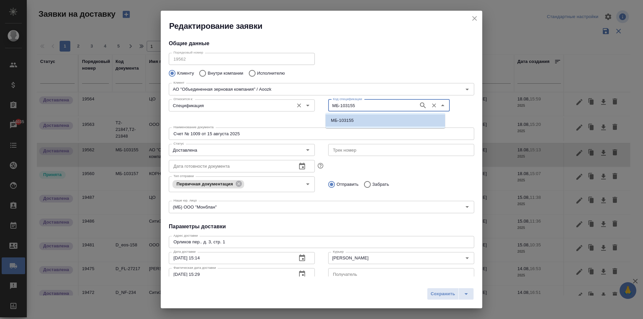
drag, startPoint x: 372, startPoint y: 106, endPoint x: 307, endPoint y: 106, distance: 65.0
click at [307, 106] on div "Относится к: Спецификация Относится к: Код спецификации МБ-103155 Код специфика…" at bounding box center [321, 111] width 319 height 42
click at [475, 15] on icon "close" at bounding box center [475, 18] width 8 height 8
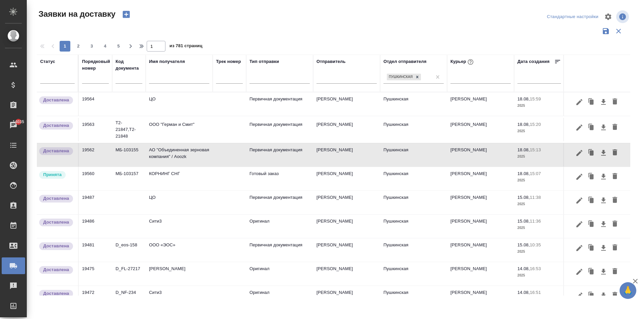
click at [162, 77] on input "text" at bounding box center [179, 79] width 60 height 8
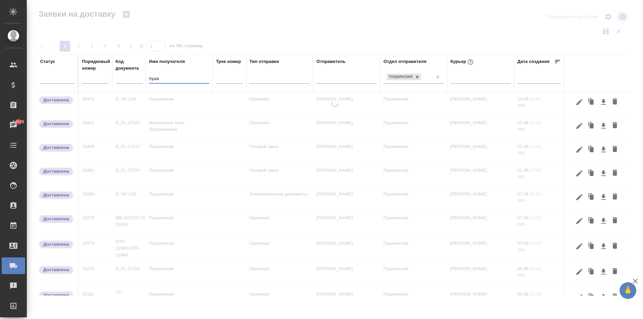
type input "пушк"
click at [177, 106] on div at bounding box center [335, 200] width 617 height 199
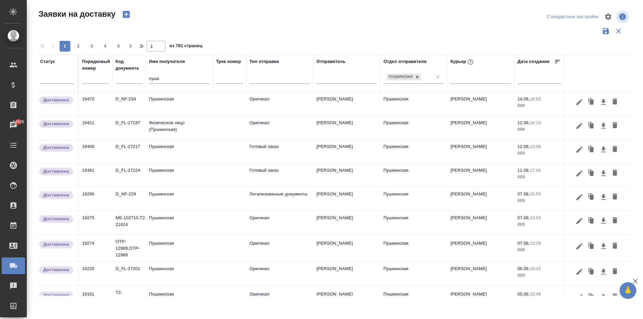
drag, startPoint x: 164, startPoint y: 101, endPoint x: 169, endPoint y: 108, distance: 8.3
click at [164, 100] on td "Пушкинская" at bounding box center [179, 103] width 67 height 23
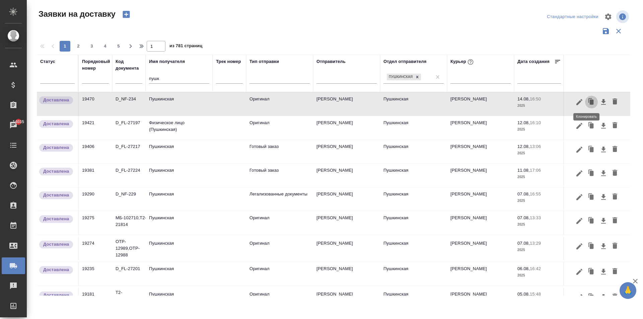
click at [590, 102] on icon "button" at bounding box center [592, 102] width 4 height 5
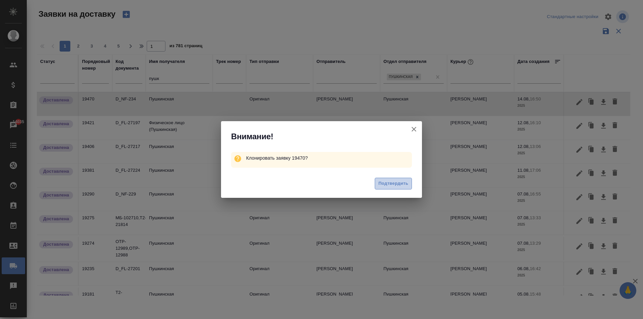
click at [386, 184] on span "Подтвердить" at bounding box center [394, 184] width 30 height 8
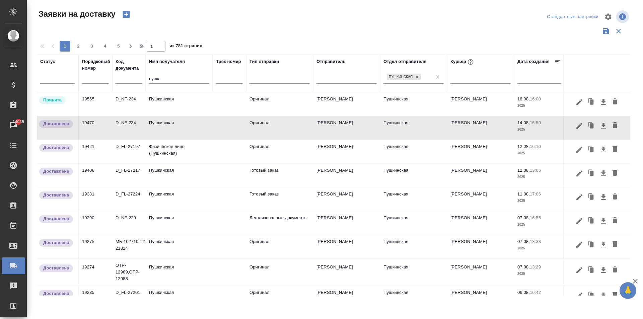
click at [175, 102] on td "Пушкинская" at bounding box center [179, 103] width 67 height 23
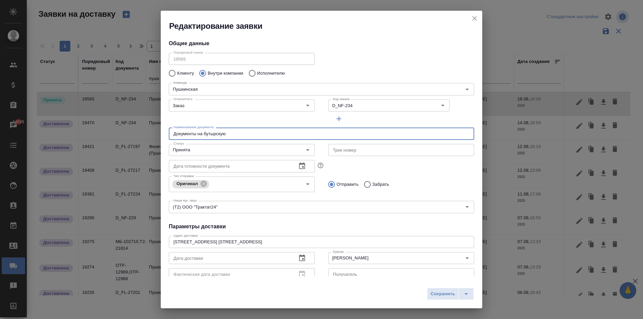
drag, startPoint x: 234, startPoint y: 137, endPoint x: 136, endPoint y: 126, distance: 99.2
click at [136, 126] on div "Редактирование заявки Общие данные Порядковый номер 19565 Порядковый номер Клие…" at bounding box center [321, 159] width 643 height 319
type input "Забор документов для клиентов"
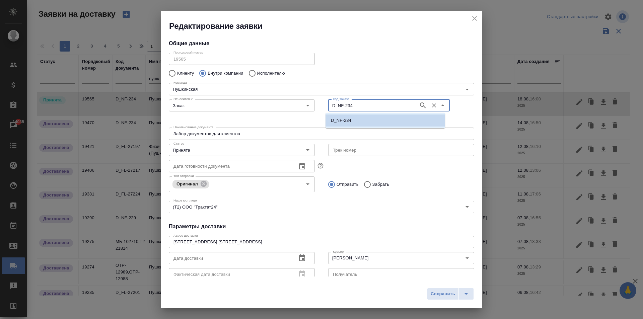
click at [357, 105] on input "D_NF-234" at bounding box center [372, 106] width 85 height 8
paste input "МБ-103155"
click at [354, 122] on li "D_NF-234" at bounding box center [386, 121] width 120 height 12
drag, startPoint x: 358, startPoint y: 105, endPoint x: 299, endPoint y: 105, distance: 58.3
click at [299, 105] on div "Относится к: Заказ Относится к: Код заказа D_NF-234 Код заказа" at bounding box center [321, 111] width 319 height 42
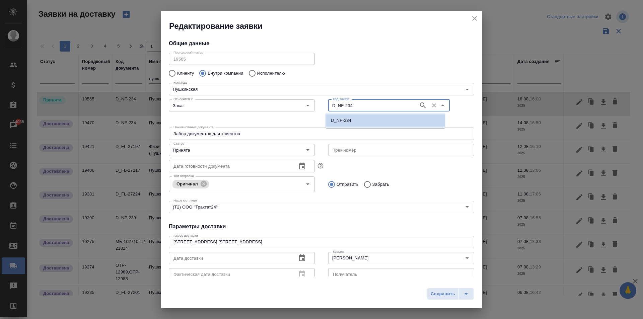
paste input "МБ-103155"
type input "МБ-103155"
click at [244, 106] on input "Заказ" at bounding box center [231, 106] width 120 height 8
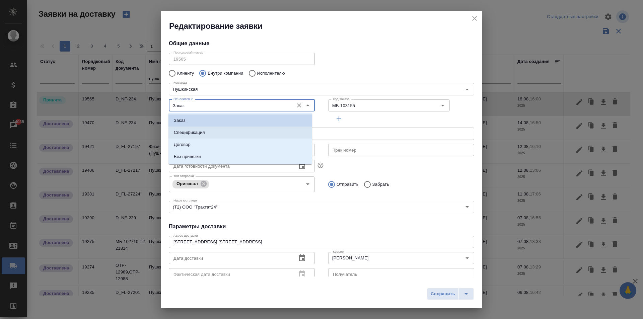
click at [187, 133] on p "Спецификация" at bounding box center [189, 132] width 31 height 7
type input "Спецификация"
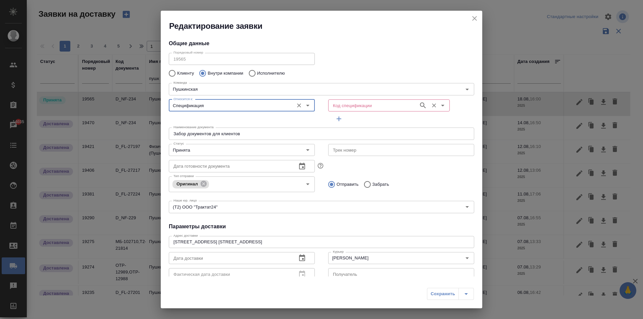
click at [379, 106] on input "Код спецификации" at bounding box center [372, 106] width 85 height 8
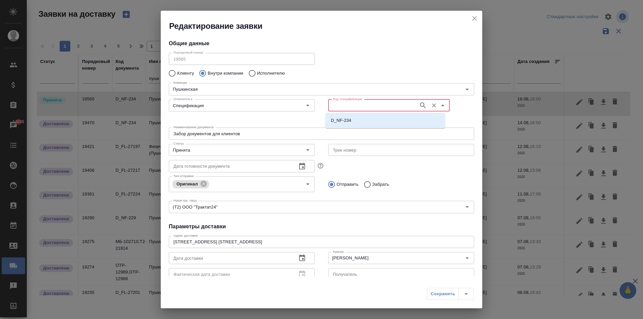
paste input "МБ-103155"
type input "МБ-103155"
click at [351, 122] on p "МБ-103155" at bounding box center [342, 120] width 23 height 7
type input "МБ-103155"
type input "(МБ) ООО "Монблан""
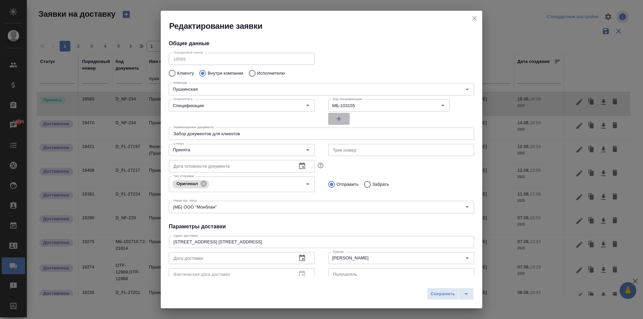
click at [335, 117] on icon "button" at bounding box center [339, 119] width 8 height 8
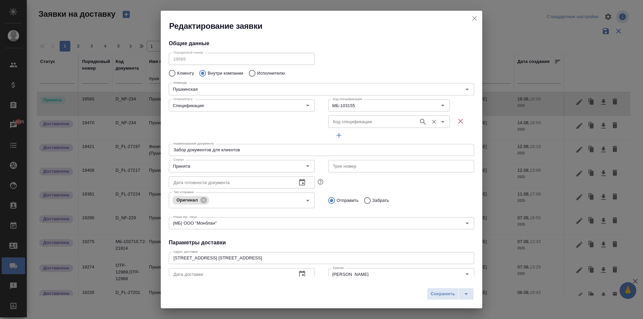
click at [347, 121] on input "Код спецификации" at bounding box center [372, 122] width 85 height 8
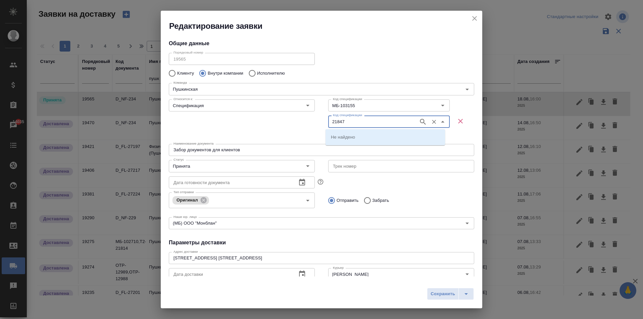
type input "21847"
click at [358, 134] on li "МБ-21847" at bounding box center [386, 137] width 120 height 12
type input "МБ-21847"
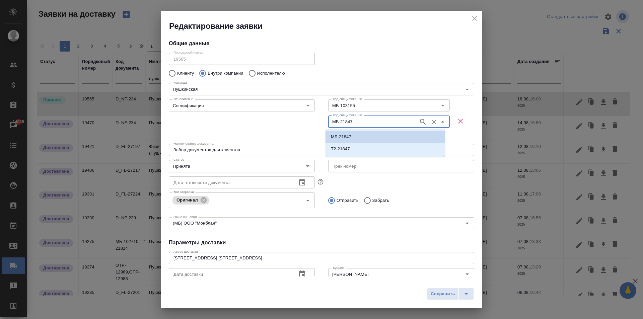
drag, startPoint x: 358, startPoint y: 121, endPoint x: 299, endPoint y: 120, distance: 58.7
click at [299, 120] on div "Относится к: Спецификация Относится к: Код спецификации МБ-103155 Код специфика…" at bounding box center [321, 119] width 319 height 58
click at [301, 128] on div "Относится к: Спецификация Относится к:" at bounding box center [242, 119] width 160 height 58
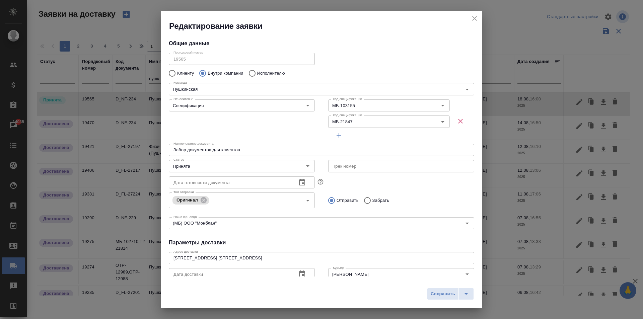
click at [336, 138] on icon "button" at bounding box center [339, 135] width 8 height 8
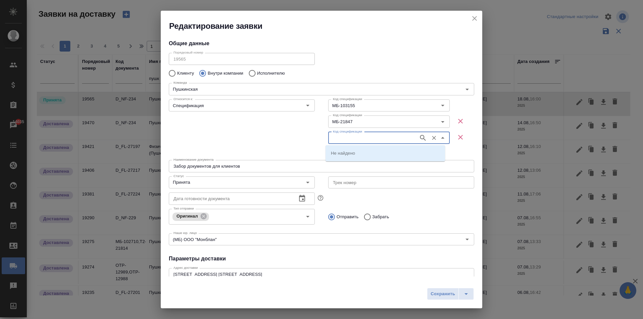
click at [348, 140] on input "Код спецификации" at bounding box center [372, 138] width 85 height 8
paste input "МБ-21847"
type input "МБ-21848"
click at [352, 155] on li "МБ-21848" at bounding box center [386, 153] width 120 height 12
type input "МБ-21848"
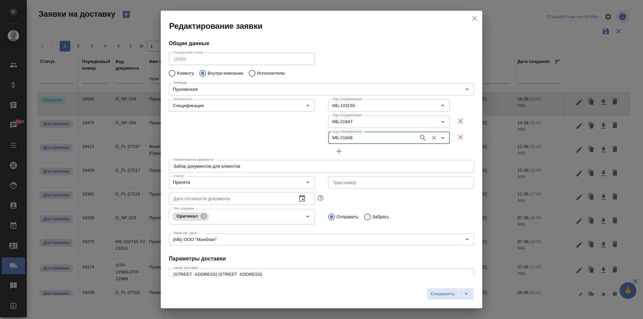
click at [366, 217] on input "Забрать" at bounding box center [367, 217] width 12 height 14
radio input "true"
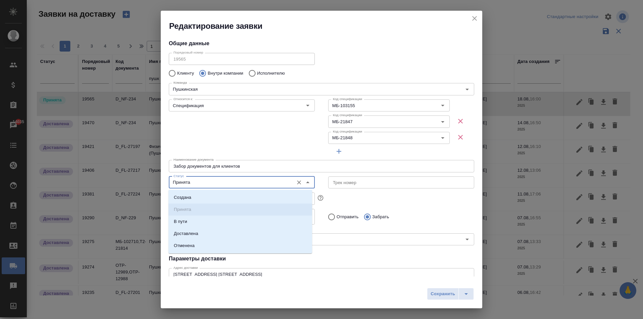
click at [198, 186] on input "Принята" at bounding box center [231, 183] width 120 height 8
click at [193, 231] on p "Доставлена" at bounding box center [186, 234] width 24 height 7
type input "Доставлена"
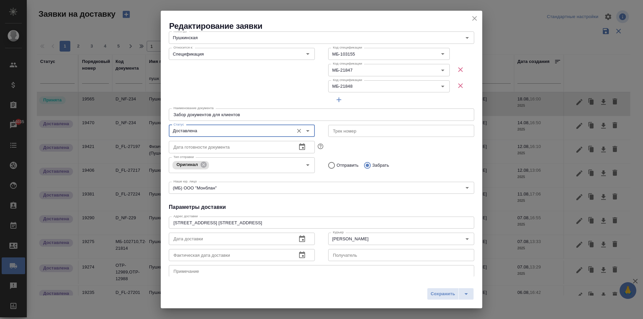
scroll to position [101, 0]
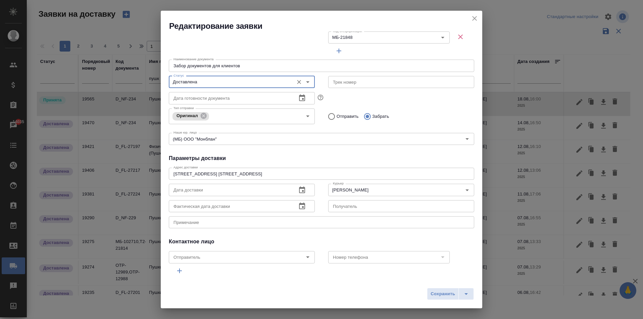
click at [299, 190] on icon "button" at bounding box center [302, 190] width 8 height 8
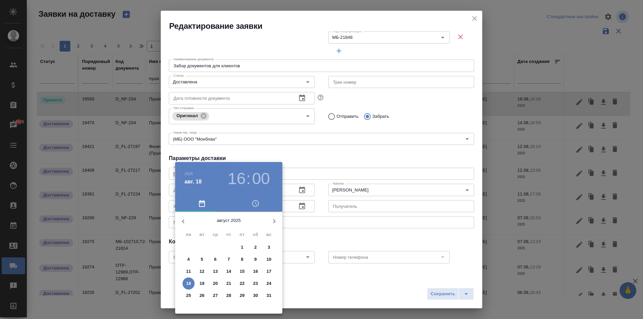
click at [191, 284] on p "18" at bounding box center [188, 283] width 5 height 7
type input "18.08.2025 16:00"
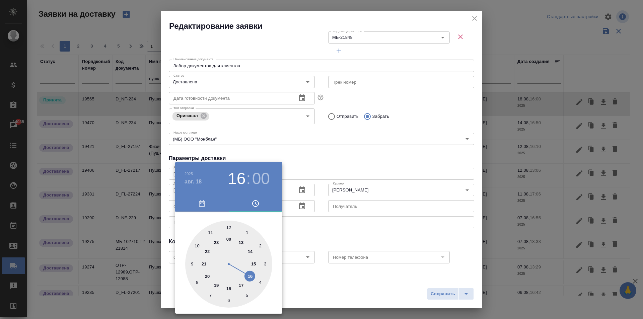
click at [382, 173] on div at bounding box center [321, 159] width 643 height 319
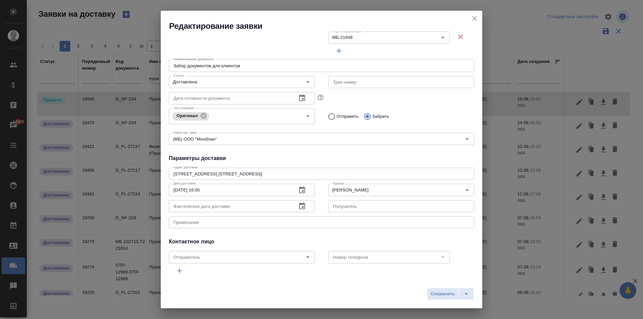
click at [443, 296] on span "Сохранить" at bounding box center [443, 295] width 24 height 8
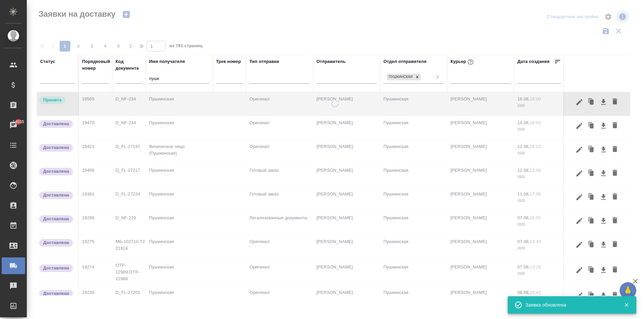
scroll to position [0, 0]
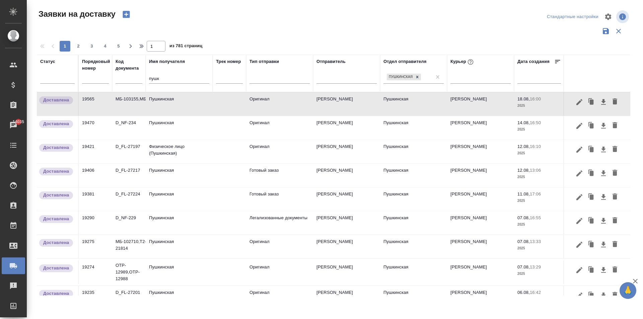
click at [169, 79] on input "пушк" at bounding box center [179, 79] width 60 height 8
type input "п"
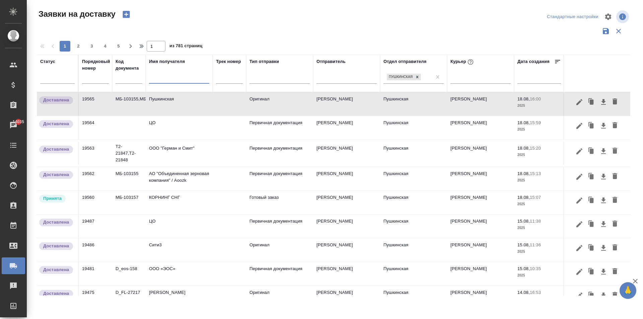
click at [123, 116] on td "Т2-21847,Т2-21848" at bounding box center [129, 103] width 34 height 23
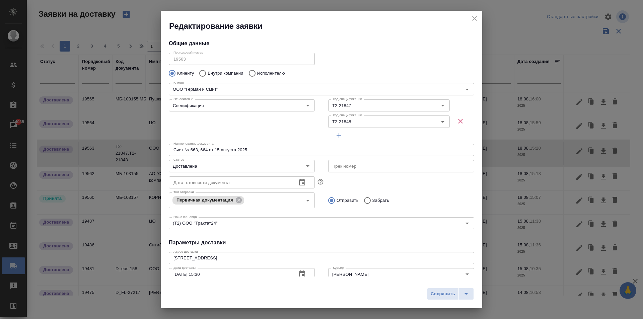
type input "Ирина Морозова"
drag, startPoint x: 474, startPoint y: 18, endPoint x: 139, endPoint y: 121, distance: 350.3
click at [474, 18] on icon "close" at bounding box center [475, 18] width 5 height 5
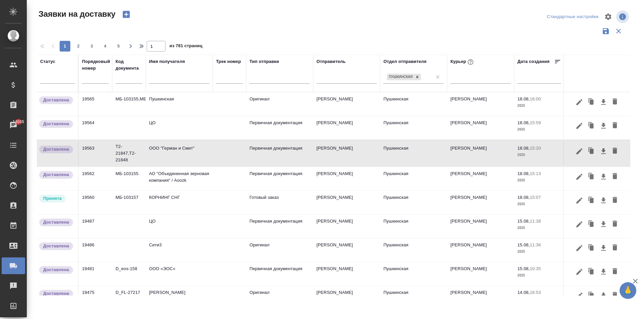
click at [125, 98] on td "МБ-103155,МБ-21847,МБ-21848" at bounding box center [129, 103] width 34 height 23
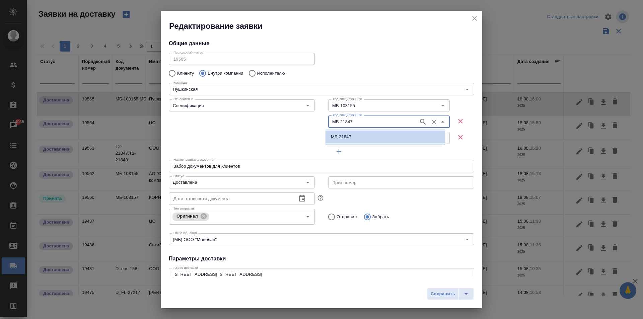
click at [356, 122] on input "МБ-21847" at bounding box center [372, 122] width 85 height 8
click at [478, 19] on icon "close" at bounding box center [475, 18] width 8 height 8
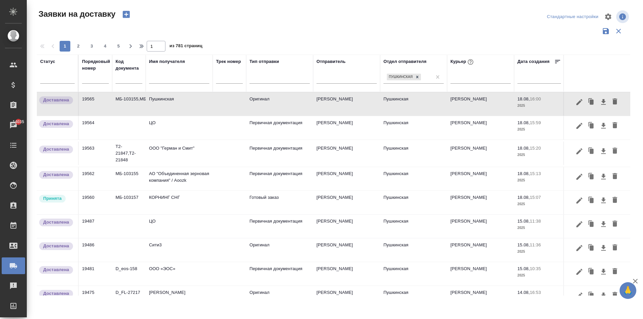
click at [131, 116] on td "Т2-21847,Т2-21848" at bounding box center [129, 103] width 34 height 23
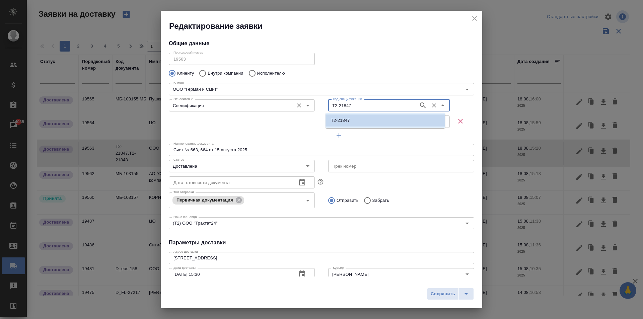
drag, startPoint x: 352, startPoint y: 110, endPoint x: 309, endPoint y: 104, distance: 43.6
click at [309, 104] on div "Относится к: Спецификация Относится к: Код спецификации Т2-21847 Код спецификац…" at bounding box center [321, 119] width 319 height 58
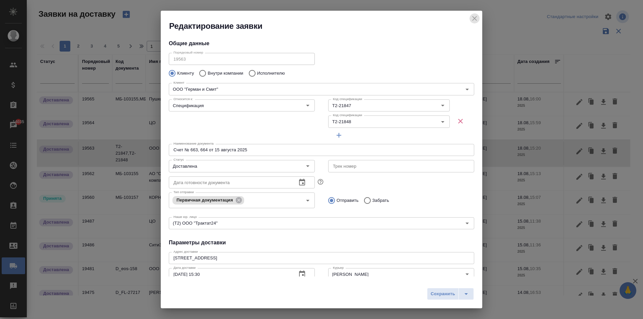
click at [475, 21] on icon "close" at bounding box center [475, 18] width 8 height 8
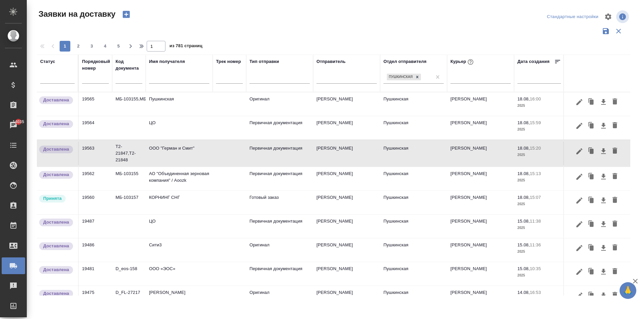
click at [167, 105] on td "Пушкинская" at bounding box center [179, 103] width 67 height 23
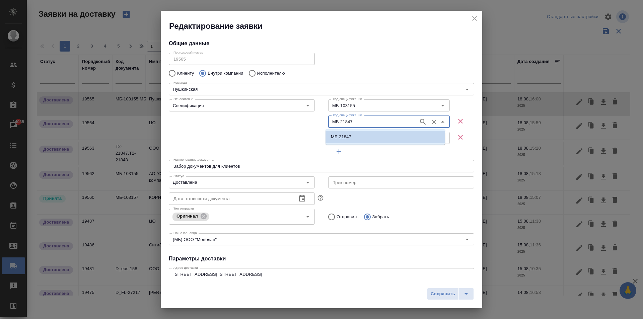
drag, startPoint x: 359, startPoint y: 124, endPoint x: 271, endPoint y: 116, distance: 87.9
click at [271, 116] on div "Относится к: Спецификация Относится к: Код спецификации МБ-103155 Код специфика…" at bounding box center [321, 127] width 319 height 74
paste input "2"
type input "Т2-21847"
click at [359, 136] on li "Т2-21847" at bounding box center [386, 137] width 120 height 12
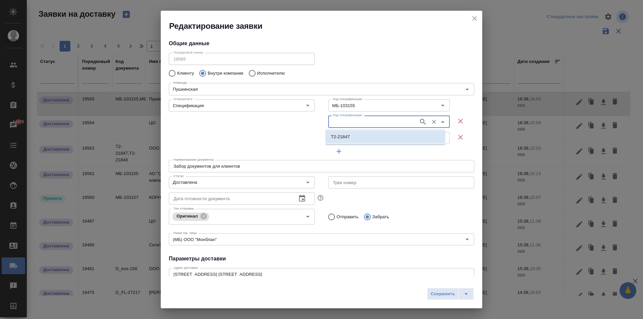
type input "Т2-21847"
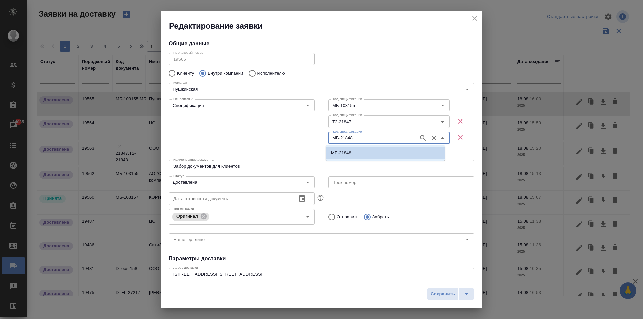
drag, startPoint x: 338, startPoint y: 138, endPoint x: 320, endPoint y: 136, distance: 17.9
click at [323, 135] on div "Код спецификации МБ-103155 Код спецификации Код спецификации Т2-21847 Код специ…" at bounding box center [402, 127] width 160 height 74
paste input "2-21847"
click at [362, 138] on input "Т2-21847" at bounding box center [372, 138] width 85 height 8
type input "Т2-21848"
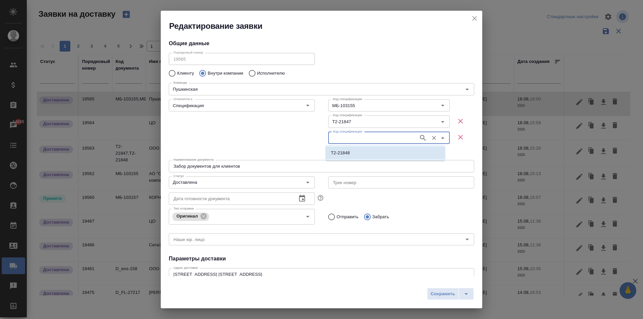
click at [355, 150] on li "Т2-21848" at bounding box center [386, 153] width 120 height 12
type input "Т2-21848"
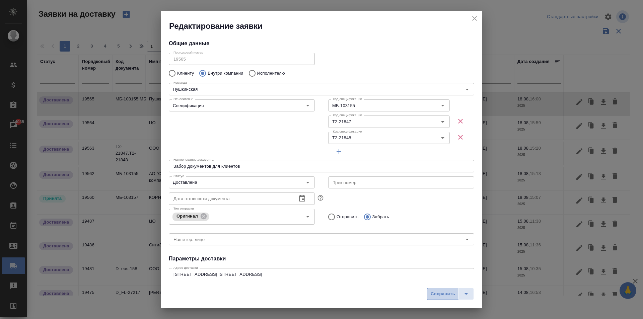
click at [438, 295] on span "Сохранить" at bounding box center [443, 295] width 24 height 8
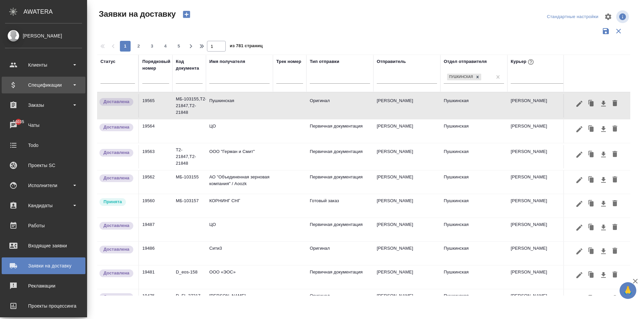
click at [17, 81] on div "Спецификации" at bounding box center [43, 85] width 77 height 10
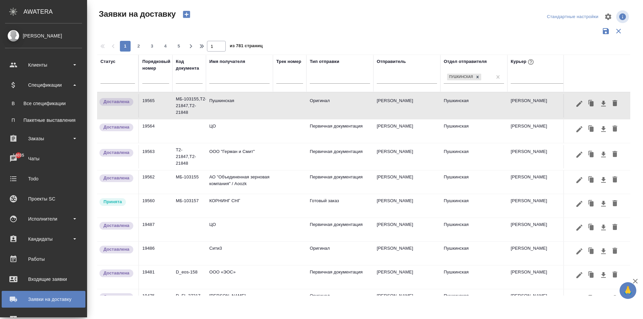
click at [58, 109] on link "В Все спецификации" at bounding box center [43, 103] width 77 height 13
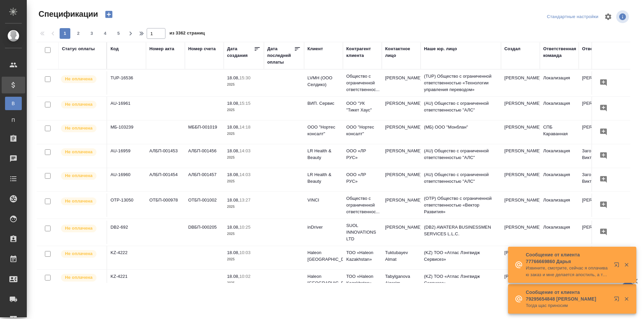
click at [316, 50] on div "Клиент" at bounding box center [315, 49] width 15 height 7
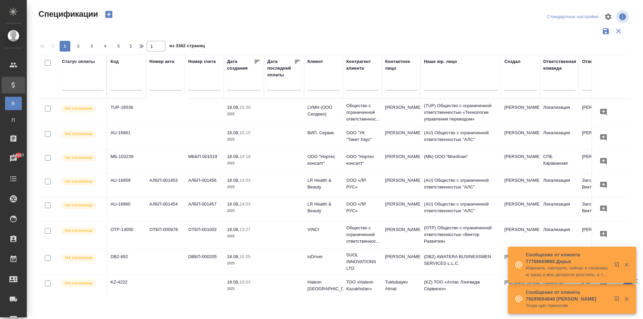
click at [198, 85] on input "text" at bounding box center [204, 86] width 32 height 8
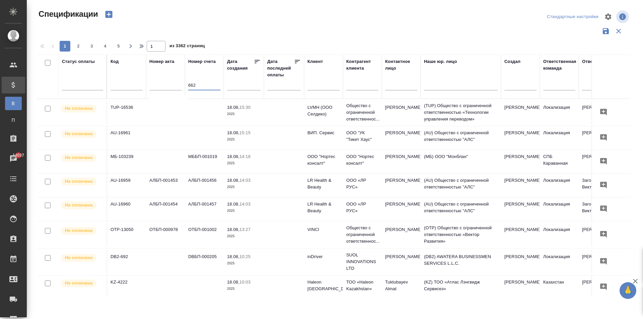
type input "662"
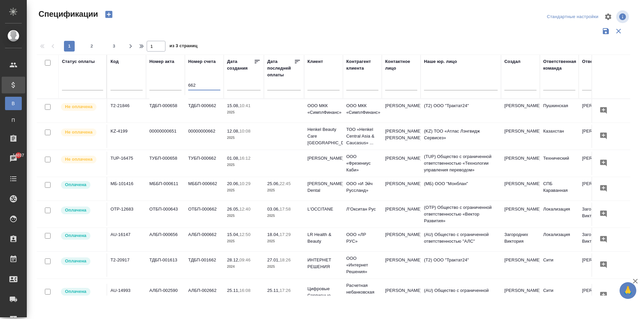
click at [306, 105] on td "ООО МКК «СимплФинанс»" at bounding box center [323, 110] width 39 height 23
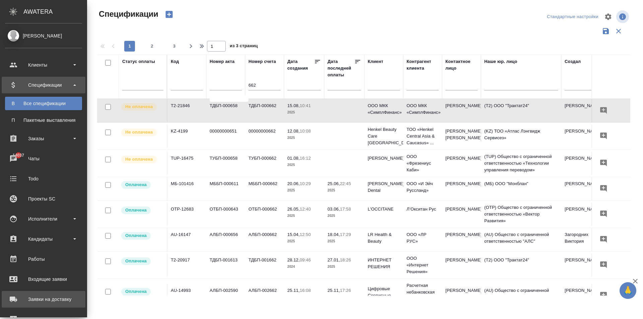
click at [50, 303] on div "Заявки на доставку" at bounding box center [43, 300] width 77 height 10
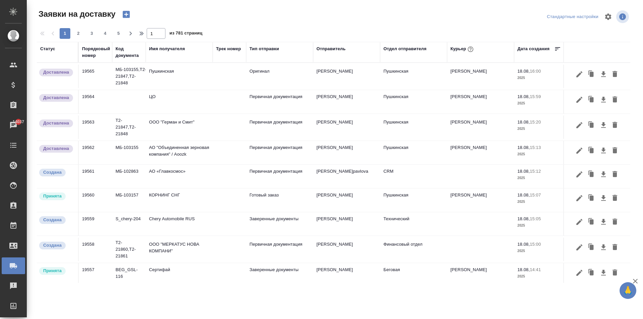
click at [157, 48] on div "Имя получателя" at bounding box center [167, 49] width 36 height 7
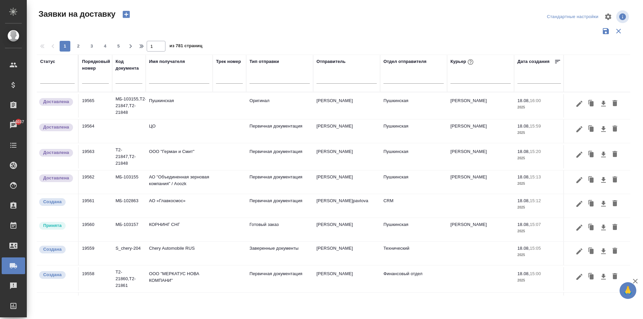
click at [172, 81] on input "text" at bounding box center [179, 79] width 60 height 8
type input "c"
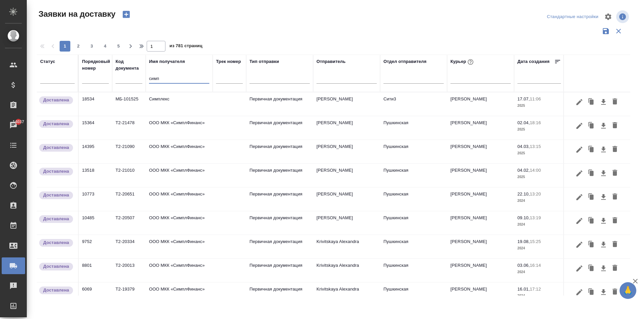
type input "симп"
click at [169, 116] on td "ООО МКК «СимплФинанс»" at bounding box center [179, 103] width 67 height 23
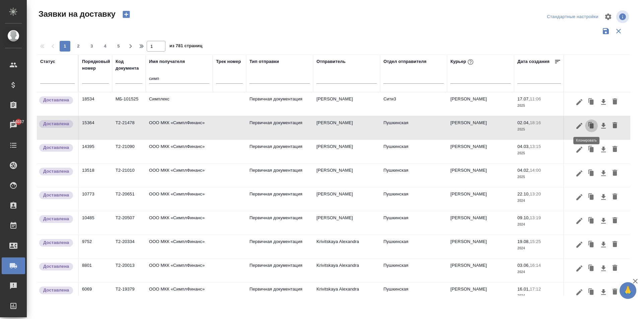
click at [590, 128] on icon "button" at bounding box center [592, 125] width 4 height 5
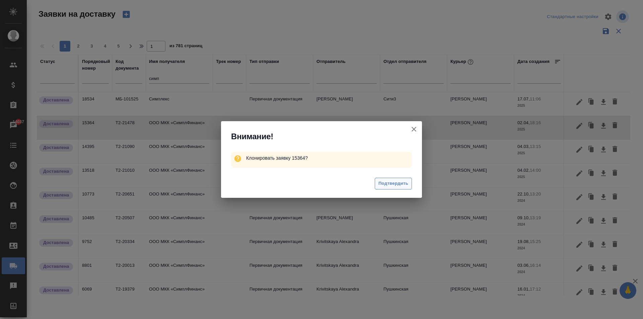
click at [392, 186] on span "Подтвердить" at bounding box center [394, 184] width 30 height 8
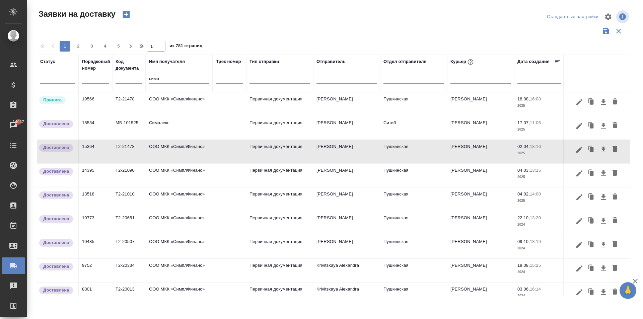
click at [195, 108] on td "ООО МКК «СимплФинанс»" at bounding box center [179, 103] width 67 height 23
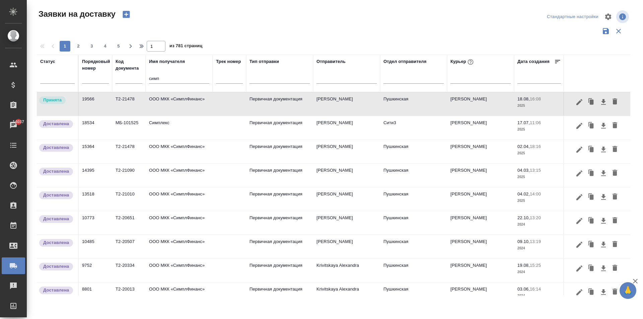
click at [195, 108] on td "ООО МКК «СимплФинанс»" at bounding box center [179, 103] width 67 height 23
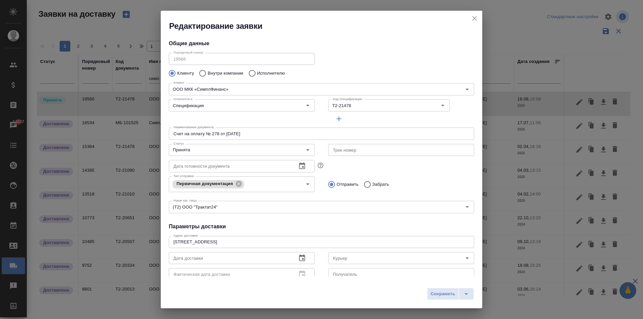
type input "Максимкина Марина"
type input "Косарева Юлия"
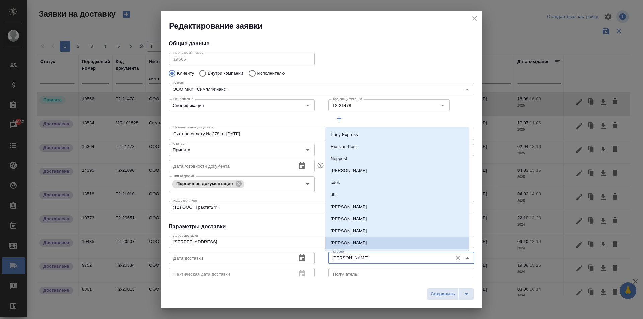
click at [348, 260] on input "Максимкина Марина" at bounding box center [390, 258] width 120 height 8
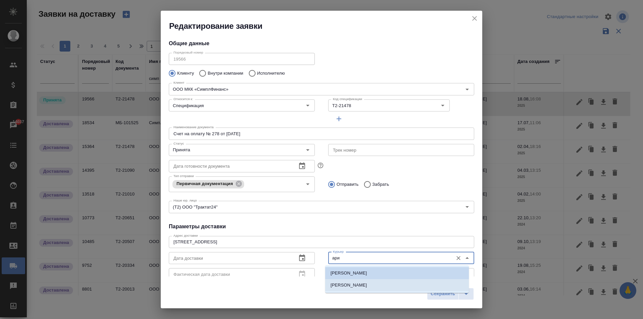
click at [361, 285] on p "[PERSON_NAME]" at bounding box center [349, 285] width 37 height 7
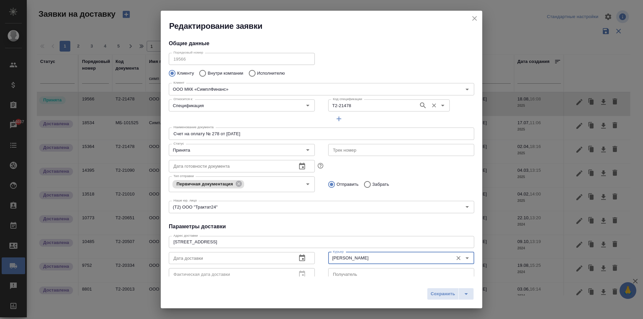
type input "[PERSON_NAME]"
click at [344, 105] on input "Т2-21478" at bounding box center [372, 106] width 85 height 8
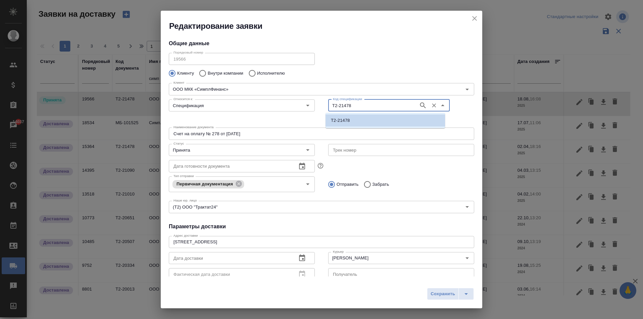
paste input "846"
type input "Т2-21846"
click at [355, 123] on li "Т2-21846" at bounding box center [386, 121] width 120 height 12
type input "Т2-21846"
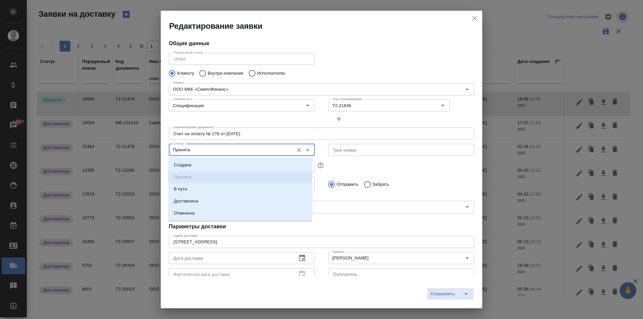
click at [202, 150] on input "Принята" at bounding box center [231, 150] width 120 height 8
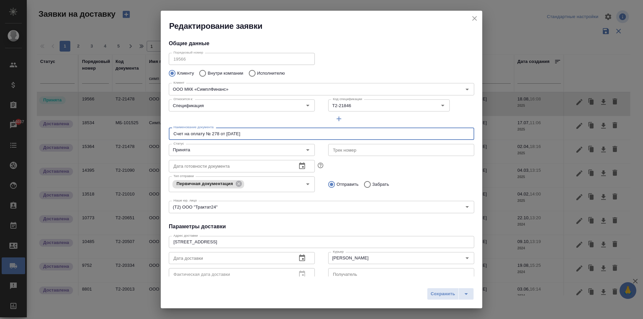
click at [197, 135] on input "Счет на оплату № 278 от 31.03.2025 г." at bounding box center [322, 134] width 306 height 12
click at [204, 134] on input "Счет на оплату № 278 от 31.03.2025 г." at bounding box center [322, 134] width 306 height 12
click at [218, 131] on input "Счет на оплату № 278 от 31.03.2025 г." at bounding box center [322, 134] width 306 height 12
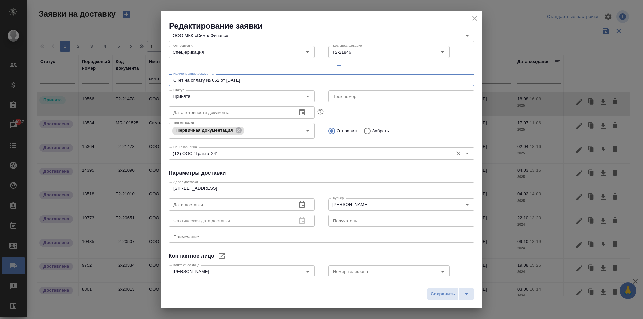
scroll to position [91, 0]
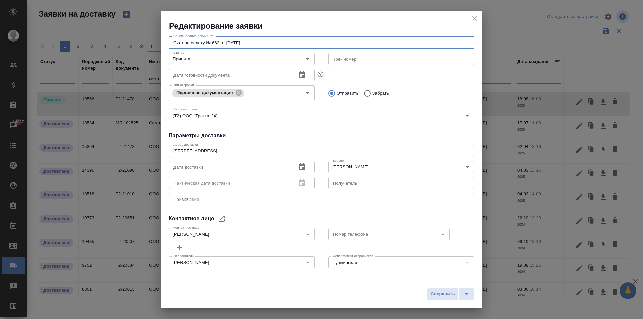
type input "Счет на оплату № 662 от 15.08.2025 г."
click at [303, 169] on icon "button" at bounding box center [302, 167] width 8 height 8
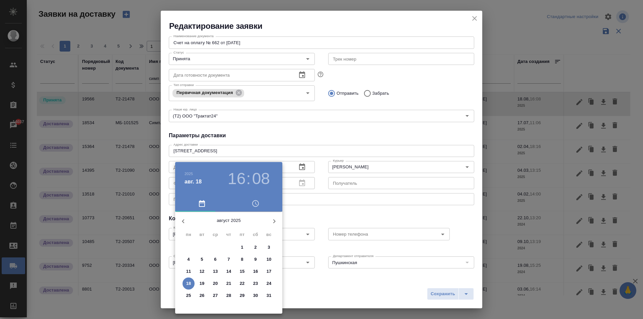
click at [201, 282] on p "19" at bounding box center [202, 283] width 5 height 7
type input "19.08.2025 16:08"
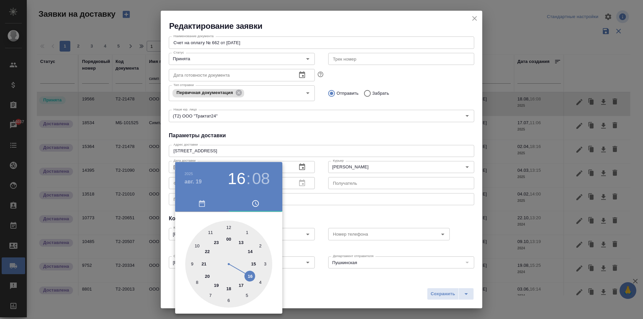
click at [333, 167] on div at bounding box center [321, 159] width 643 height 319
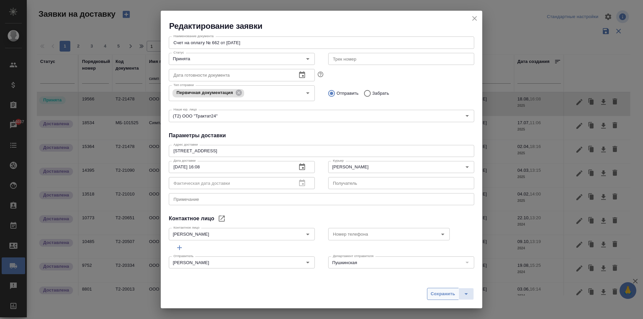
click at [443, 296] on span "Сохранить" at bounding box center [443, 295] width 24 height 8
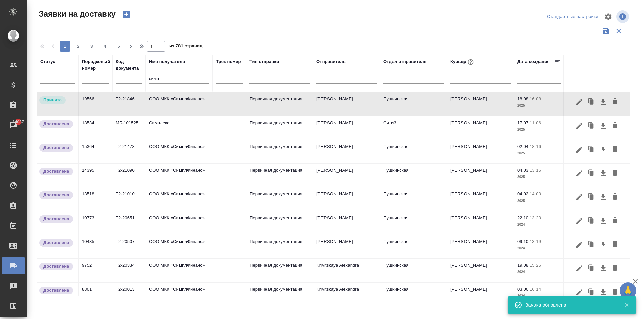
click at [184, 109] on td "ООО МКК «СимплФинанс»" at bounding box center [179, 103] width 67 height 23
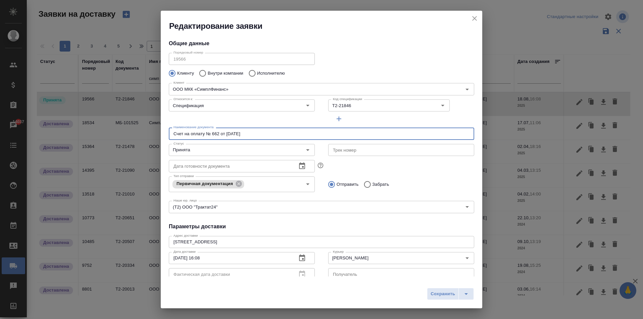
drag, startPoint x: 264, startPoint y: 136, endPoint x: 105, endPoint y: 129, distance: 159.7
click at [105, 129] on div "Редактирование заявки Общие данные Порядковый номер 19566 Порядковый номер Клие…" at bounding box center [321, 159] width 643 height 319
click at [476, 19] on icon "close" at bounding box center [475, 18] width 5 height 5
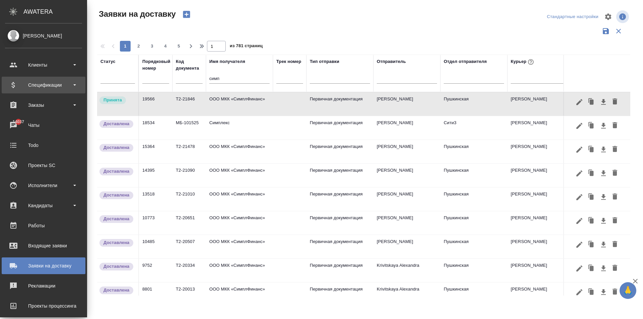
click at [15, 82] on div "Спецификации" at bounding box center [43, 85] width 77 height 10
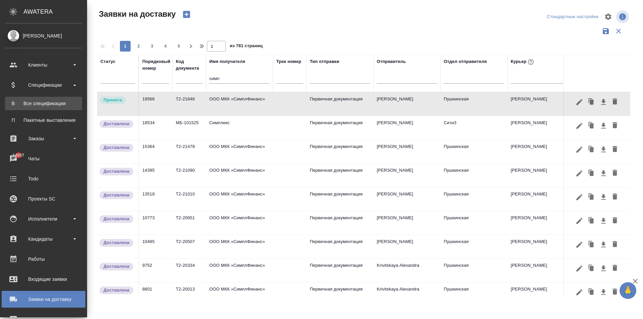
click at [44, 106] on div "Все спецификации" at bounding box center [43, 103] width 70 height 7
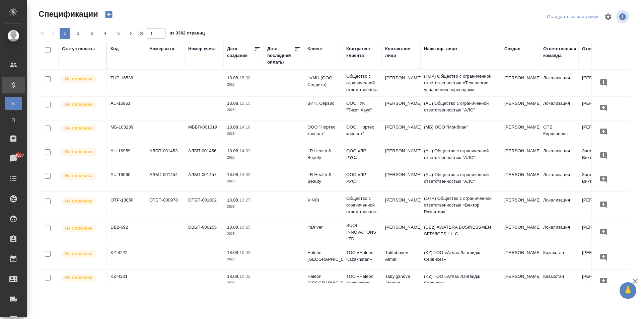
click at [199, 47] on div "Номер счета" at bounding box center [201, 49] width 27 height 7
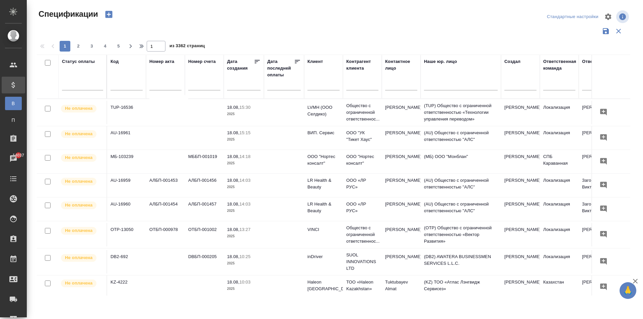
click at [203, 84] on input "text" at bounding box center [204, 86] width 32 height 8
type input "994"
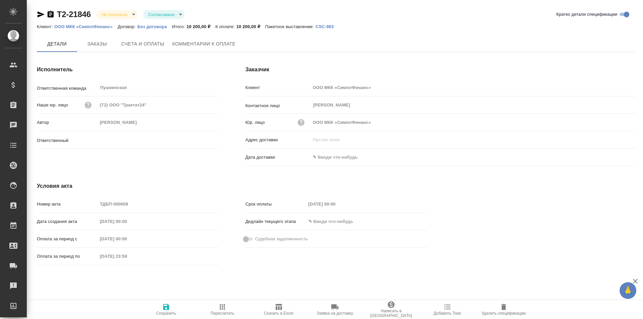
type input "[PERSON_NAME]"
drag, startPoint x: 89, startPoint y: 14, endPoint x: 35, endPoint y: 14, distance: 54.0
click at [35, 14] on div "Т2-21846 Не оплачена notPayed Согласована approved Кратко детали спецификации К…" at bounding box center [336, 143] width 607 height 286
copy link "Т2-21846"
click at [149, 42] on span "Счета и оплаты" at bounding box center [142, 44] width 43 height 8
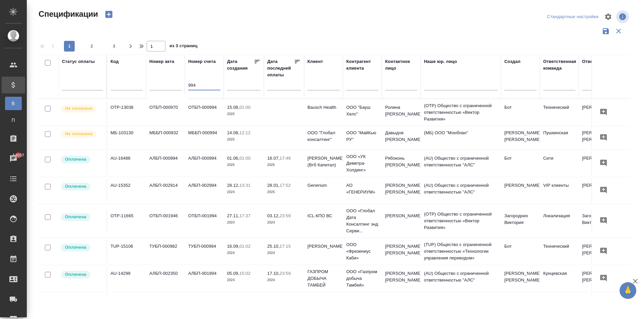
type input "994"
click at [328, 139] on p "ООО "Глобал консалтинг"" at bounding box center [324, 136] width 32 height 13
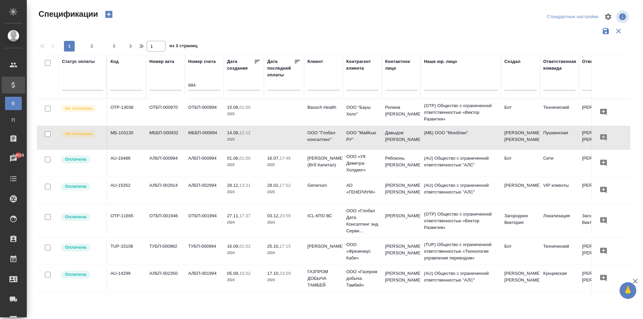
drag, startPoint x: 198, startPoint y: 85, endPoint x: 177, endPoint y: 82, distance: 22.0
click at [177, 82] on tr "Статус оплаты Код Номер акта Номер счета 994 Дата создания Дата последней оплат…" at bounding box center [472, 77] width 870 height 44
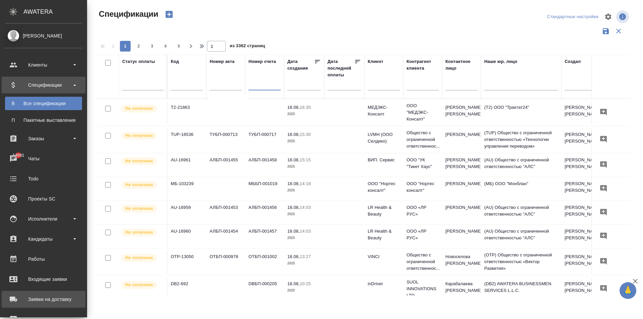
click at [15, 300] on div "Заявки на доставку" at bounding box center [43, 300] width 77 height 10
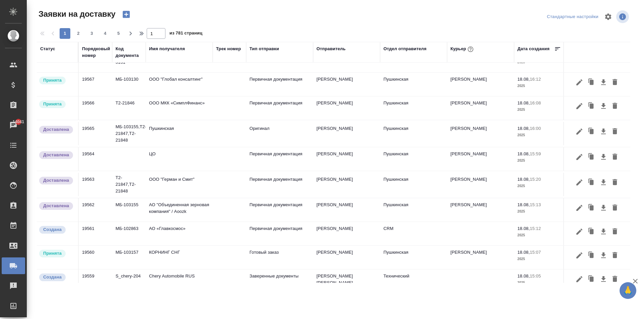
scroll to position [67, 0]
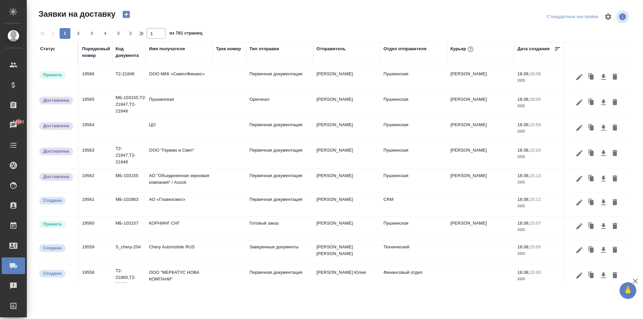
click at [187, 19] on td "АО "Объединенная зерновая компания" / Aoozk" at bounding box center [179, 7] width 67 height 23
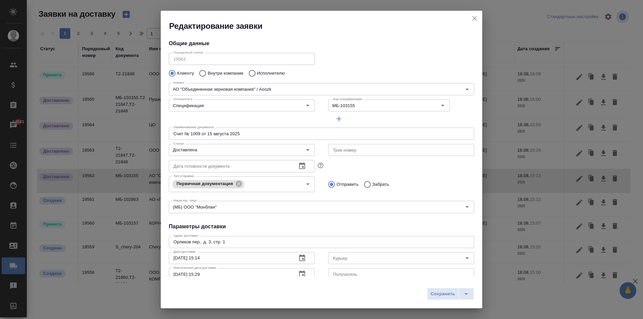
type input "[PERSON_NAME] [PERSON_NAME]"
type input "[PERSON_NAME]"
click at [474, 15] on icon "close" at bounding box center [475, 18] width 8 height 8
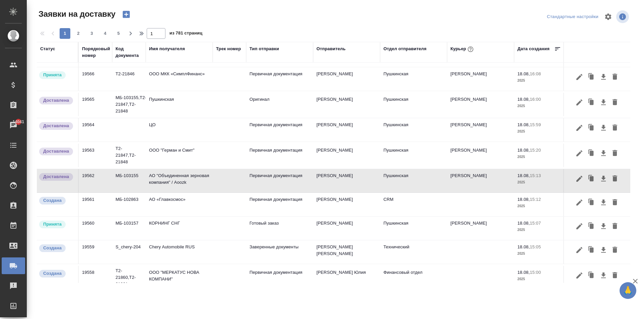
click at [167, 48] on div "Имя получателя" at bounding box center [167, 49] width 36 height 7
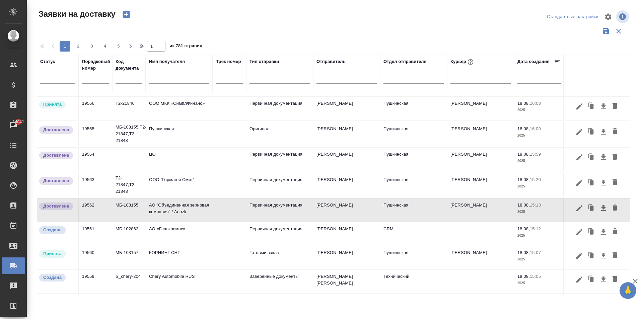
click at [168, 77] on input "text" at bounding box center [179, 79] width 60 height 8
type input "т"
type input "j"
type input "озк трейдинг"
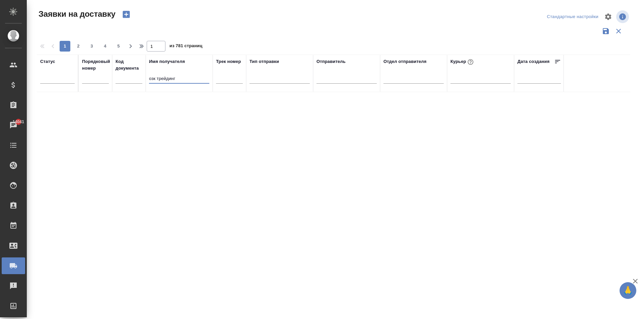
scroll to position [0, 0]
drag, startPoint x: 178, startPoint y: 78, endPoint x: 85, endPoint y: 80, distance: 92.5
click at [85, 80] on tr "Статус Порядковый номер Код документа Имя получателя озк трейдинг Трек номер Ти…" at bounding box center [384, 74] width 695 height 38
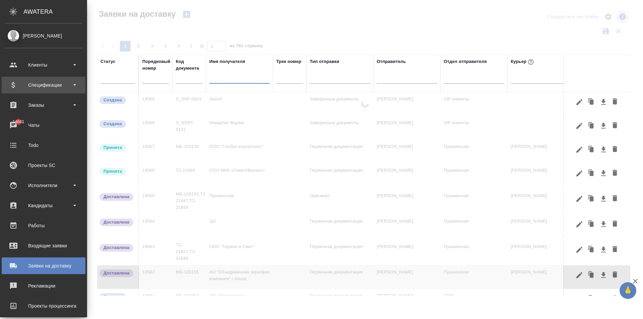
click at [15, 83] on icon at bounding box center [13, 85] width 8 height 8
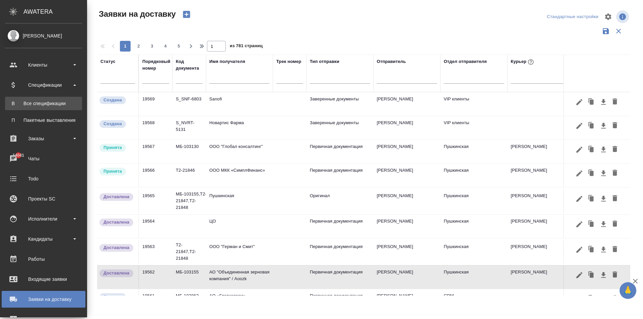
click at [55, 103] on div "Все спецификации" at bounding box center [43, 103] width 70 height 7
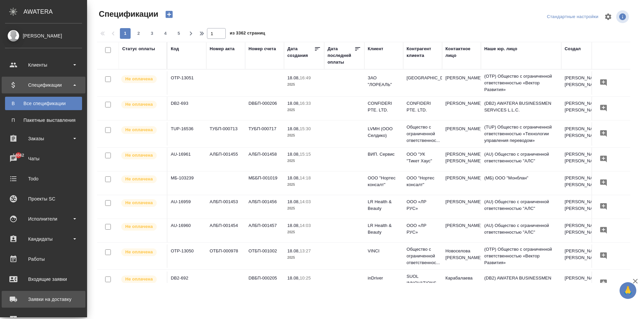
click at [14, 298] on div "Заявки на доставку" at bounding box center [43, 300] width 77 height 10
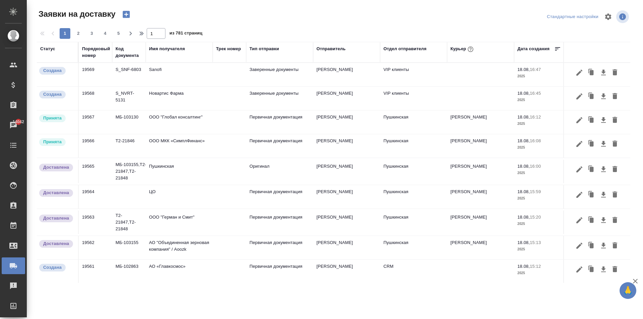
click at [173, 86] on td "АО "Объединенная зерновая компания" / Aoozk" at bounding box center [179, 74] width 67 height 23
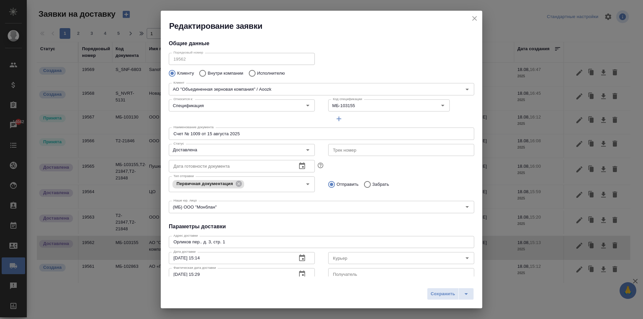
type input "Балакирева Арина"
type input "Геращенкова Екатерина"
click at [474, 17] on icon "close" at bounding box center [475, 18] width 5 height 5
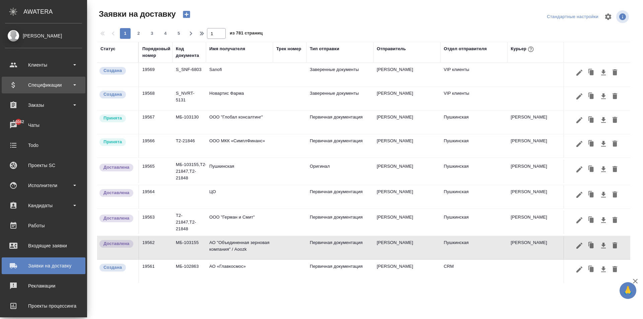
click at [17, 82] on div "Спецификации" at bounding box center [43, 85] width 77 height 10
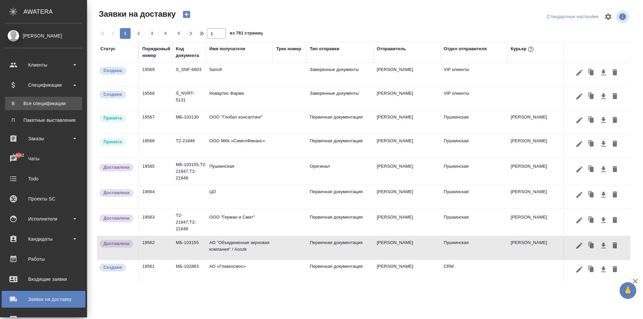
click at [52, 107] on div "Все спецификации" at bounding box center [43, 103] width 70 height 7
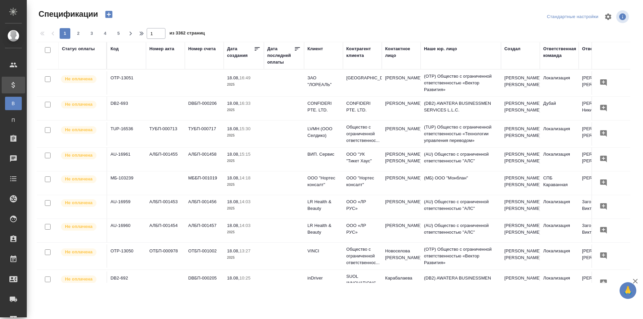
click at [158, 65] on div "Номер акта" at bounding box center [165, 56] width 32 height 20
click at [160, 49] on div "Номер акта" at bounding box center [161, 49] width 25 height 7
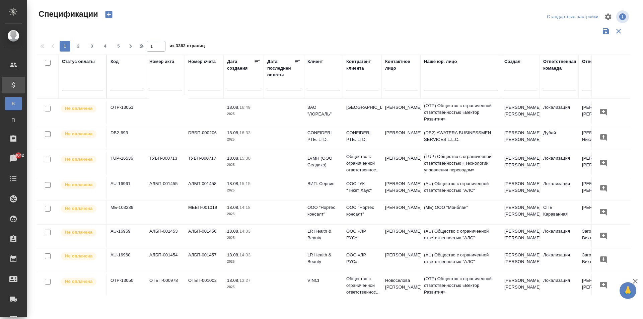
click at [155, 86] on input "text" at bounding box center [165, 86] width 32 height 8
type input "1009"
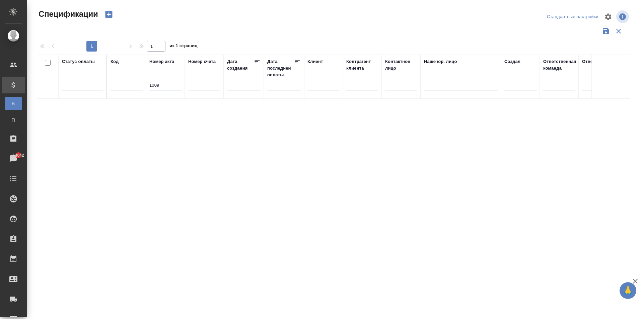
drag, startPoint x: 164, startPoint y: 86, endPoint x: 129, endPoint y: 86, distance: 34.9
click at [131, 86] on tr "Статус оплаты Код Номер акта 1009 Номер счета Дата создания Дата последней опла…" at bounding box center [472, 77] width 870 height 44
click at [204, 83] on input "text" at bounding box center [204, 86] width 32 height 8
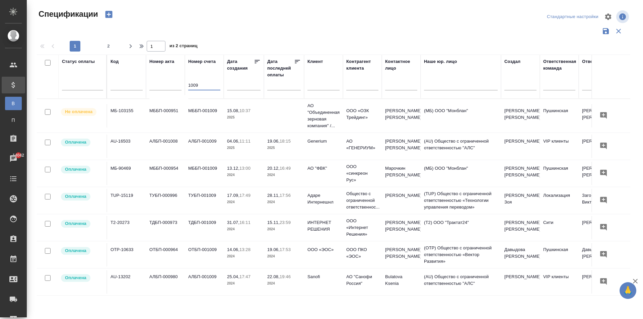
type input "1009"
click at [335, 118] on p "АО "Объединенная зерновая компания" /..." at bounding box center [324, 116] width 32 height 27
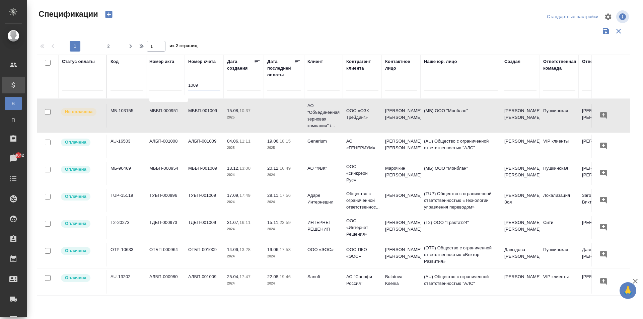
drag, startPoint x: 199, startPoint y: 84, endPoint x: 132, endPoint y: 82, distance: 67.1
click at [137, 83] on tr "Статус оплаты Код Номер акта Номер счета 1009 Дата создания Дата последней опла…" at bounding box center [472, 77] width 870 height 44
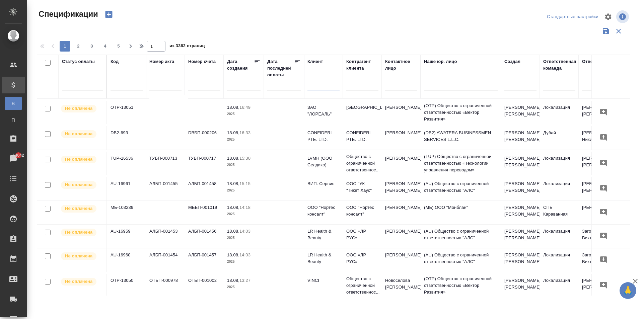
click at [317, 88] on input "text" at bounding box center [324, 86] width 32 height 8
paste input "ООО «ОЗК Трейдинг»"
type input "ООО «ОЗК Трейдинг»"
click at [13, 299] on div "Заявки на доставку" at bounding box center [5, 300] width 17 height 10
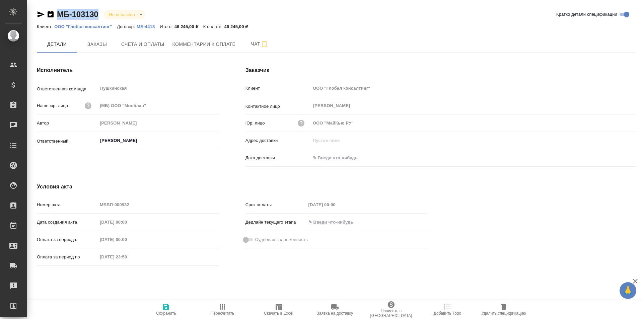
drag, startPoint x: 100, startPoint y: 14, endPoint x: 46, endPoint y: 14, distance: 53.6
click at [46, 14] on div "МБ-103130 Не оплачена notPayed" at bounding box center [94, 14] width 114 height 11
copy link "МБ-103130"
click at [307, 89] on div "Клиент ООО "Глобал консалтинг"" at bounding box center [441, 88] width 390 height 12
drag, startPoint x: 100, startPoint y: 14, endPoint x: 40, endPoint y: 13, distance: 60.0
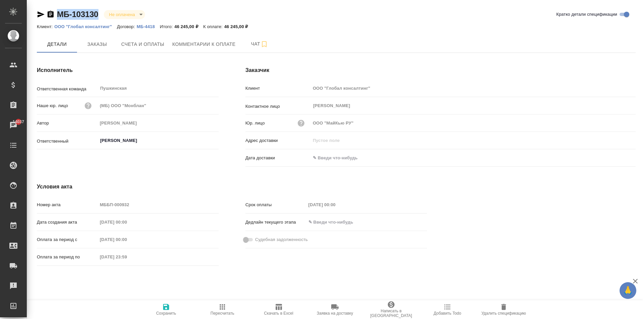
click at [40, 13] on div "МБ-103130 Не оплачена notPayed" at bounding box center [94, 14] width 114 height 11
copy link "МБ-103130"
click at [154, 43] on span "Счета и оплаты" at bounding box center [142, 44] width 43 height 8
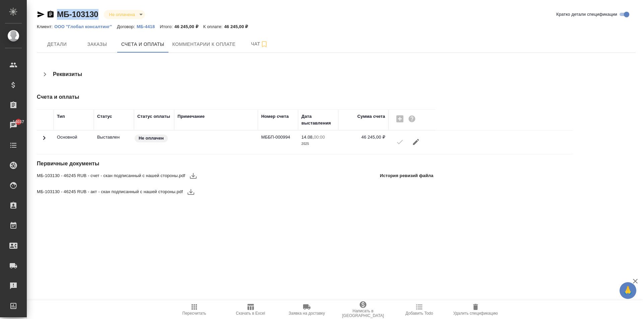
drag, startPoint x: 100, startPoint y: 14, endPoint x: 49, endPoint y: 13, distance: 50.6
click at [49, 13] on div "МБ-103130 Не оплачена notPayed" at bounding box center [94, 14] width 114 height 11
copy link "МБ-103130"
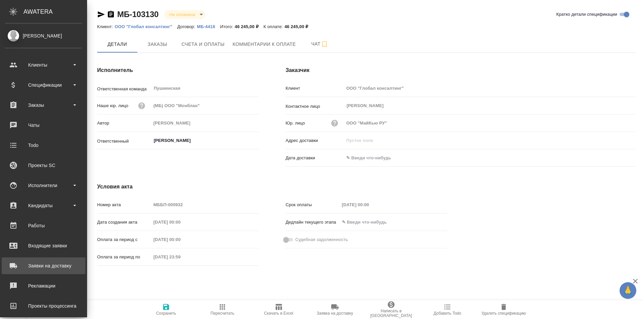
click at [35, 270] on div "Заявки на доставку" at bounding box center [43, 266] width 77 height 10
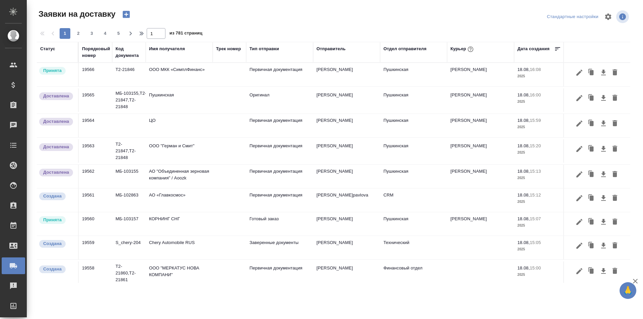
click at [166, 48] on div "Имя получателя" at bounding box center [167, 49] width 36 height 7
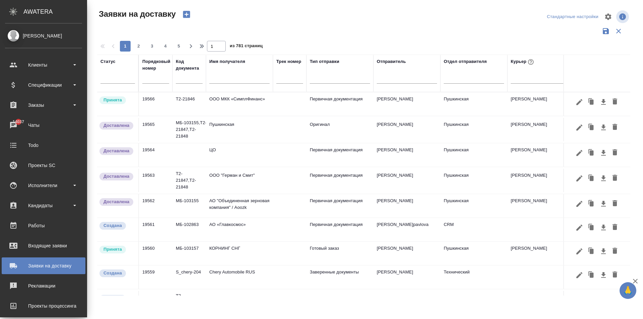
click at [209, 82] on input "text" at bounding box center [239, 79] width 60 height 8
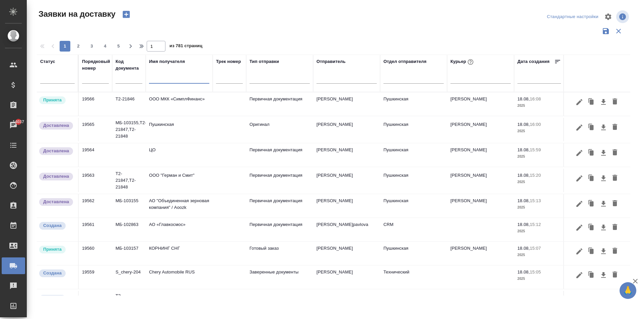
paste input "ООО "Глобал консалтинг""
type input "ООО "Глобал консалтинг""
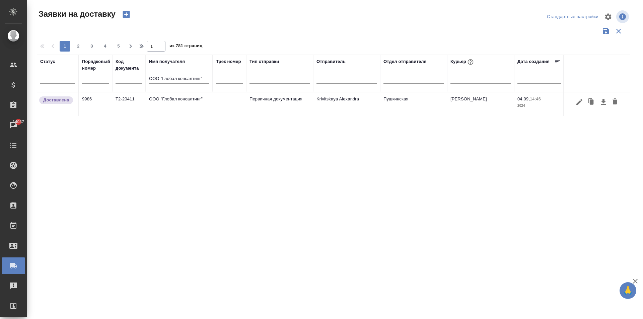
click at [188, 102] on td "ООО "Глобал консалтинг"" at bounding box center [179, 103] width 67 height 23
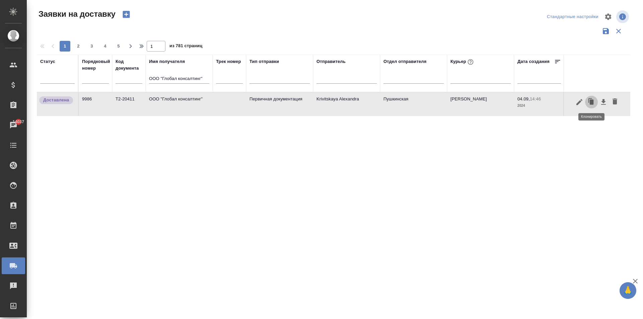
click at [591, 103] on icon "button" at bounding box center [592, 102] width 4 height 5
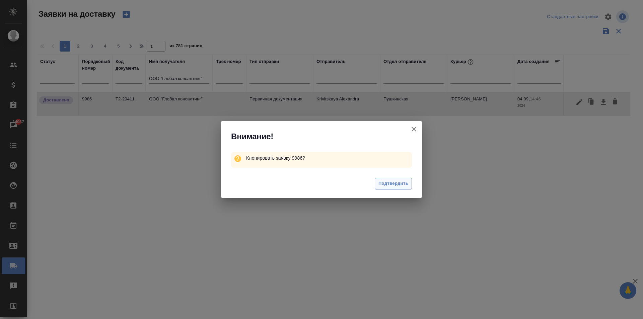
click at [396, 184] on span "Подтвердить" at bounding box center [394, 184] width 30 height 8
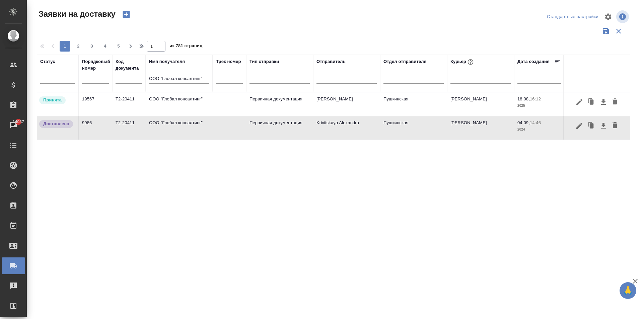
click at [188, 106] on td "ООО "Глобал консалтинг"" at bounding box center [179, 103] width 67 height 23
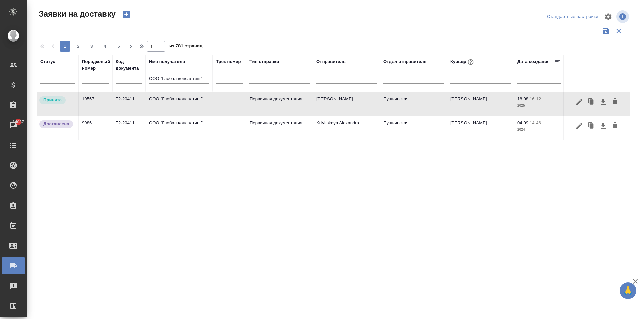
click at [188, 106] on td "ООО "Глобал консалтинг"" at bounding box center [179, 103] width 67 height 23
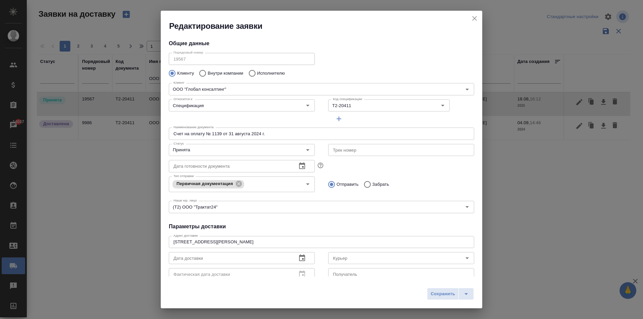
type input "Скляров Станислав"
type input "Давыдов Максим"
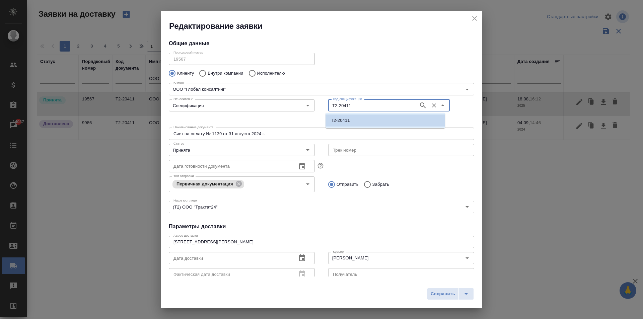
click at [358, 104] on input "Т2-20411" at bounding box center [372, 106] width 85 height 8
paste input "Б-103130"
type input "МБ-103130"
click at [362, 127] on ul "МБ-103130" at bounding box center [386, 126] width 120 height 12
click at [355, 121] on li "МБ-103130" at bounding box center [386, 121] width 120 height 12
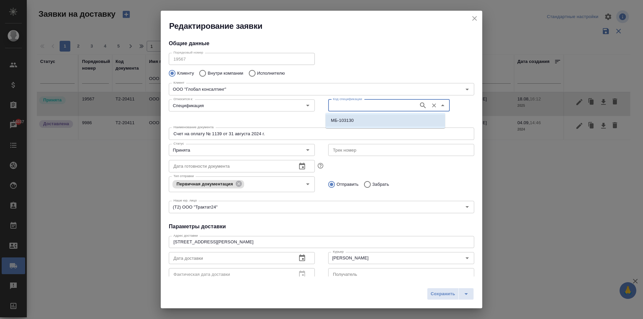
type input "МБ-103130"
type input "(МБ) ООО "Монблан""
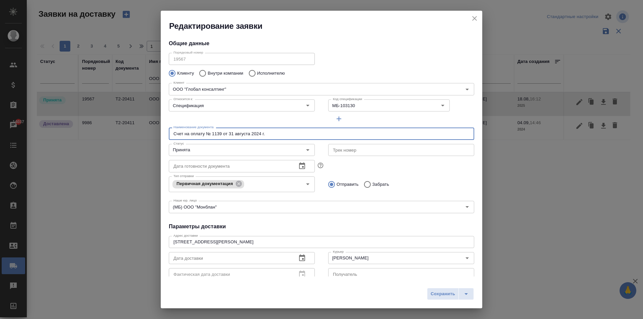
drag, startPoint x: 206, startPoint y: 134, endPoint x: 441, endPoint y: 148, distance: 235.4
click at [441, 148] on div "Порядковый номер 19567 Порядковый номер Клиенту Внутри компании Исполнителю Кли…" at bounding box center [322, 132] width 306 height 165
click at [220, 132] on input "Счет на оплату № 1139 от 31 августа 2024 г." at bounding box center [322, 134] width 306 height 12
type input "Счет на оплату № 994 от 14 августа 2025 г."
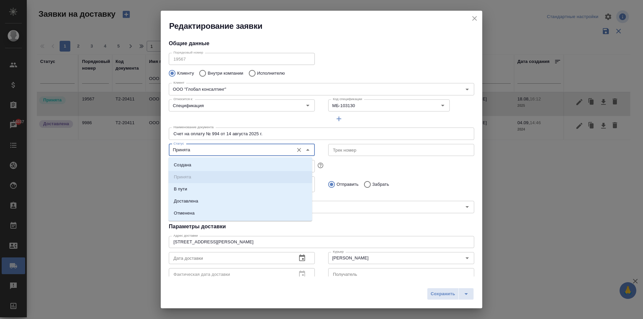
click at [266, 153] on input "Принята" at bounding box center [231, 150] width 120 height 8
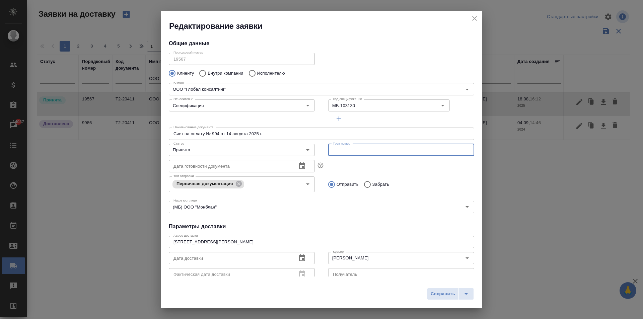
click at [391, 147] on input "text" at bounding box center [401, 150] width 146 height 12
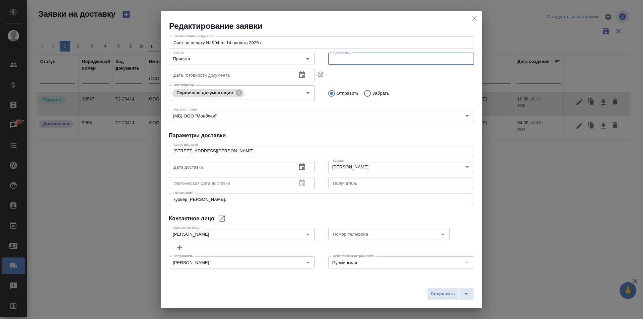
click at [302, 166] on icon "button" at bounding box center [302, 167] width 8 height 8
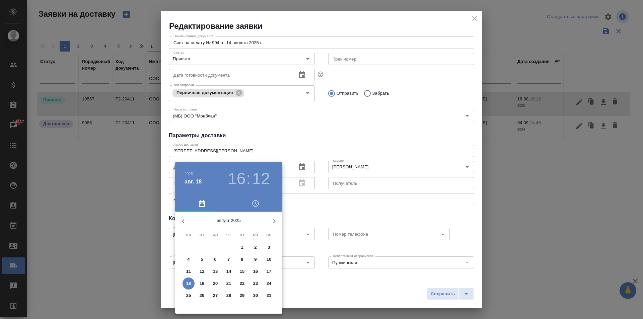
click at [203, 284] on p "19" at bounding box center [202, 283] width 5 height 7
type input "19.08.2025 16:12"
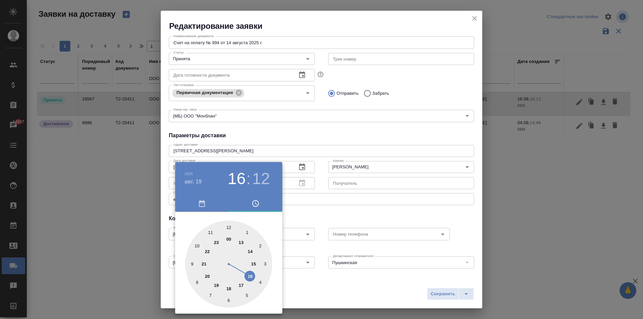
drag, startPoint x: 352, startPoint y: 154, endPoint x: 355, endPoint y: 164, distance: 9.9
click at [352, 154] on div at bounding box center [321, 159] width 643 height 319
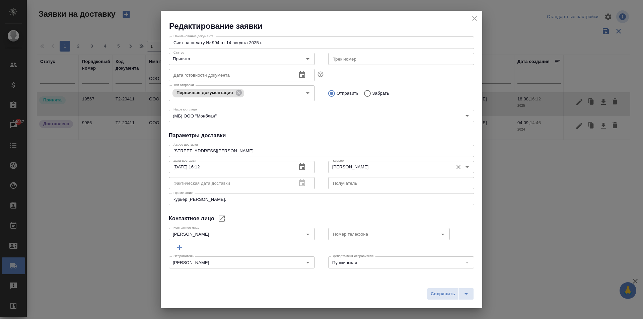
click at [355, 170] on div "2025 авг. 19 16 : 12 00 1 2 3 4 5 6 7 8 9 10 11 12 13 14 15 16 17 18 19 20 21 2…" at bounding box center [321, 159] width 643 height 319
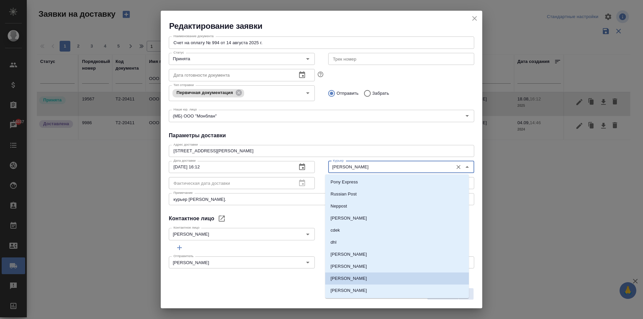
click at [351, 165] on input "Скляров Станислав" at bounding box center [390, 167] width 120 height 8
type input "с"
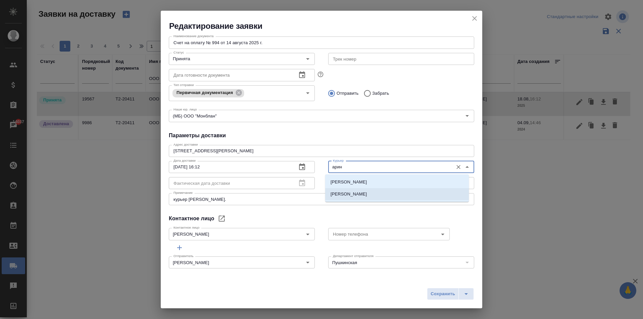
click at [378, 197] on li "[PERSON_NAME]" at bounding box center [397, 194] width 144 height 12
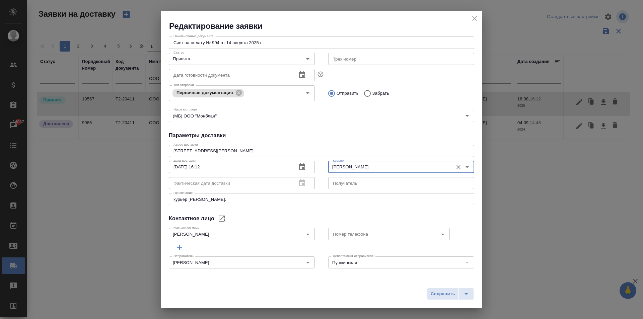
type input "[PERSON_NAME]"
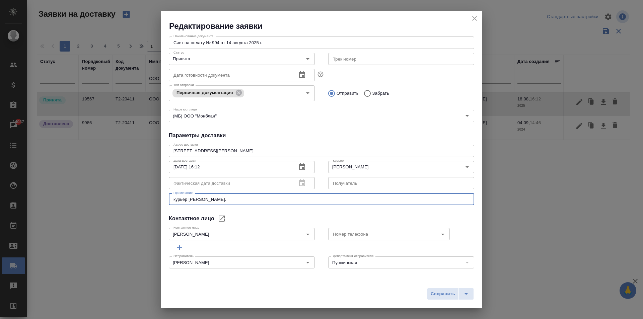
drag, startPoint x: 125, startPoint y: 199, endPoint x: 102, endPoint y: 199, distance: 22.8
click at [102, 199] on div "Редактирование заявки Общие данные Порядковый номер 19567 Порядковый номер Клие…" at bounding box center [321, 159] width 643 height 319
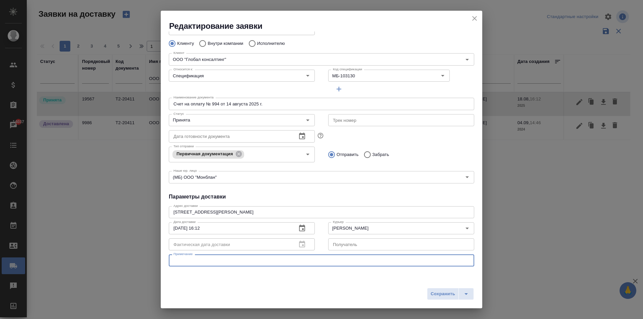
scroll to position [0, 0]
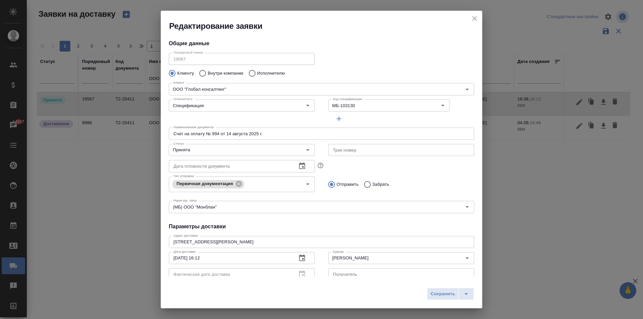
click at [279, 133] on input "Счет на оплату № 994 от 14 августа 2025 г." at bounding box center [322, 134] width 306 height 12
click at [282, 110] on div "Спецификация Относится к:" at bounding box center [242, 106] width 146 height 12
type input "Счет на оплату № 994 от 14 августа 2025 г и готовый заказ GLK-58"
click at [280, 106] on input "Спецификация" at bounding box center [231, 106] width 120 height 8
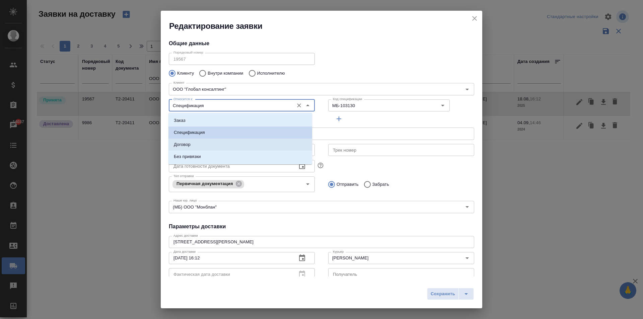
click at [197, 144] on li "Договор" at bounding box center [241, 145] width 144 height 12
type input "Договор"
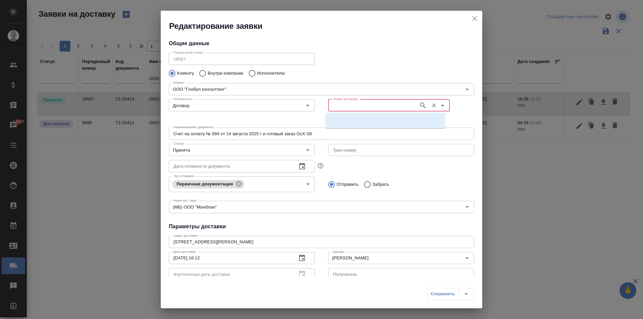
click at [351, 106] on input "Номер договора" at bounding box center [372, 106] width 85 height 8
type input "gkl-58"
click at [351, 106] on input "Номер договора" at bounding box center [372, 106] width 85 height 8
type input "58"
click at [352, 106] on input "Номер договора" at bounding box center [372, 106] width 85 height 8
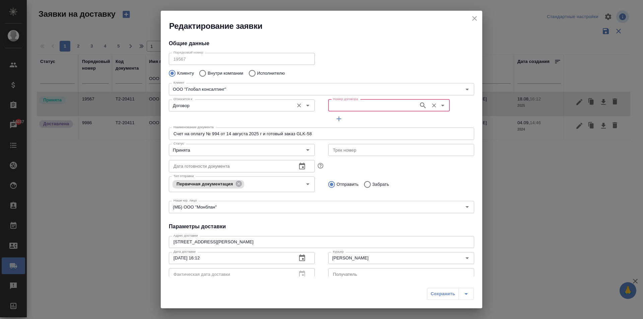
click at [259, 105] on input "Договор" at bounding box center [231, 106] width 120 height 8
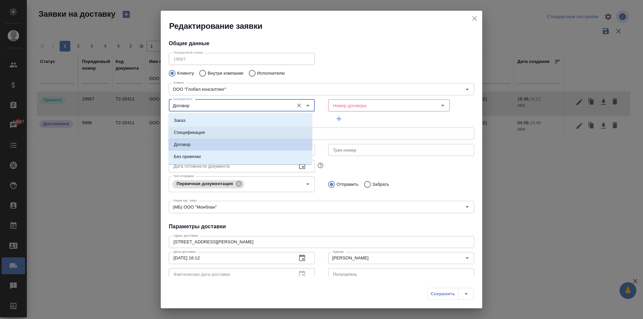
click at [186, 132] on p "Спецификация" at bounding box center [189, 132] width 31 height 7
type input "Спецификация"
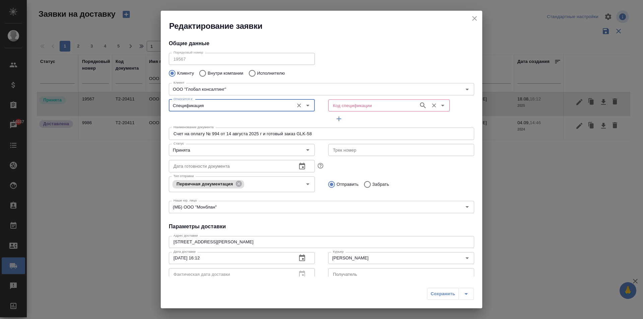
click at [344, 107] on input "Код спецификации" at bounding box center [372, 106] width 85 height 8
click at [350, 104] on input "Код спецификации" at bounding box center [372, 106] width 85 height 8
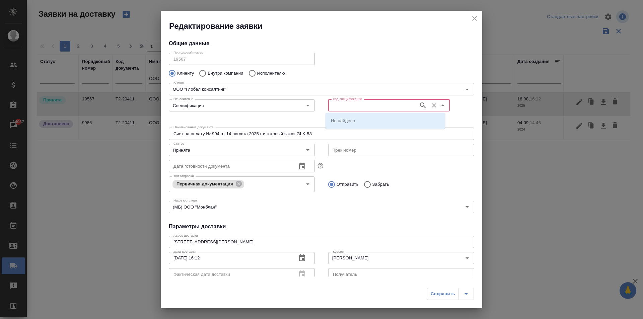
paste input "МБ-103130"
type input "МБ-103130"
click at [359, 119] on li "МБ-103130" at bounding box center [386, 121] width 120 height 12
type input "МБ-103130"
type input "Давыдов Максим"
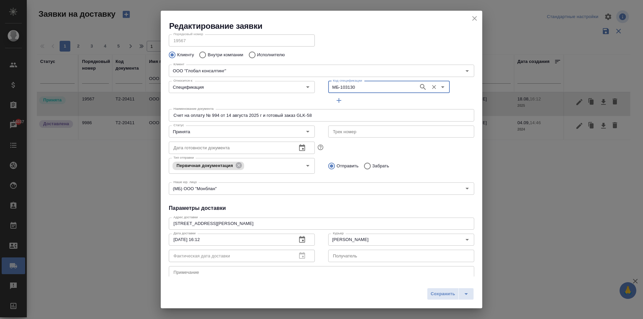
scroll to position [34, 0]
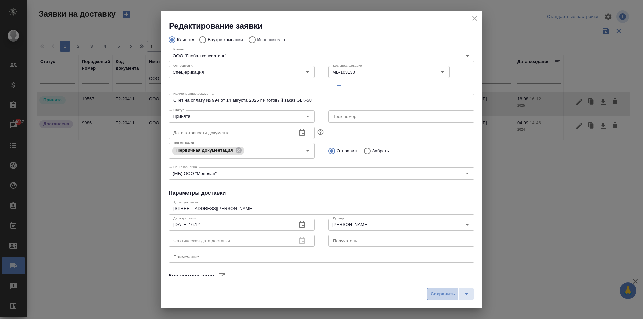
click at [446, 294] on span "Сохранить" at bounding box center [443, 295] width 24 height 8
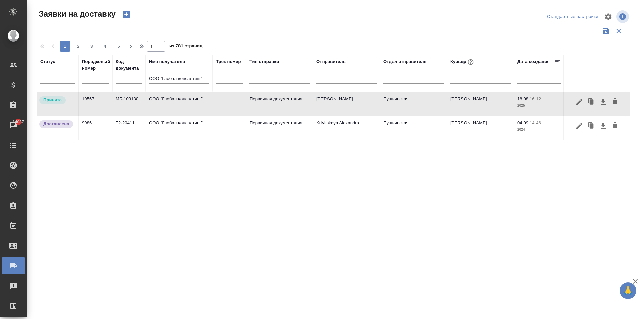
click at [171, 106] on td "ООО "Глобал консалтинг"" at bounding box center [179, 103] width 67 height 23
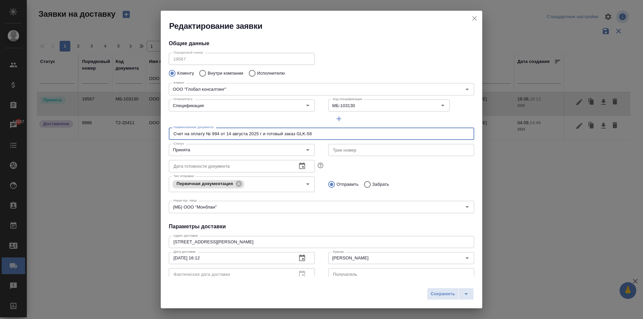
drag, startPoint x: 325, startPoint y: 136, endPoint x: 96, endPoint y: 131, distance: 228.6
click at [96, 131] on div "Редактирование заявки Общие данные Порядковый номер 19567 Порядковый номер Клие…" at bounding box center [321, 159] width 643 height 319
click at [478, 16] on icon "close" at bounding box center [475, 18] width 8 height 8
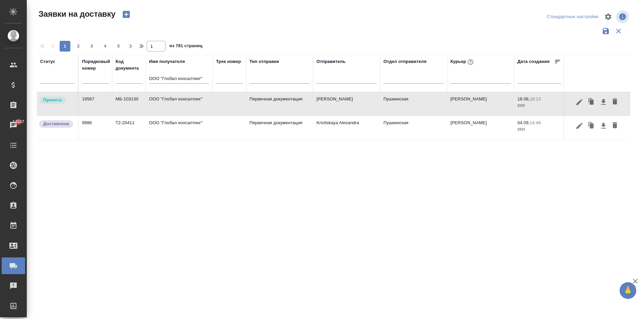
click at [188, 116] on td "ООО "Глобал консалтинг"" at bounding box center [179, 103] width 67 height 23
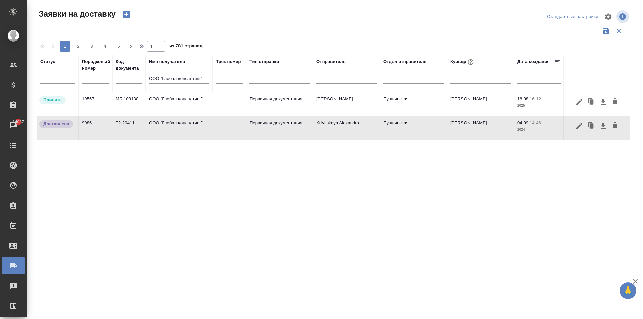
click at [181, 103] on td "ООО "Глобал консалтинг"" at bounding box center [179, 103] width 67 height 23
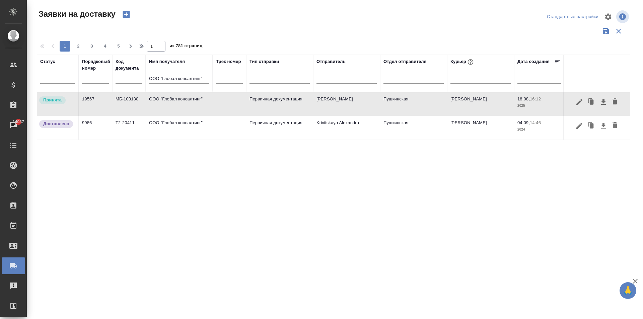
click at [181, 103] on td "ООО "Глобал консалтинг"" at bounding box center [179, 103] width 67 height 23
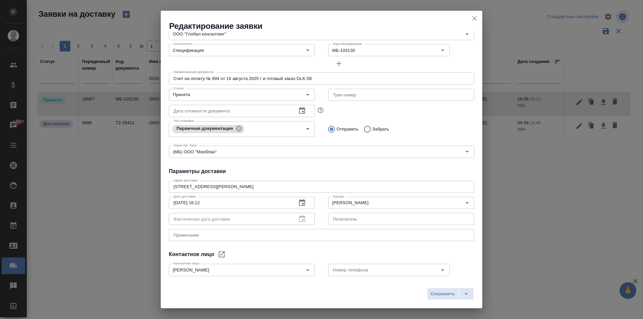
scroll to position [91, 0]
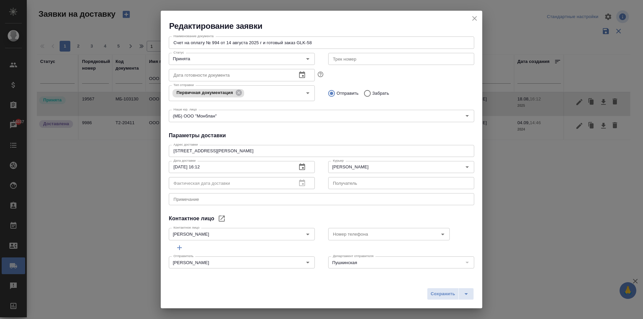
click at [476, 17] on icon "close" at bounding box center [475, 18] width 5 height 5
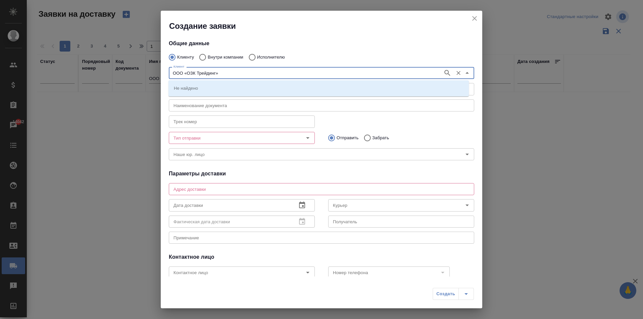
type input "ООО «ОЗК Трейдинг»"
click at [204, 78] on div "Клиент" at bounding box center [322, 73] width 306 height 12
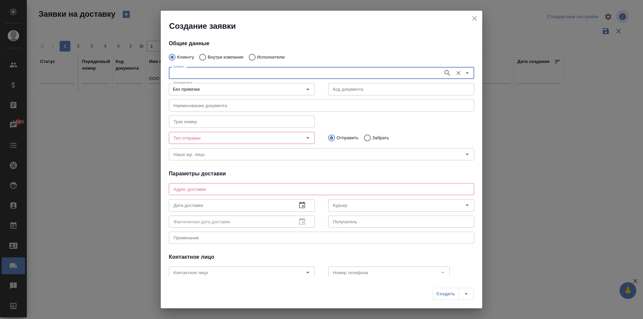
click at [203, 76] on input "Клиент" at bounding box center [305, 73] width 269 height 8
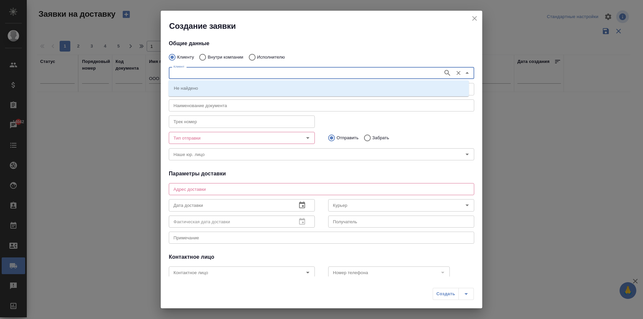
click at [200, 71] on input "Клиент" at bounding box center [305, 73] width 269 height 8
click at [221, 70] on input "ООО «ОЗК Трейдинг»" at bounding box center [305, 73] width 269 height 8
type input "ООО «ОЗК Трейдинг»"
click at [204, 73] on input "Клиент" at bounding box center [305, 73] width 269 height 8
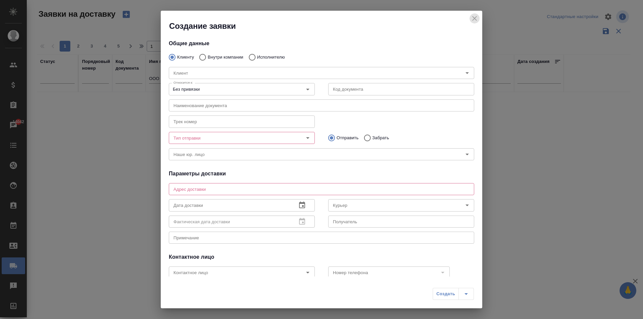
click at [474, 18] on icon "close" at bounding box center [475, 18] width 5 height 5
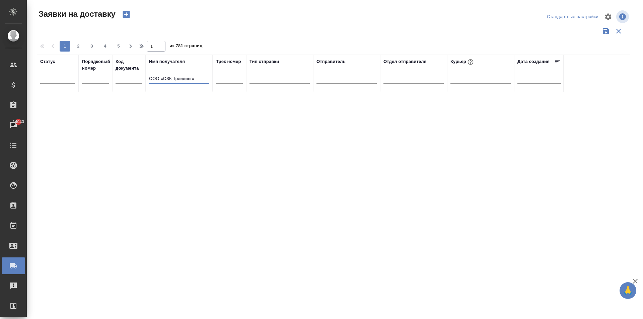
drag, startPoint x: 199, startPoint y: 81, endPoint x: 100, endPoint y: 78, distance: 99.2
click at [100, 78] on tr "Статус Порядковый номер Код документа Имя получателя ООО «ОЗК Трейдинг» Трек но…" at bounding box center [384, 74] width 695 height 38
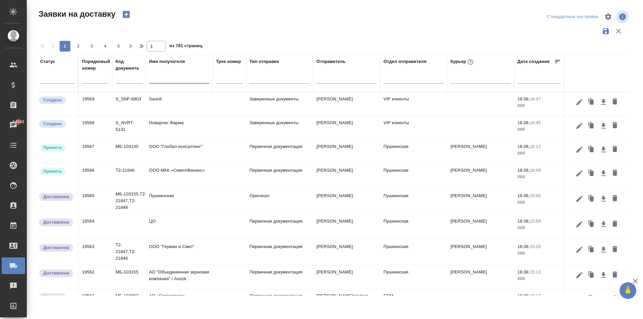
click at [177, 116] on td "АО "Объединенная зерновая компания" / Aoozk" at bounding box center [179, 103] width 67 height 23
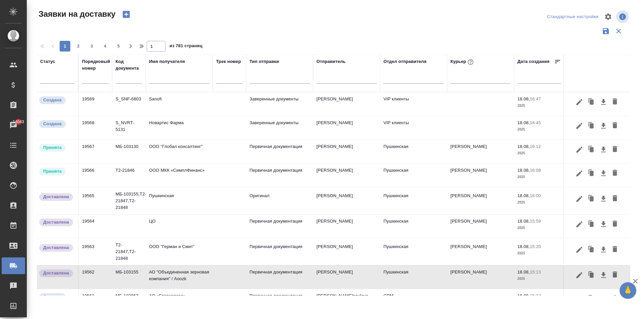
click at [173, 116] on td "АО "Объединенная зерновая компания" / Aoozk" at bounding box center [179, 103] width 67 height 23
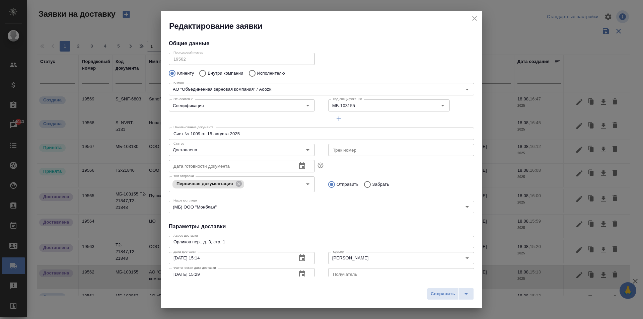
type input "[PERSON_NAME]"
click at [475, 18] on icon "close" at bounding box center [475, 18] width 5 height 5
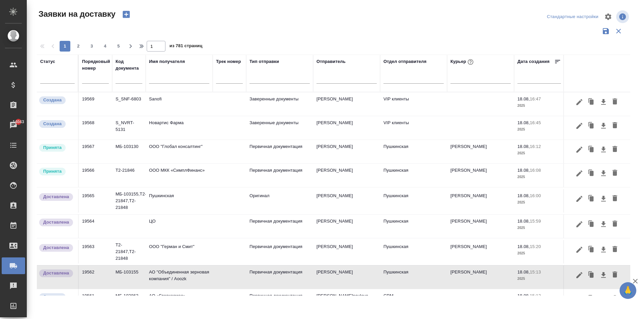
click at [183, 116] on td "АО "Объединенная зерновая компания" / Aoozk" at bounding box center [179, 103] width 67 height 23
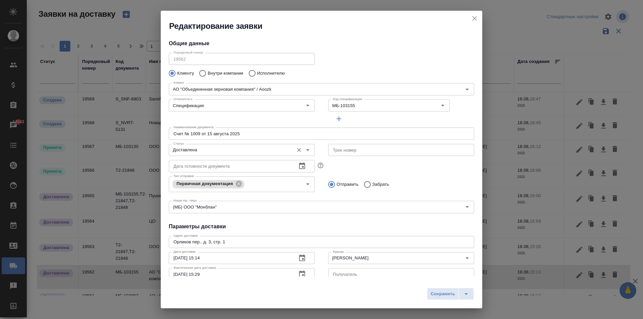
click at [214, 149] on input "Доставлена" at bounding box center [231, 150] width 120 height 8
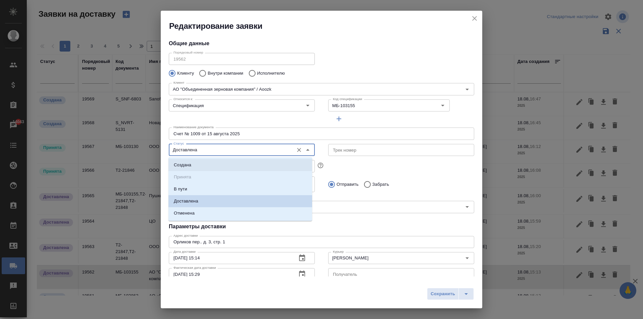
click at [187, 167] on p "Создана" at bounding box center [182, 165] width 17 height 7
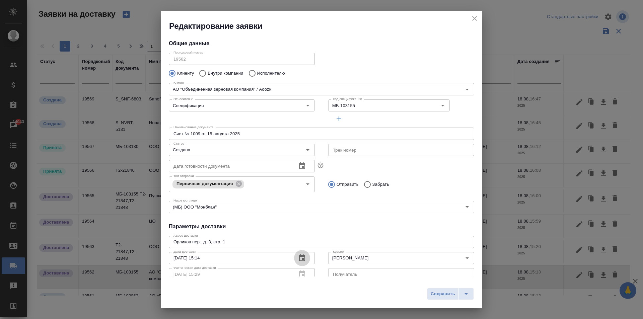
click at [301, 257] on icon "button" at bounding box center [302, 258] width 8 height 8
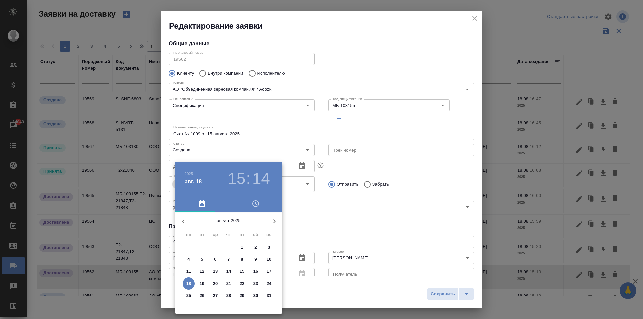
click at [315, 223] on div at bounding box center [321, 159] width 643 height 319
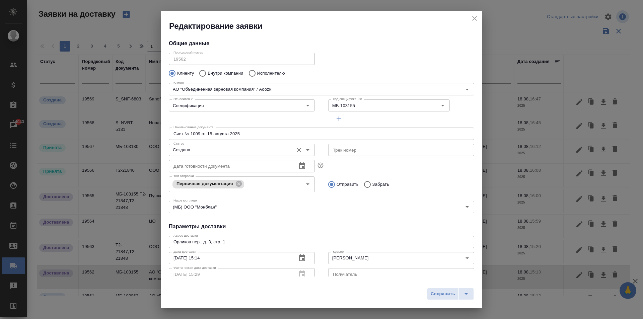
click at [210, 152] on input "Создана" at bounding box center [231, 150] width 120 height 8
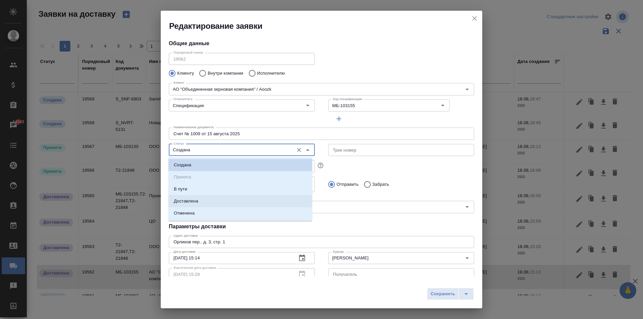
click at [188, 201] on p "Доставлена" at bounding box center [186, 201] width 24 height 7
type input "Доставлена"
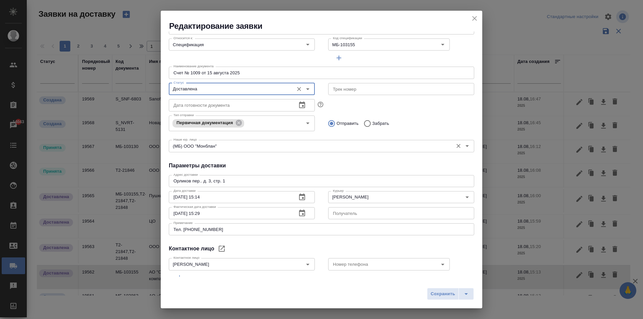
scroll to position [67, 0]
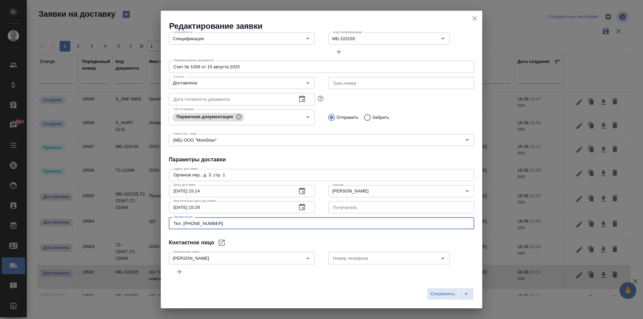
click at [220, 225] on textarea "Тел. [PHONE_NUMBER]" at bounding box center [322, 223] width 296 height 5
type textarea "Тел. 89154616047. Клиент не брал трубку"
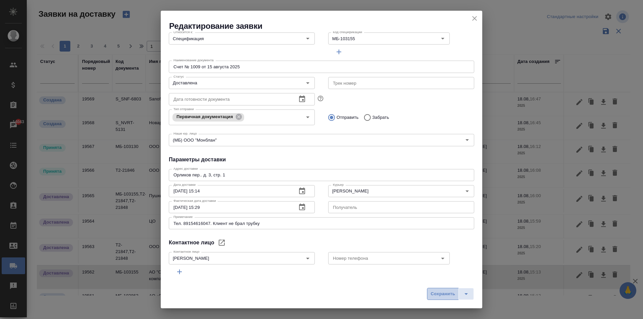
click at [438, 295] on span "Сохранить" at bounding box center [443, 295] width 24 height 8
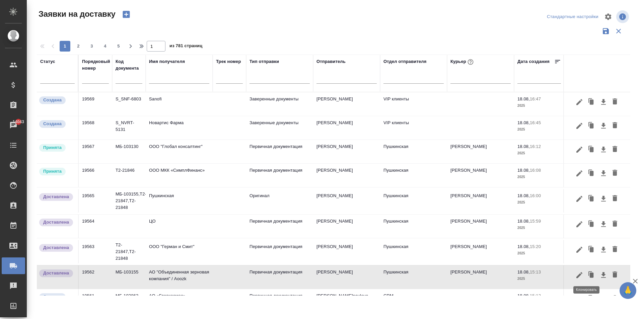
click at [590, 274] on icon "button" at bounding box center [592, 275] width 4 height 5
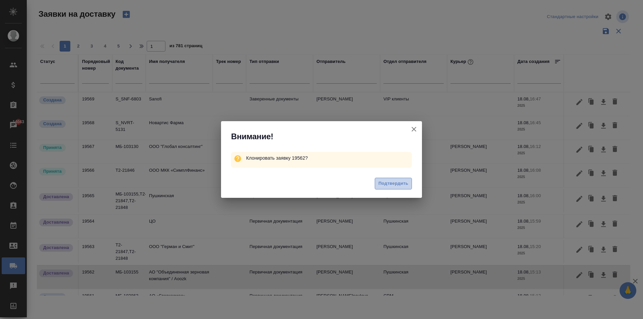
click at [392, 187] on span "Подтвердить" at bounding box center [394, 184] width 30 height 8
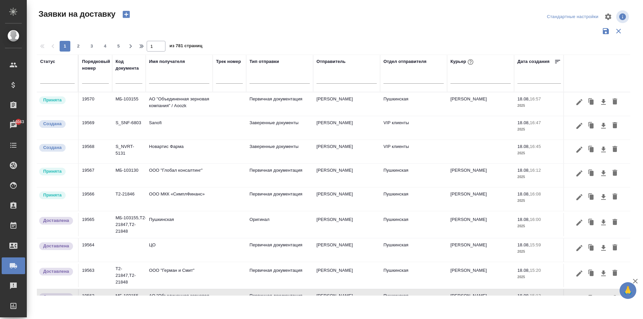
click at [202, 96] on td "АО "Объединенная зерновая компания" / Aoozk" at bounding box center [179, 103] width 67 height 23
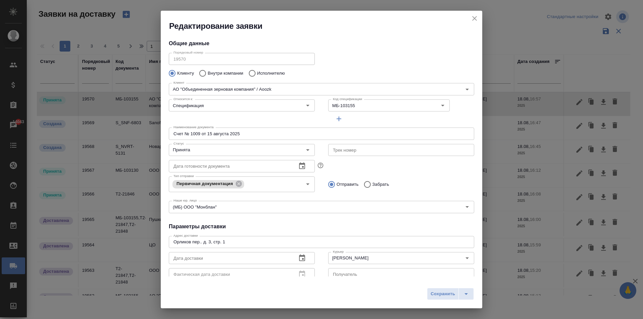
click at [251, 134] on input "Счет № 1009 от 15 августа 2025" at bounding box center [322, 134] width 306 height 12
type input "Счет № 1009 от 15 августа 2025"
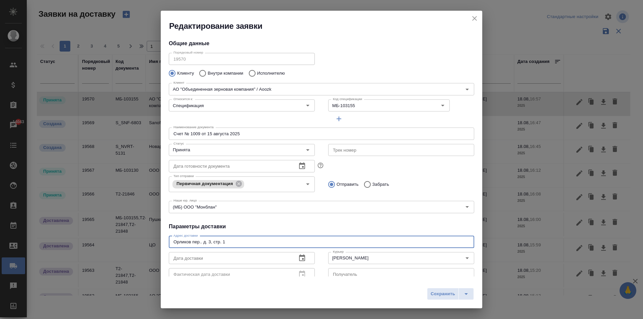
drag, startPoint x: 230, startPoint y: 243, endPoint x: 135, endPoint y: 240, distance: 94.9
click at [135, 240] on div "Редактирование заявки Общие данные Порядковый номер 19570 Порядковый номер Клие…" at bounding box center [321, 159] width 643 height 319
paste textarea "ОО «ОЗК Трейдинг»"
click at [243, 241] on textarea "ООО «ОЗК Трейдинг»" at bounding box center [322, 242] width 296 height 5
paste textarea "Обособленное подразделение [STREET_ADDRESS]"
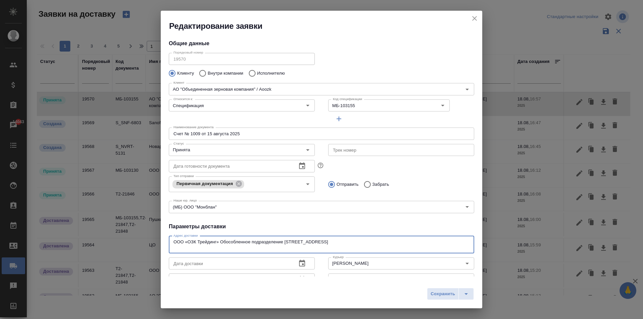
paste textarea "на охране можно сказать, что в ОЗК Трейдинг документы надо передать, после воро…"
type textarea "ООО «ОЗК Трейдинг» Обособленное подразделение [STREET_ADDRESS], на охране можно…"
click at [350, 223] on h4 "Параметры доставки" at bounding box center [322, 227] width 306 height 8
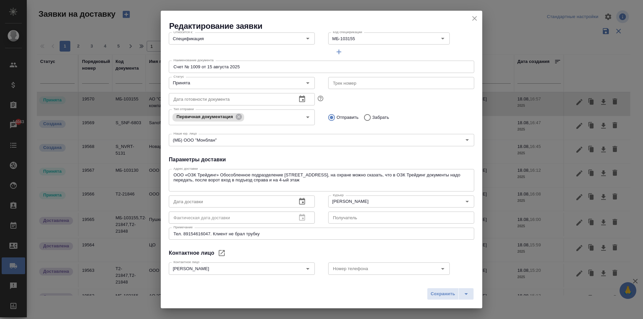
click at [300, 201] on icon "button" at bounding box center [302, 202] width 8 height 8
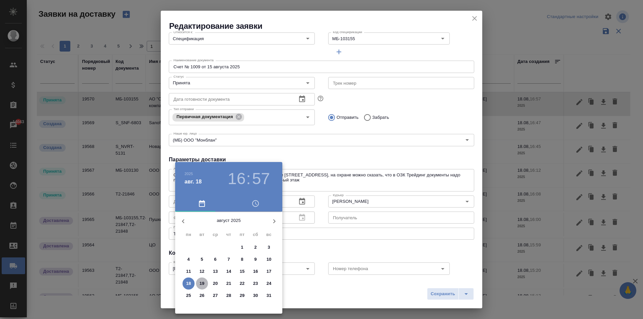
click at [201, 284] on p "19" at bounding box center [202, 283] width 5 height 7
type input "[DATE] 16:57"
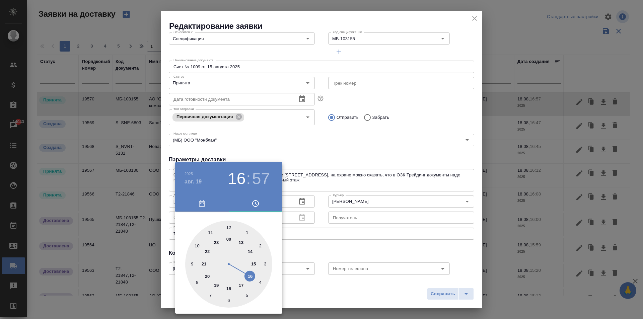
click at [393, 159] on div at bounding box center [321, 159] width 643 height 319
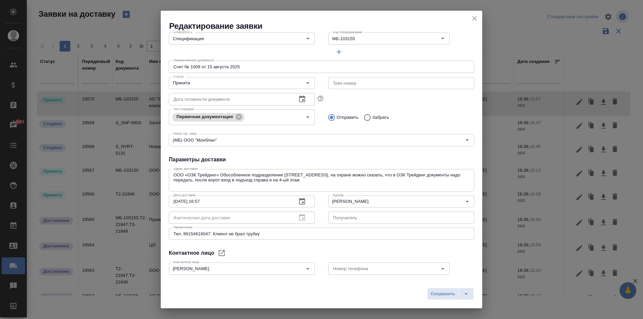
click at [232, 237] on div "Тел. 89154616047. Клиент не брал трубку x Примечание" at bounding box center [322, 234] width 306 height 12
drag, startPoint x: 214, startPoint y: 231, endPoint x: 464, endPoint y: 244, distance: 249.7
click at [464, 244] on div "Общие данные Порядковый номер 19570 Порядковый номер Клиенту Внутри компании Ис…" at bounding box center [322, 154] width 322 height 245
click at [251, 234] on textarea "Тел. 89154616047. Клиент не брал трубку" at bounding box center [322, 234] width 296 height 5
drag, startPoint x: 212, startPoint y: 234, endPoint x: 367, endPoint y: 231, distance: 154.9
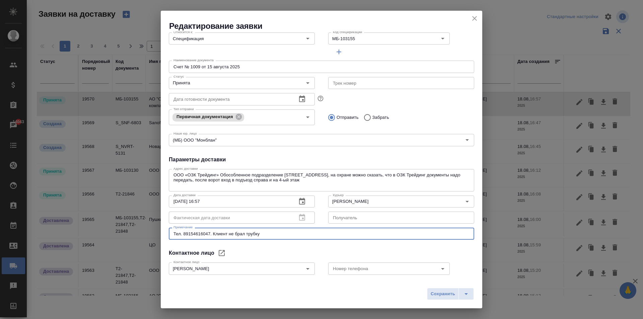
click at [367, 231] on div "Тел. 89154616047. Клиент не брал трубку x Примечание" at bounding box center [322, 234] width 306 height 12
type textarea "Тел. [PHONE_NUMBER]."
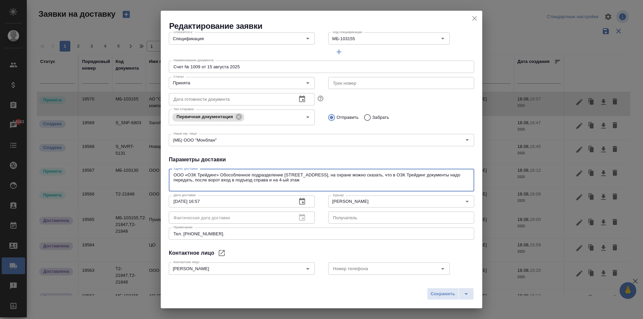
click at [252, 186] on textarea "ООО «ОЗК Трейдинг» Обособленное подразделение [STREET_ADDRESS], на охране можно…" at bounding box center [322, 180] width 296 height 15
paste textarea "на имя [PERSON_NAME] / [PERSON_NAME]."
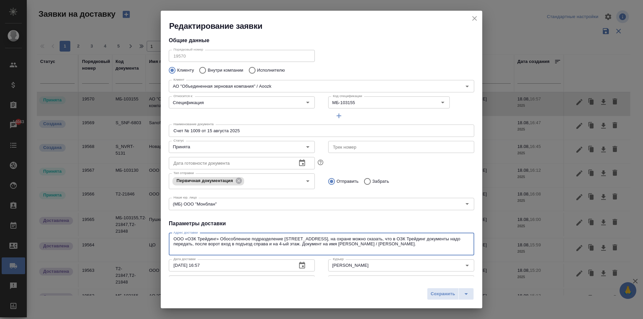
scroll to position [0, 0]
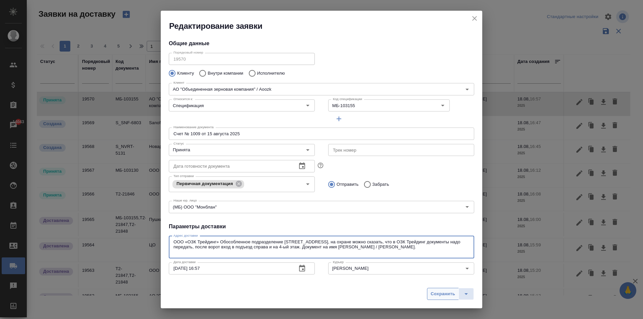
type textarea "ООО «ОЗК Трейдинг» Обособленное подразделение [STREET_ADDRESS], на охране можно…"
click at [439, 294] on span "Сохранить" at bounding box center [443, 295] width 24 height 8
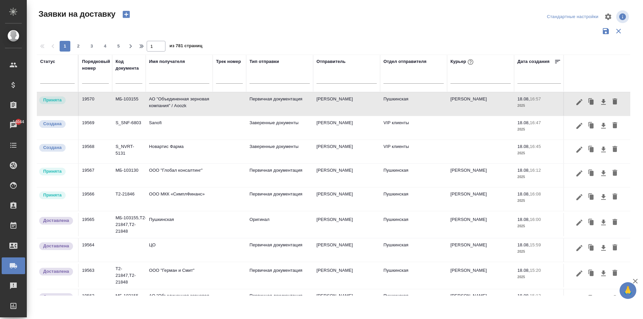
click at [177, 108] on td "АО "Объединенная зерновая компания" / Aoozk" at bounding box center [179, 103] width 67 height 23
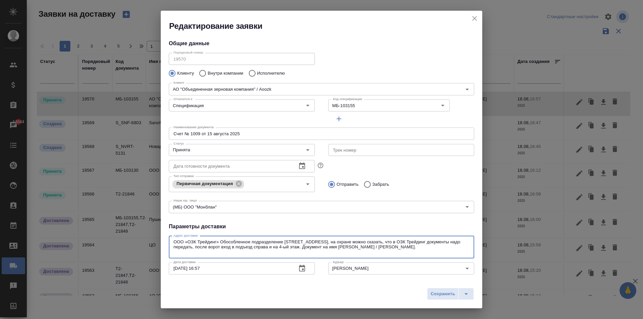
drag, startPoint x: 219, startPoint y: 241, endPoint x: 163, endPoint y: 244, distance: 55.7
click at [163, 244] on div "Общие данные Порядковый номер 19570 Порядковый номер Клиенту Внутри компании Ис…" at bounding box center [322, 154] width 322 height 245
click at [224, 245] on textarea "ООО «ОЗК Трейдинг» Обособленное подразделение [STREET_ADDRESS], на охране можно…" at bounding box center [322, 247] width 296 height 15
drag, startPoint x: 221, startPoint y: 241, endPoint x: 399, endPoint y: 264, distance: 179.8
click at [399, 264] on div "Адрес доставки ООО «ОЗК Трейдинг» Обособленное подразделение [STREET_ADDRESS], …" at bounding box center [322, 271] width 306 height 75
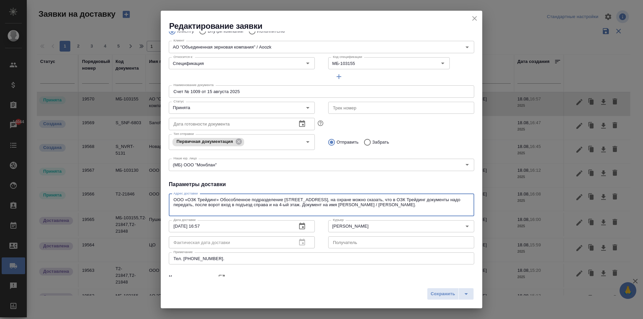
scroll to position [102, 0]
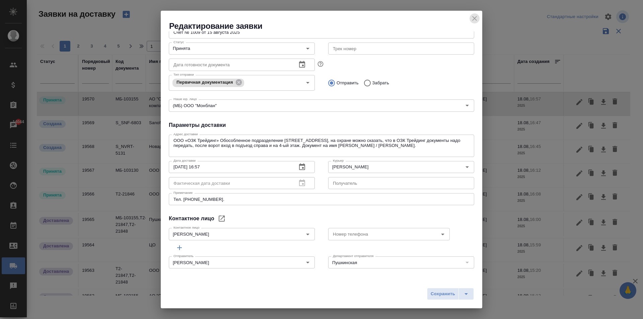
drag, startPoint x: 475, startPoint y: 18, endPoint x: 274, endPoint y: 171, distance: 252.7
click at [476, 18] on icon "close" at bounding box center [475, 18] width 5 height 5
